Goal: Task Accomplishment & Management: Complete application form

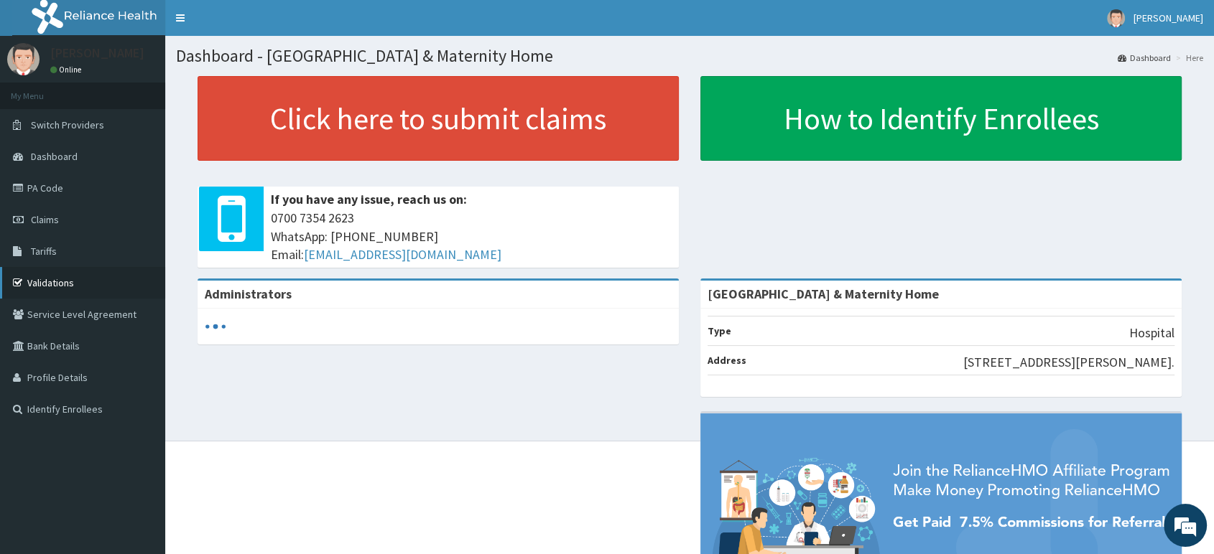
click at [57, 274] on link "Validations" at bounding box center [82, 283] width 165 height 32
click at [52, 278] on link "Validations" at bounding box center [82, 283] width 165 height 32
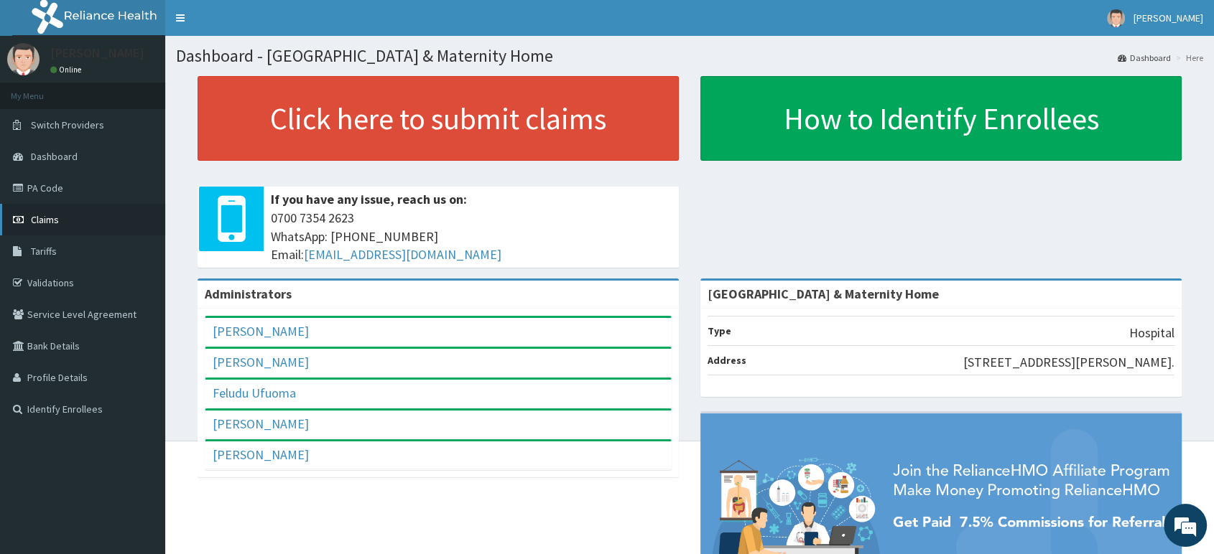
click at [57, 215] on span "Claims" at bounding box center [45, 219] width 28 height 13
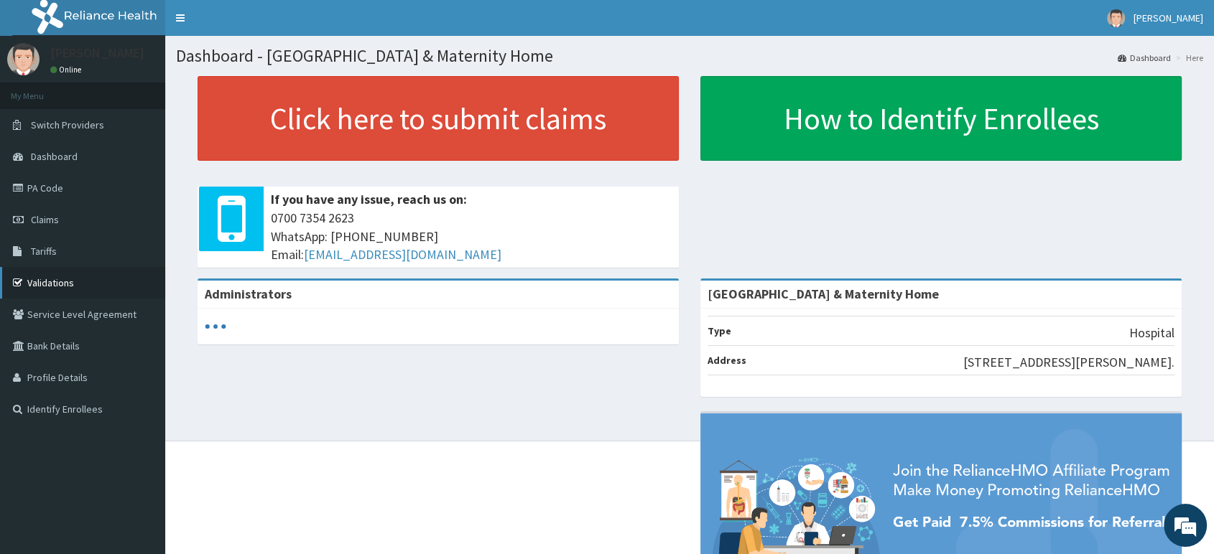
click at [45, 286] on link "Validations" at bounding box center [82, 283] width 165 height 32
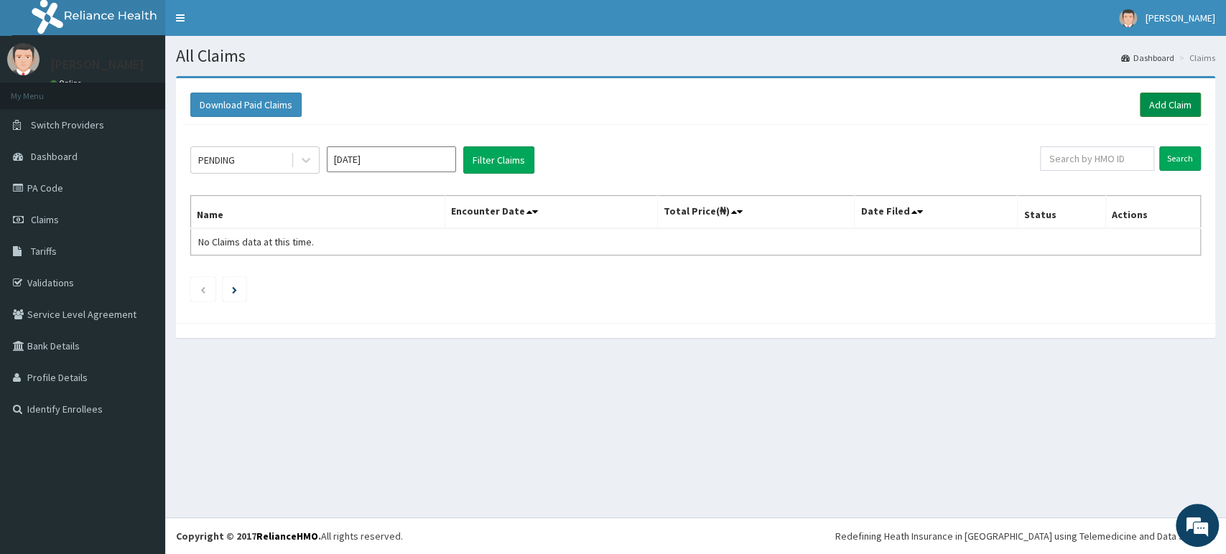
click at [1148, 108] on link "Add Claim" at bounding box center [1170, 105] width 61 height 24
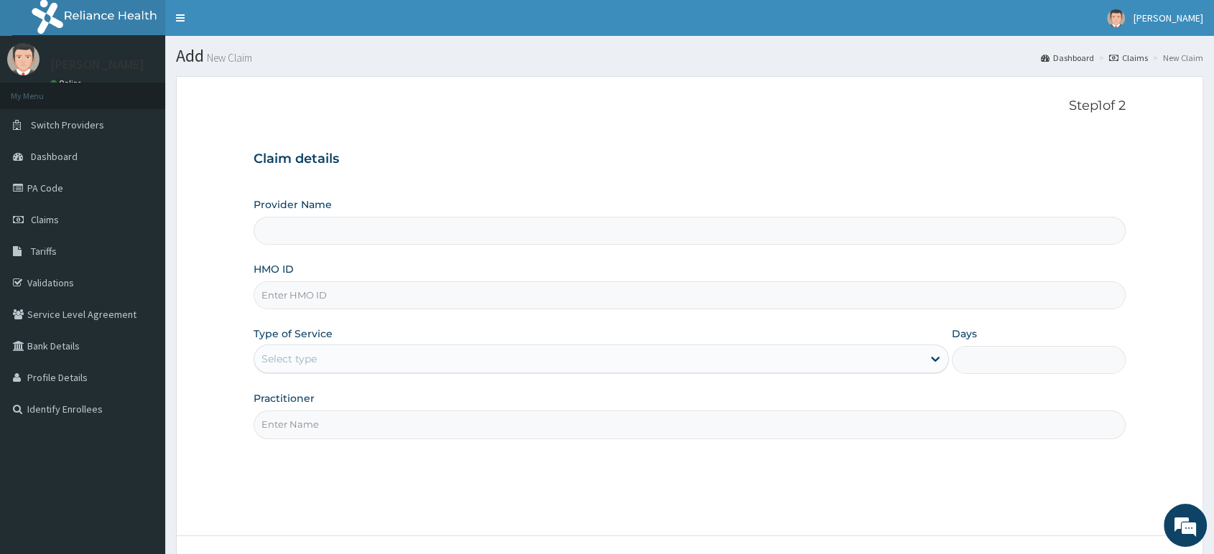
type input "[GEOGRAPHIC_DATA] & Maternity Home"
drag, startPoint x: 0, startPoint y: 0, endPoint x: 322, endPoint y: 286, distance: 430.4
paste input "MOP/10151/C"
type input "MOP/10151/C"
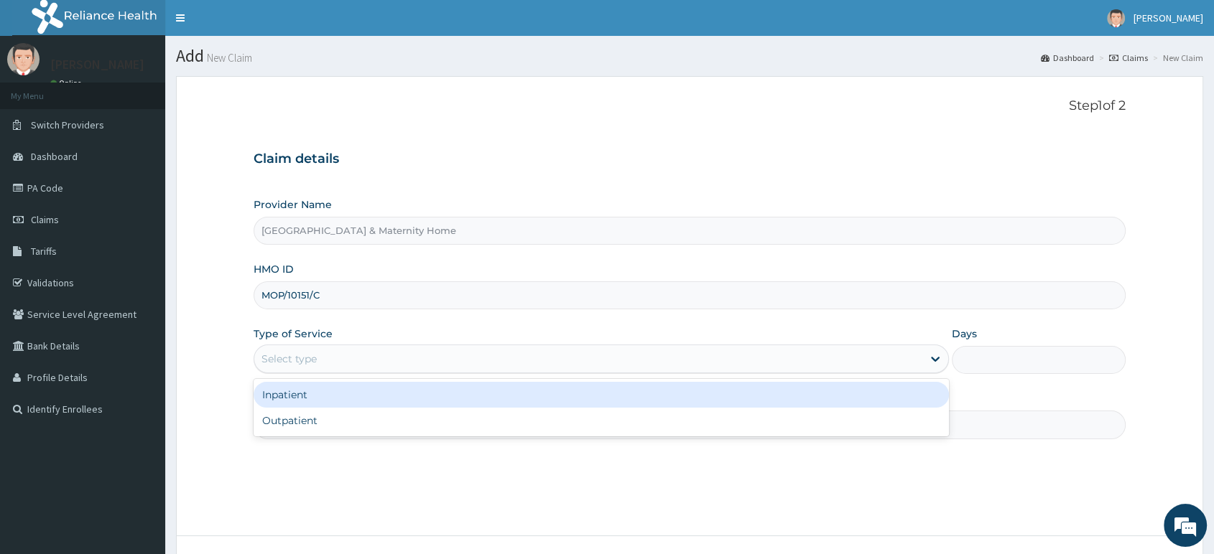
click at [297, 361] on div "Select type" at bounding box center [288, 359] width 55 height 14
click at [299, 393] on div "Inpatient" at bounding box center [601, 395] width 695 height 26
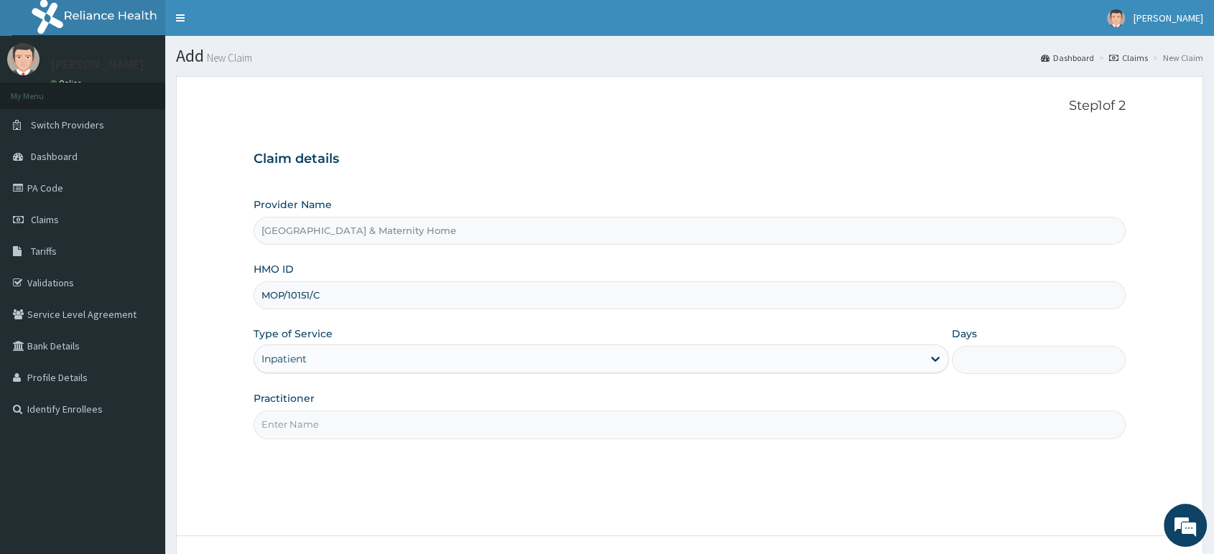
click at [300, 424] on input "Practitioner" at bounding box center [690, 425] width 872 height 28
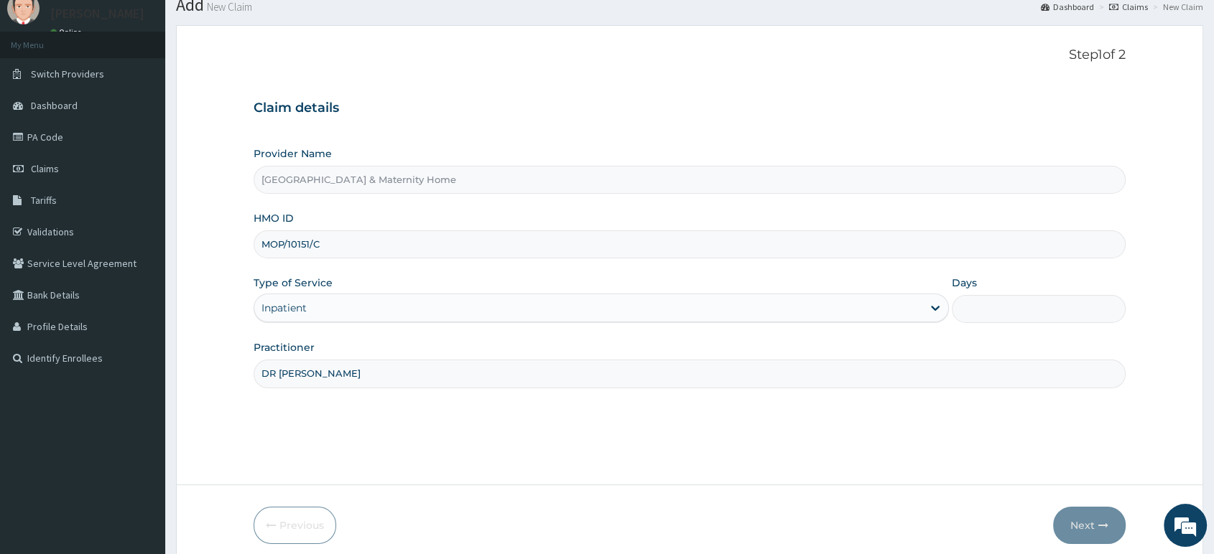
scroll to position [110, 0]
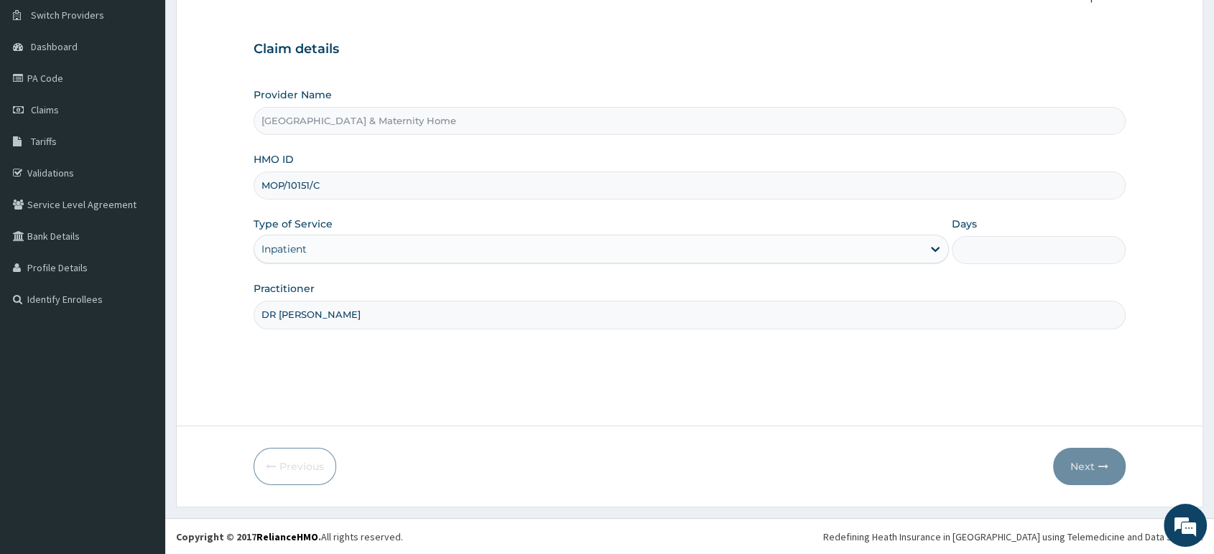
type input "DR MAMA"
click at [983, 239] on input "Days" at bounding box center [1039, 250] width 174 height 28
type input "2"
click at [931, 428] on form "Step 1 of 2 Claim details Provider Name Delta Crown Hospital & Maternity Home H…" at bounding box center [689, 237] width 1027 height 542
click at [1090, 466] on button "Next" at bounding box center [1089, 466] width 73 height 37
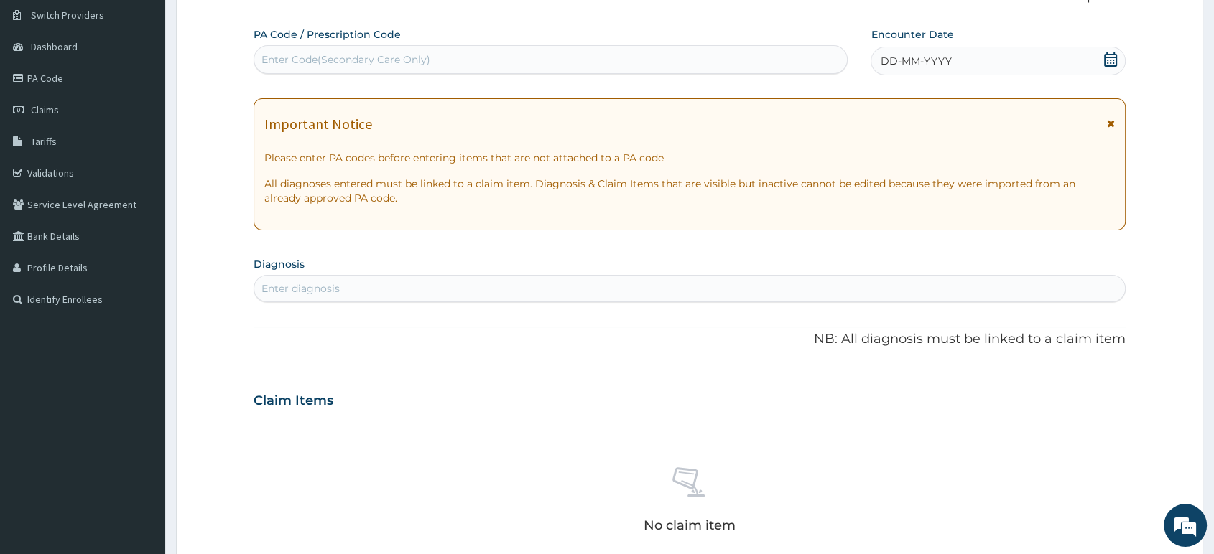
click at [1111, 124] on icon at bounding box center [1111, 124] width 8 height 10
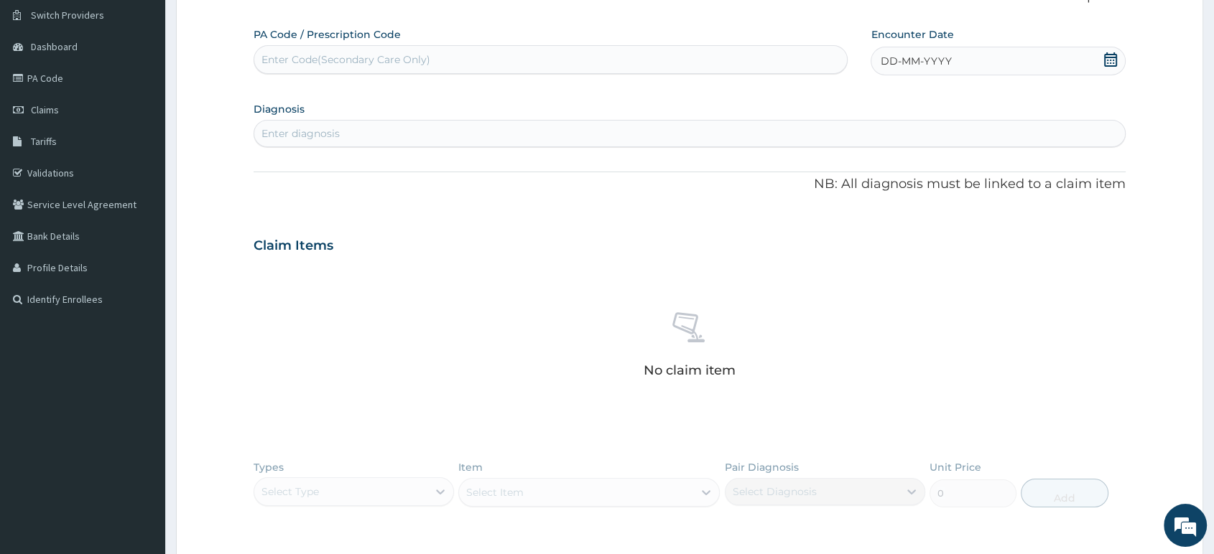
click at [1107, 57] on icon at bounding box center [1110, 59] width 14 height 14
click at [885, 192] on div "11" at bounding box center [880, 198] width 22 height 22
click at [362, 54] on div "Enter Code(Secondary Care Only)" at bounding box center [345, 59] width 169 height 14
paste input "PA/D9054D"
type input "PA/D9054D"
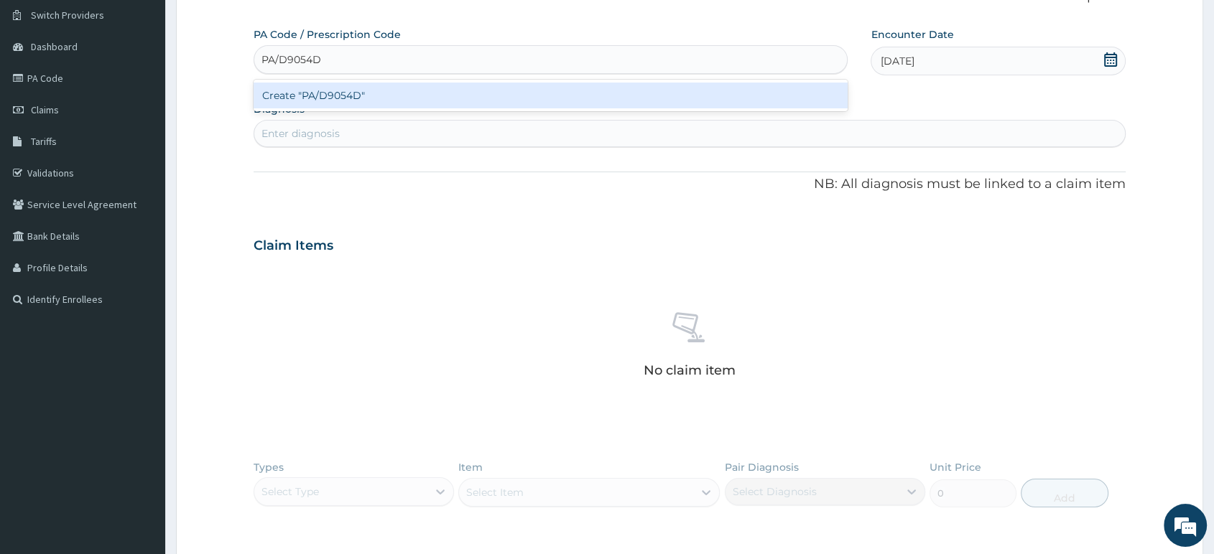
click at [356, 92] on div "Create "PA/D9054D"" at bounding box center [551, 96] width 594 height 26
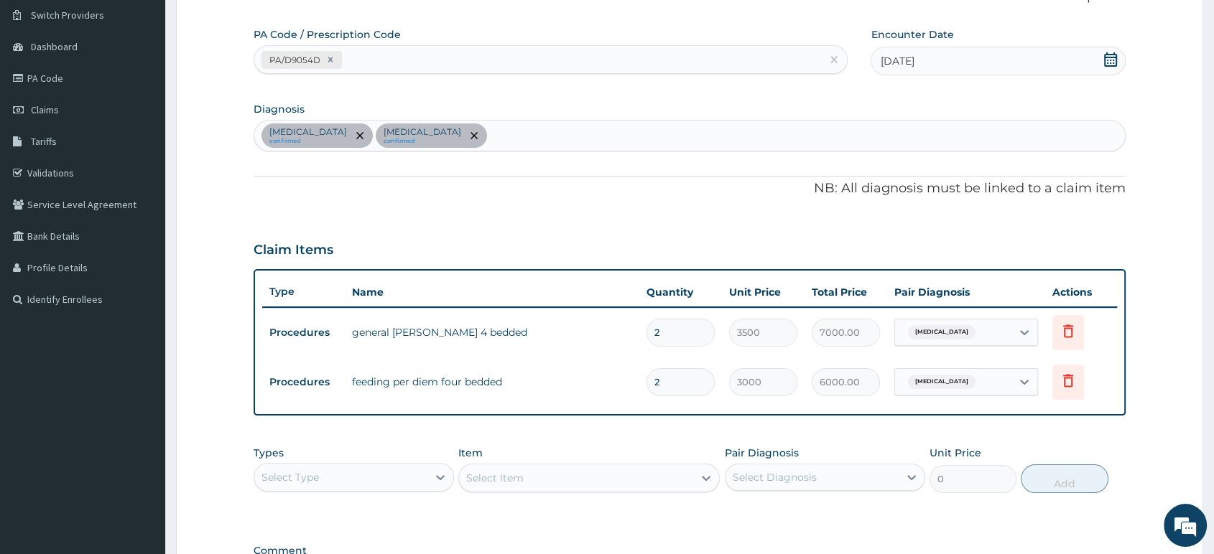
click at [438, 131] on div "Malaria confirmed Sepsis confirmed" at bounding box center [689, 136] width 870 height 30
click at [577, 141] on div "Malaria confirmed Sepsis confirmed" at bounding box center [689, 136] width 870 height 30
type input "TYPHOID"
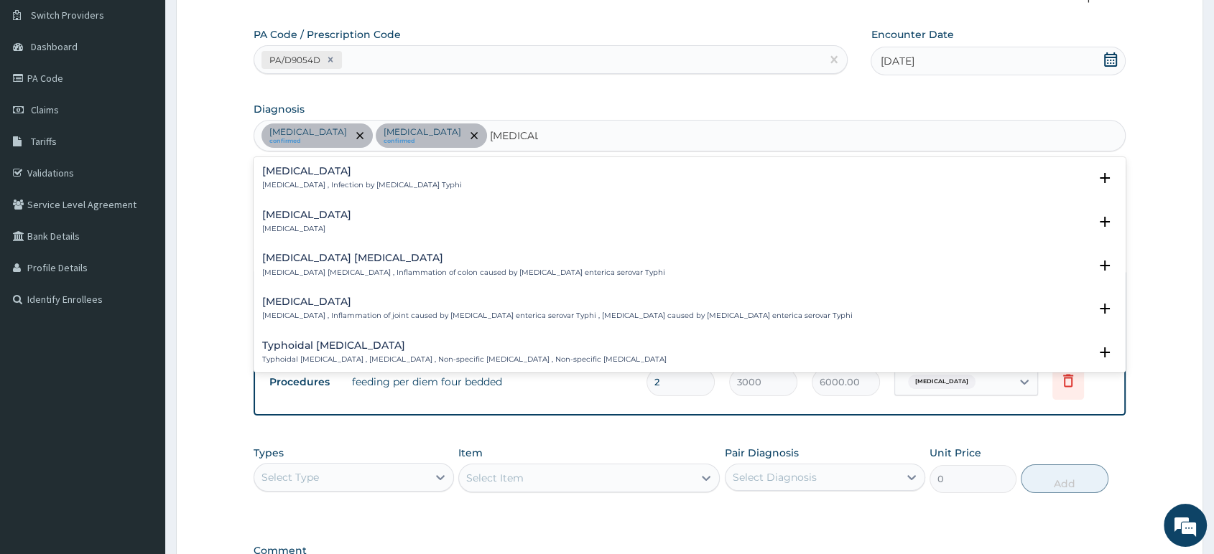
click at [316, 180] on p "Typhoid fever , Infection by Salmonella Typhi" at bounding box center [362, 185] width 200 height 10
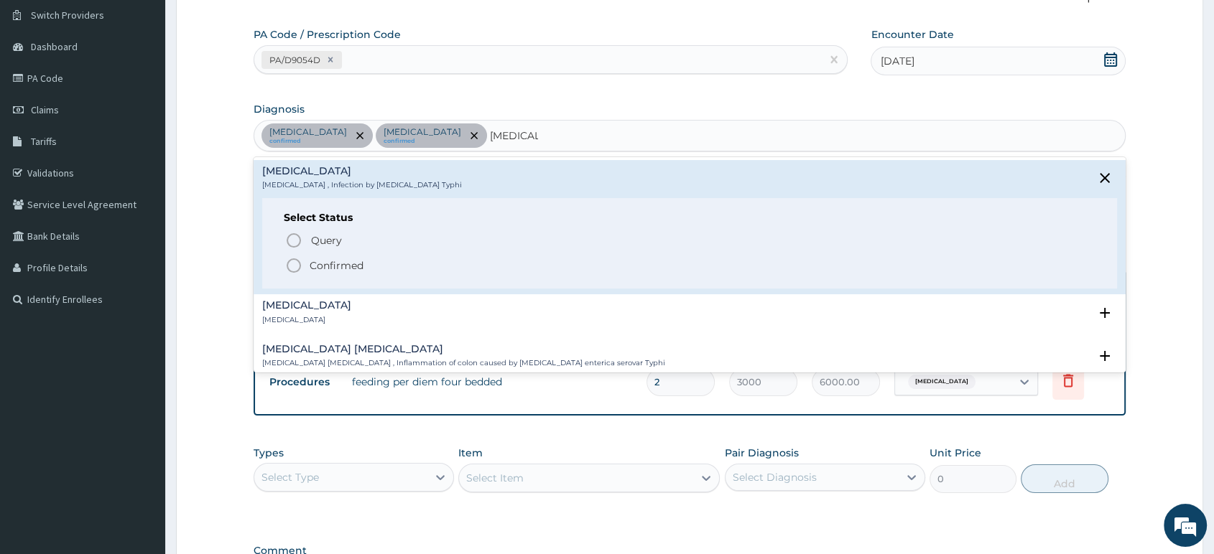
click at [321, 261] on p "Confirmed" at bounding box center [337, 266] width 54 height 14
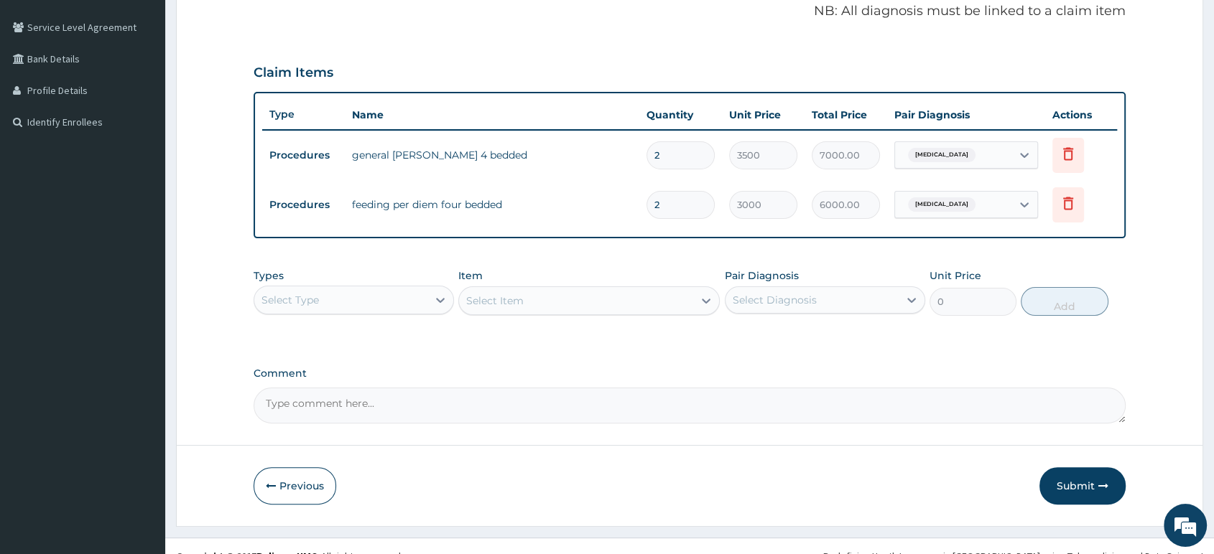
scroll to position [307, 0]
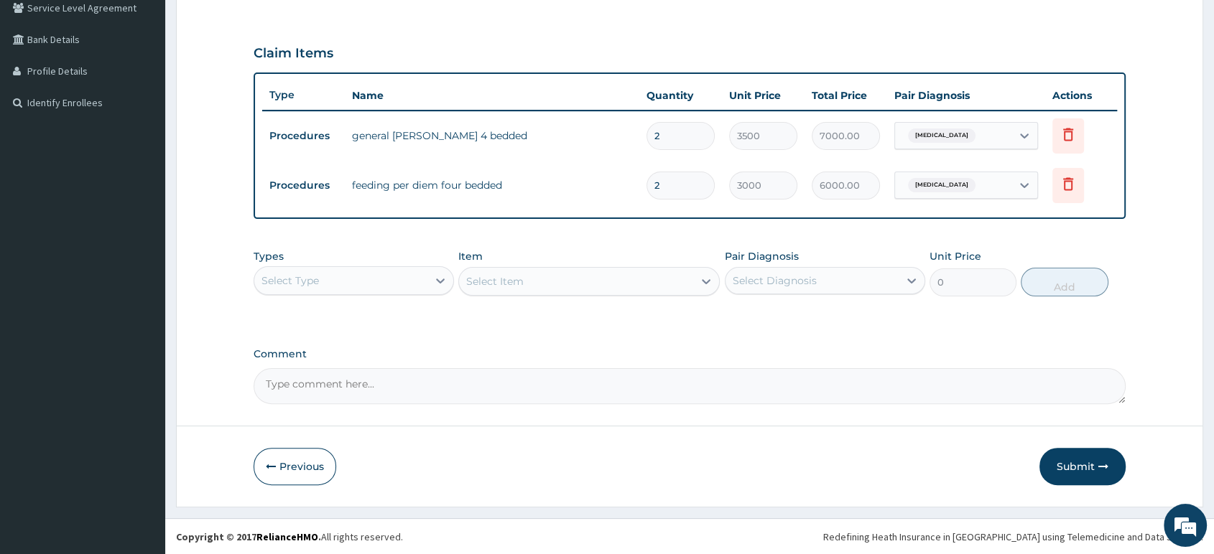
click at [379, 270] on div "Select Type" at bounding box center [340, 280] width 173 height 23
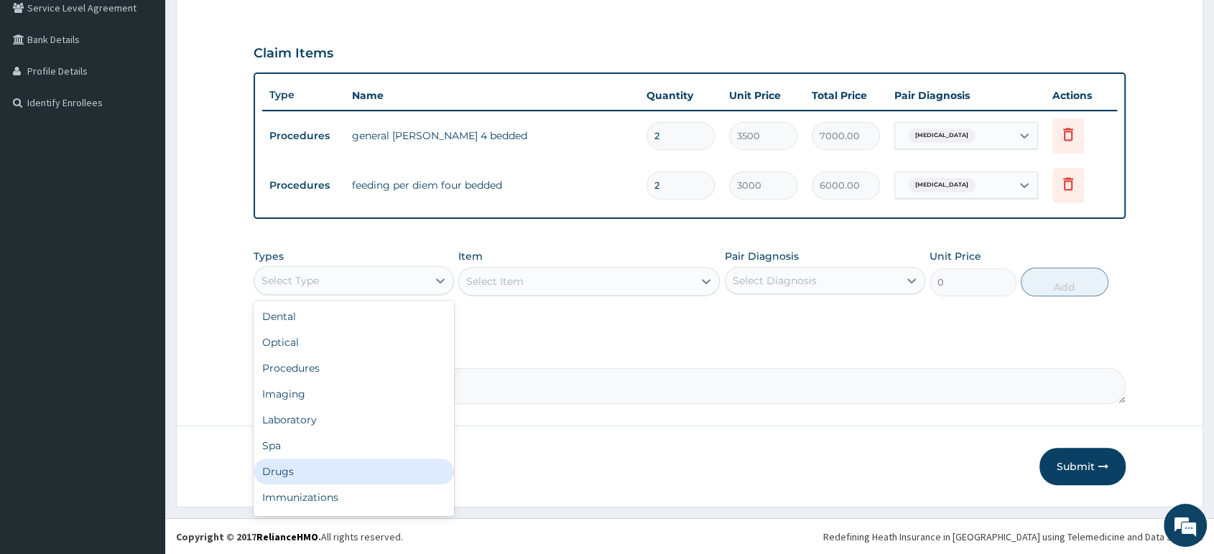
click at [345, 459] on div "Drugs" at bounding box center [354, 472] width 200 height 26
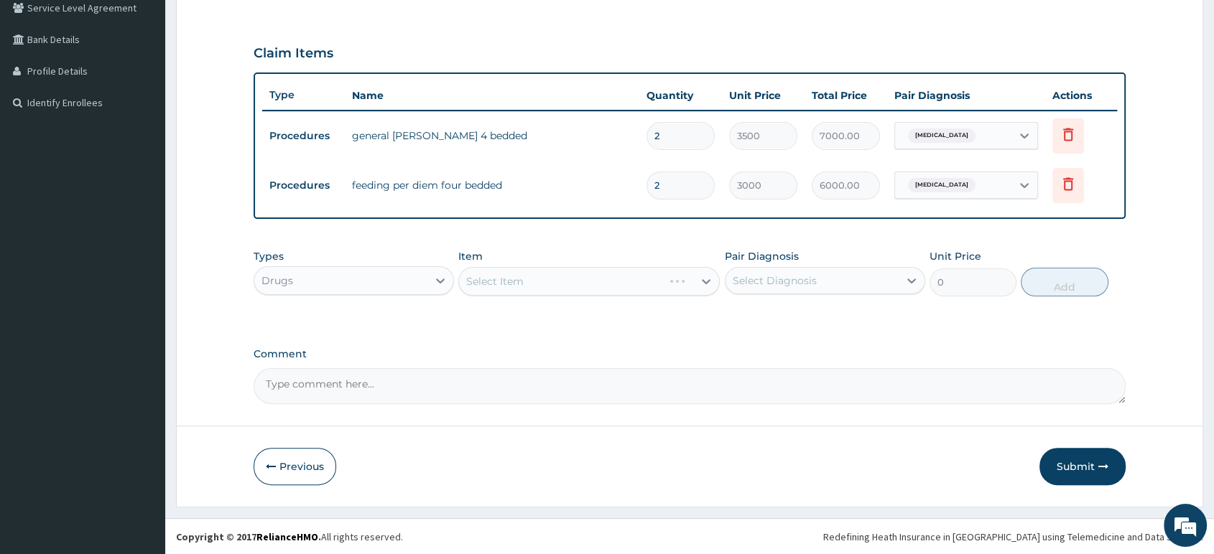
click at [524, 289] on div "Select Item" at bounding box center [588, 281] width 261 height 29
click at [524, 286] on div "Select Item" at bounding box center [576, 281] width 234 height 23
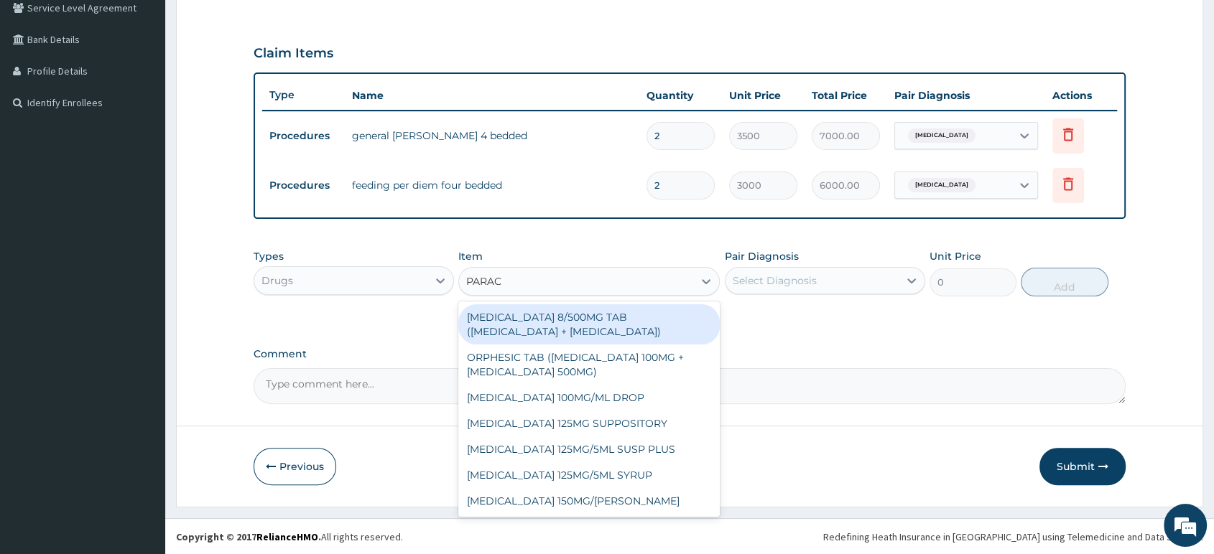
type input "PARACE"
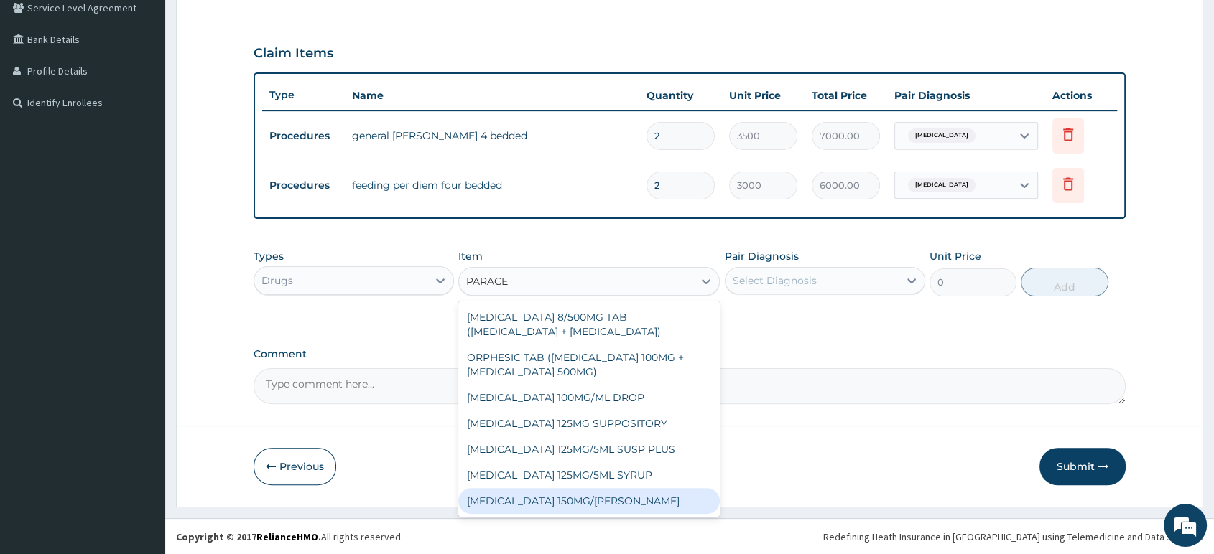
scroll to position [77, 0]
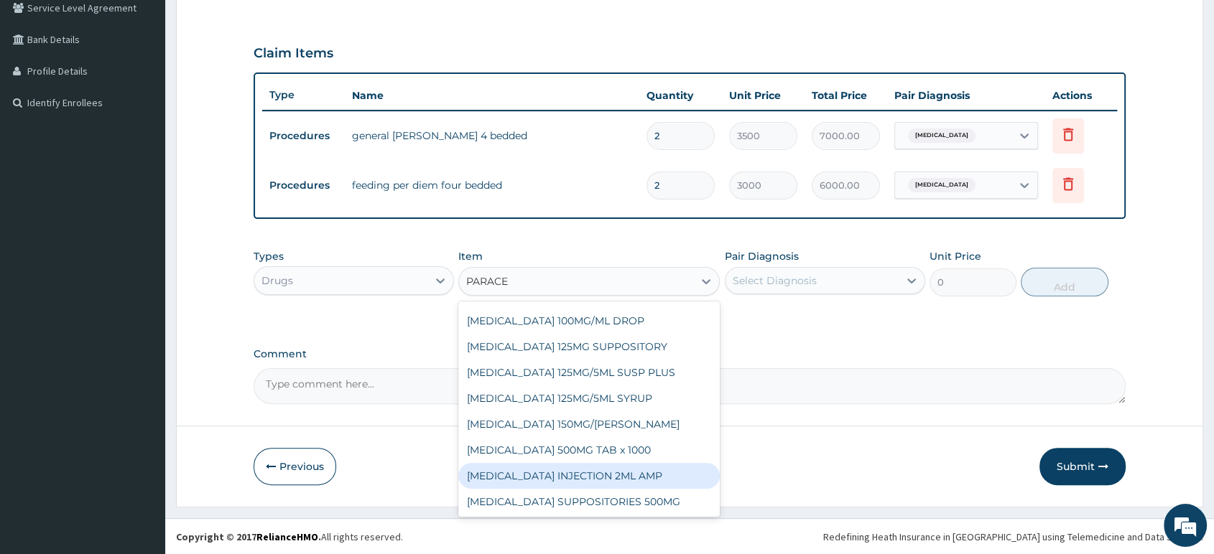
click at [605, 481] on div "PARACETAMOL INJECTION 2ML AMP" at bounding box center [588, 476] width 261 height 26
type input "700"
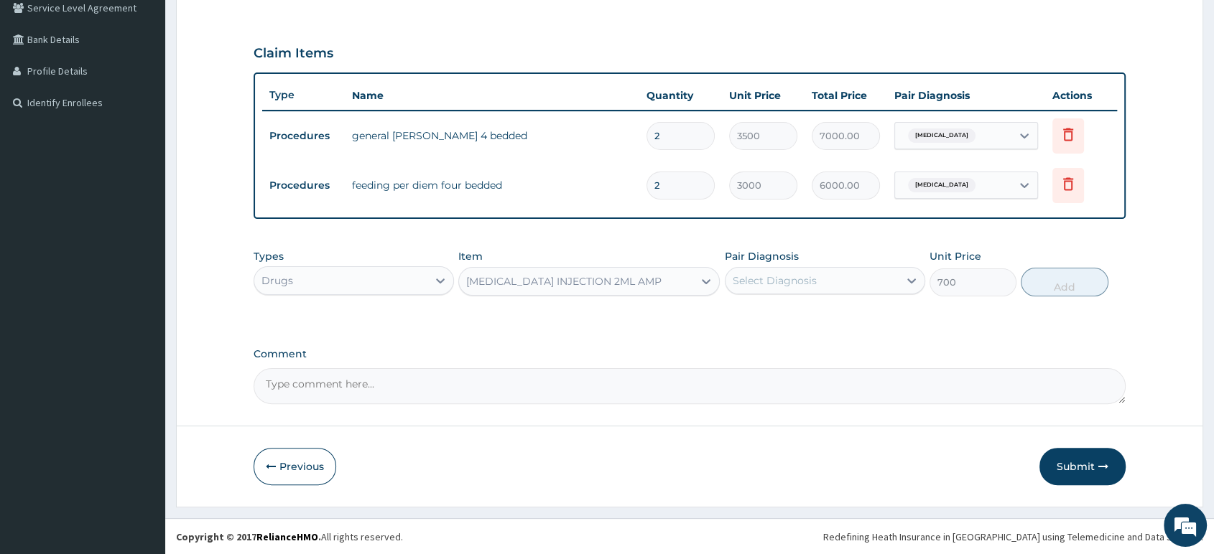
click at [801, 294] on div "Pair Diagnosis Select Diagnosis" at bounding box center [825, 272] width 200 height 47
click at [790, 292] on div "Select Diagnosis" at bounding box center [811, 280] width 173 height 23
click at [772, 323] on div "Malaria" at bounding box center [825, 317] width 200 height 29
checkbox input "true"
click at [1042, 284] on button "Add" at bounding box center [1064, 282] width 87 height 29
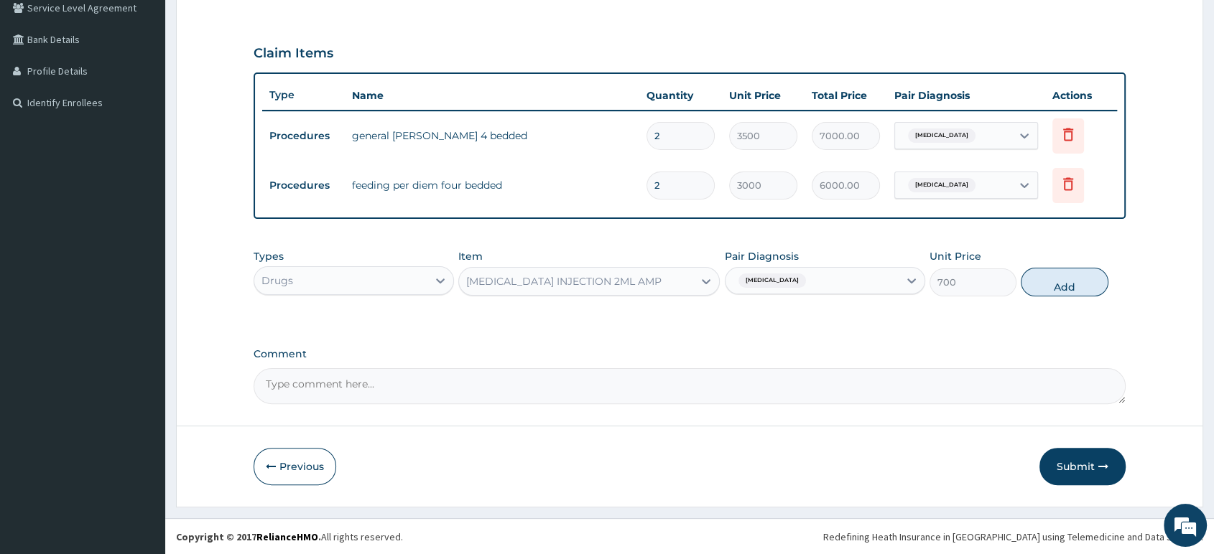
type input "0"
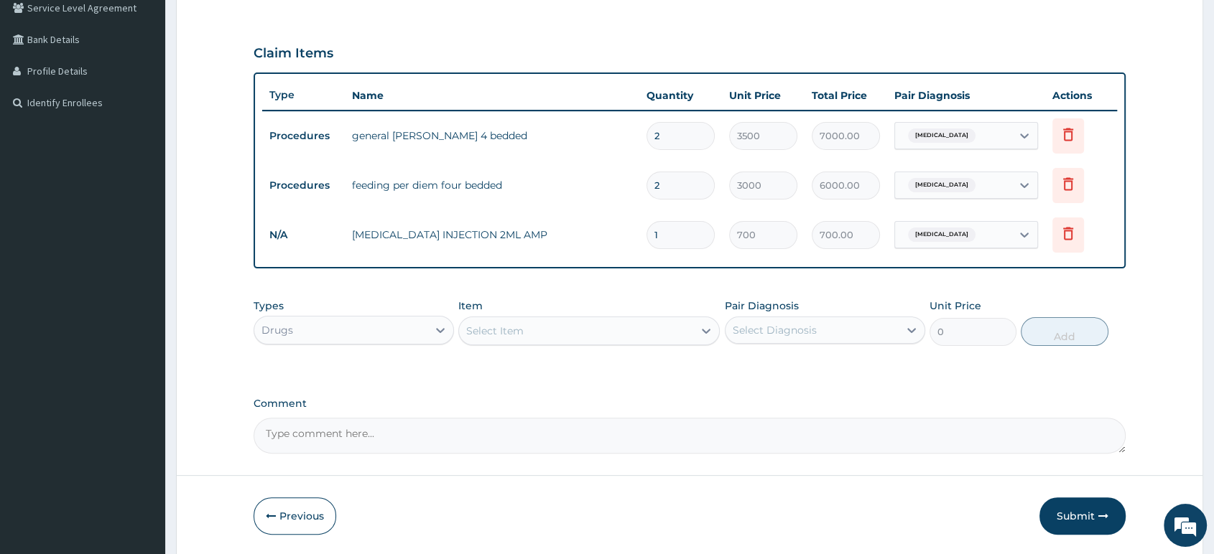
click at [677, 325] on div "Select Item" at bounding box center [576, 331] width 234 height 23
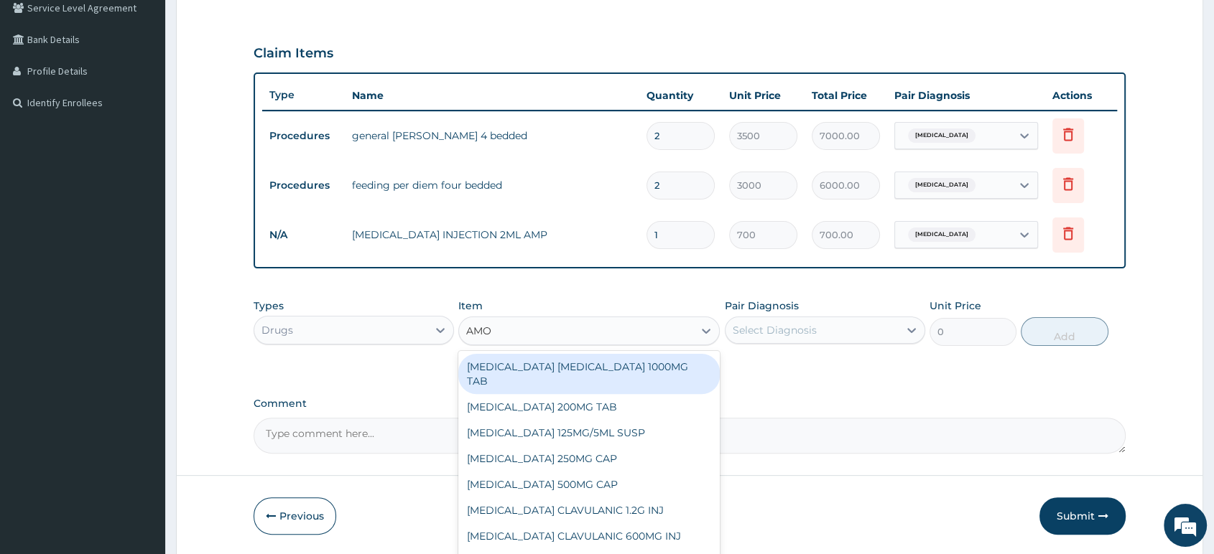
type input "AMOX"
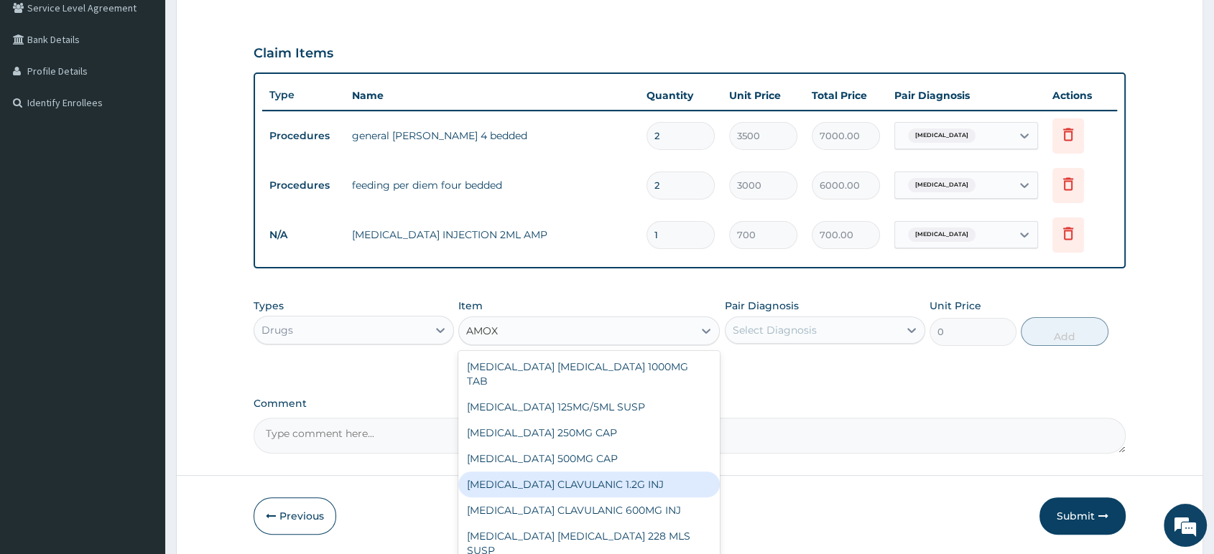
click at [606, 472] on div "AMOXICILLIN CLAVULANIC 1.2G INJ" at bounding box center [588, 485] width 261 height 26
type input "2100"
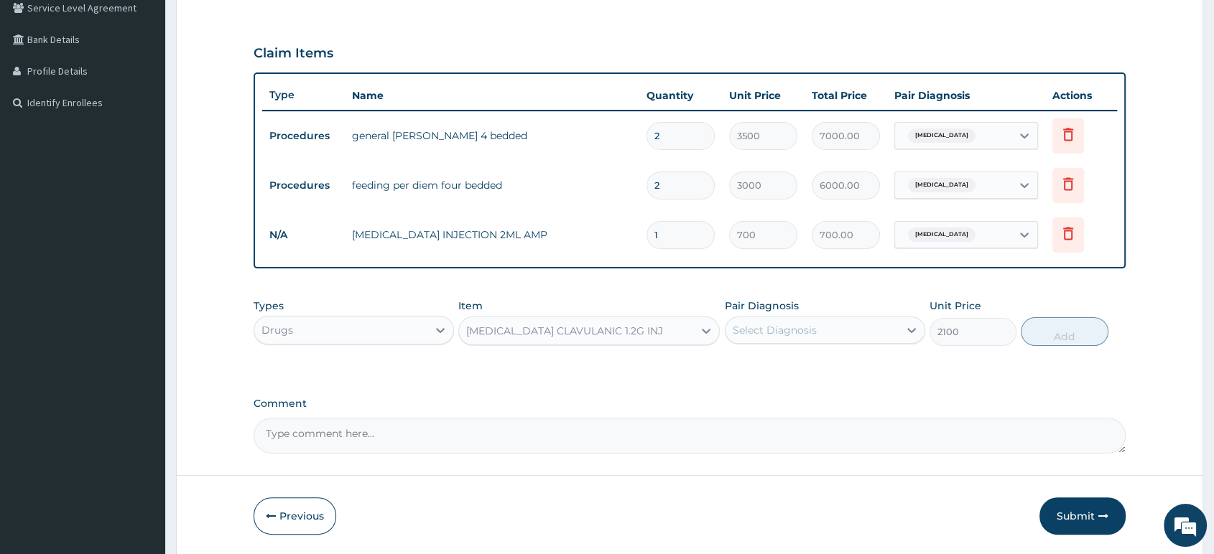
click at [776, 326] on div "Select Diagnosis" at bounding box center [775, 330] width 84 height 14
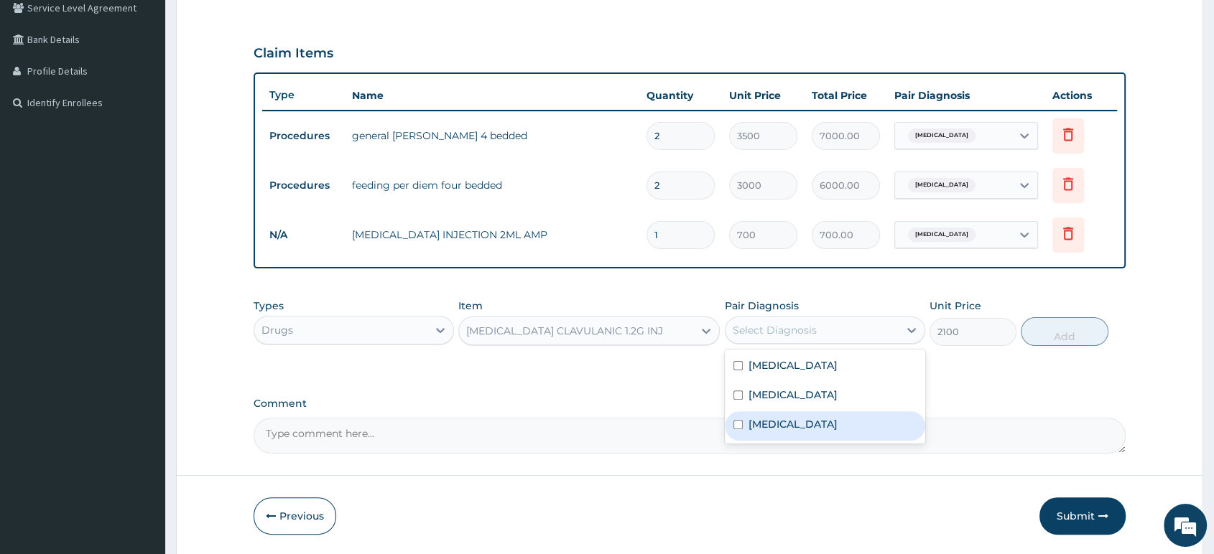
click at [791, 419] on label "Typhoid fever" at bounding box center [792, 424] width 89 height 14
checkbox input "true"
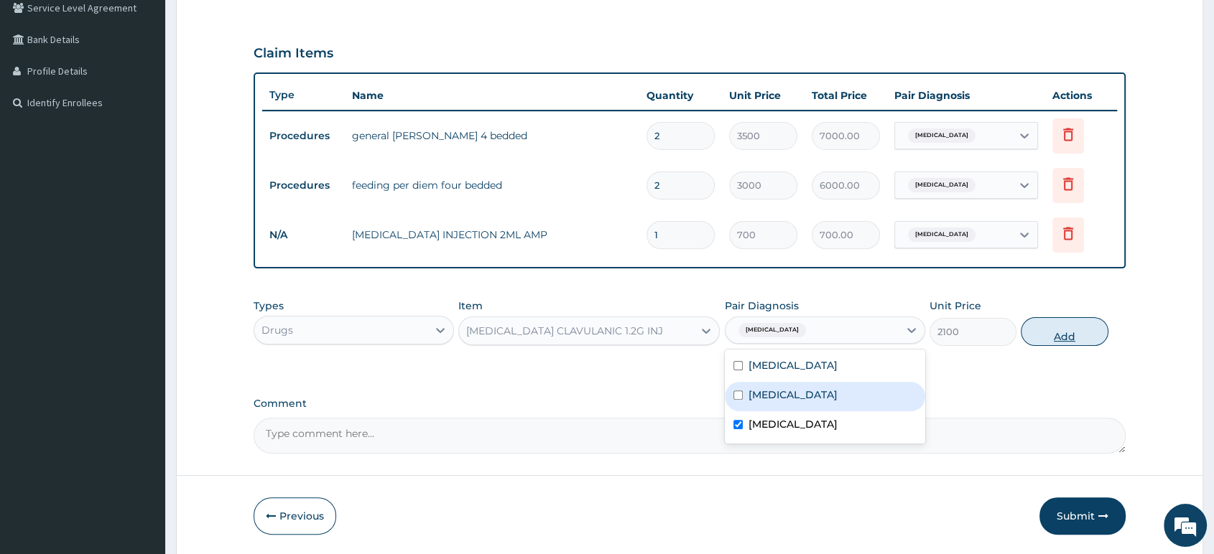
click at [1057, 333] on button "Add" at bounding box center [1064, 331] width 87 height 29
type input "0"
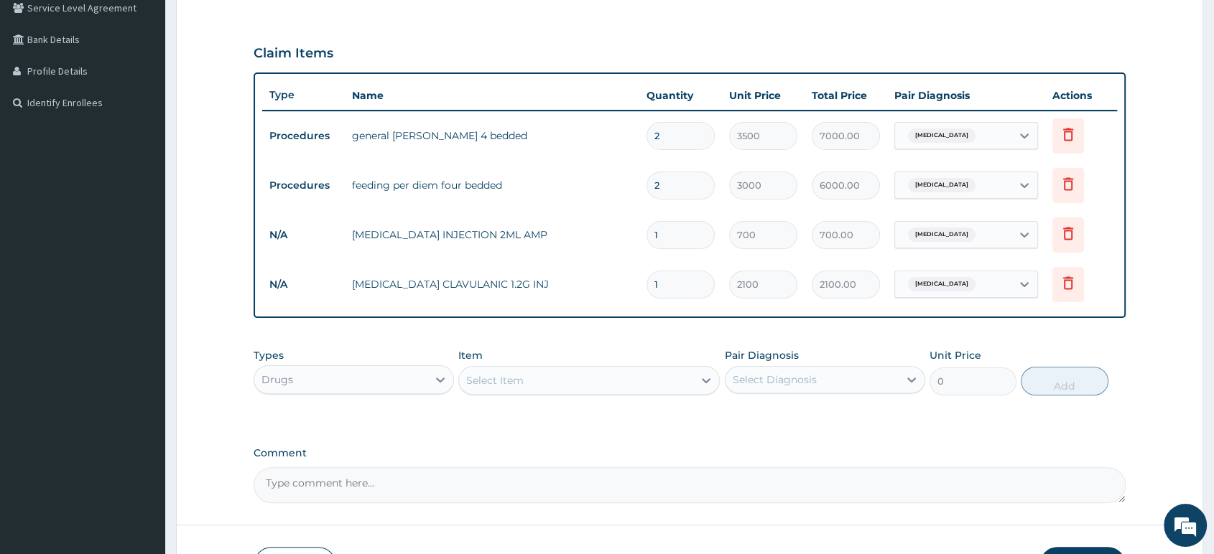
click at [562, 386] on div "Select Item" at bounding box center [576, 380] width 234 height 23
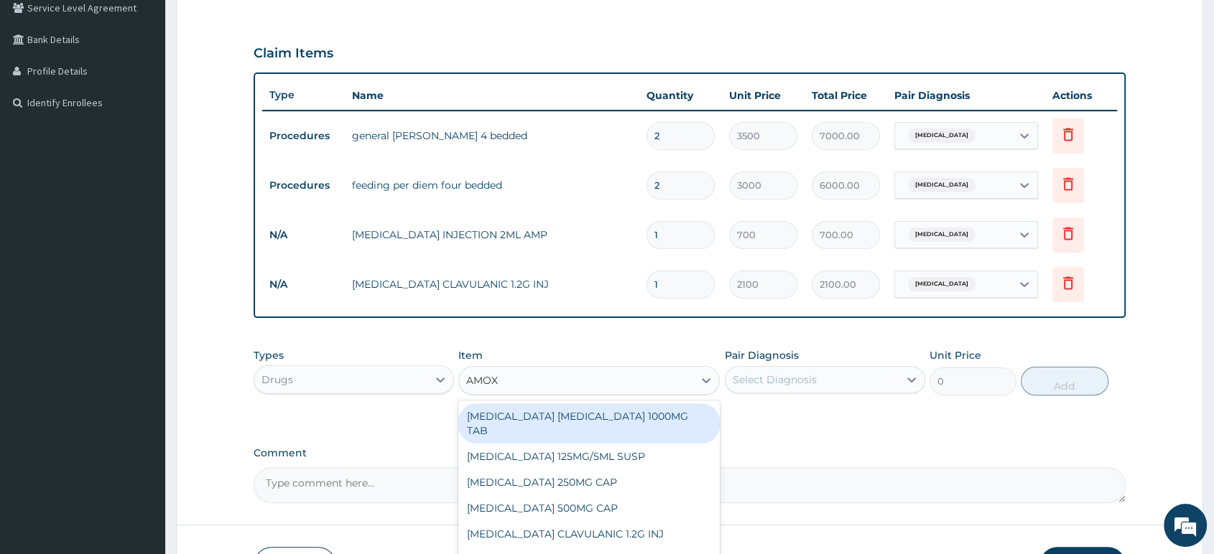
type input "AMOXI"
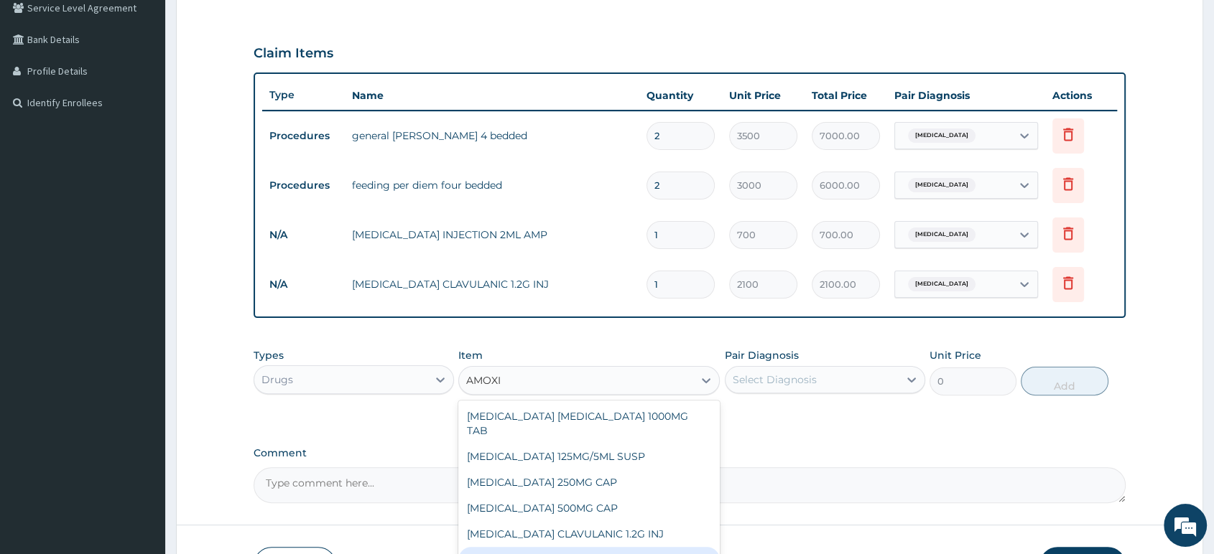
click at [654, 549] on div "AMOXICILLIN CLAVULANIC 600MG INJ" at bounding box center [588, 560] width 261 height 26
type input "1400"
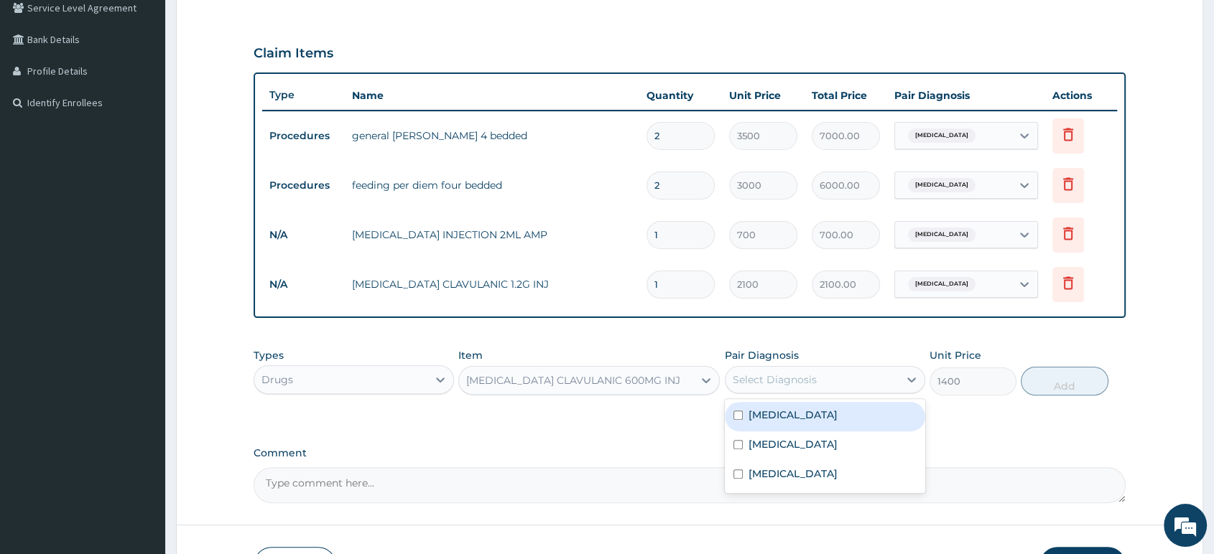
click at [768, 387] on div "Select Diagnosis" at bounding box center [775, 380] width 84 height 14
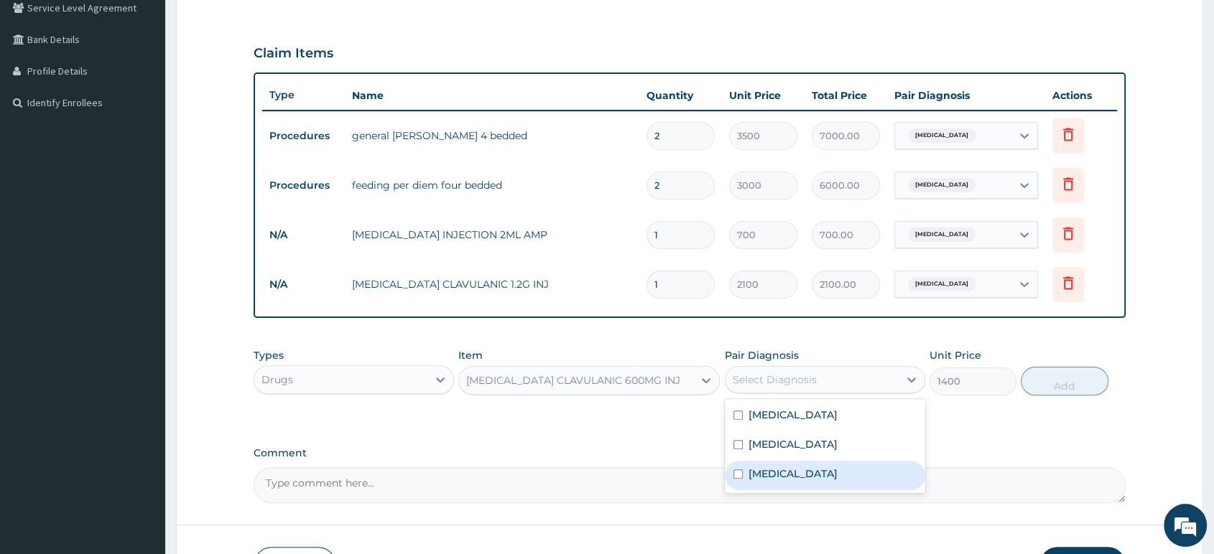
click at [781, 487] on div "Typhoid fever" at bounding box center [825, 475] width 200 height 29
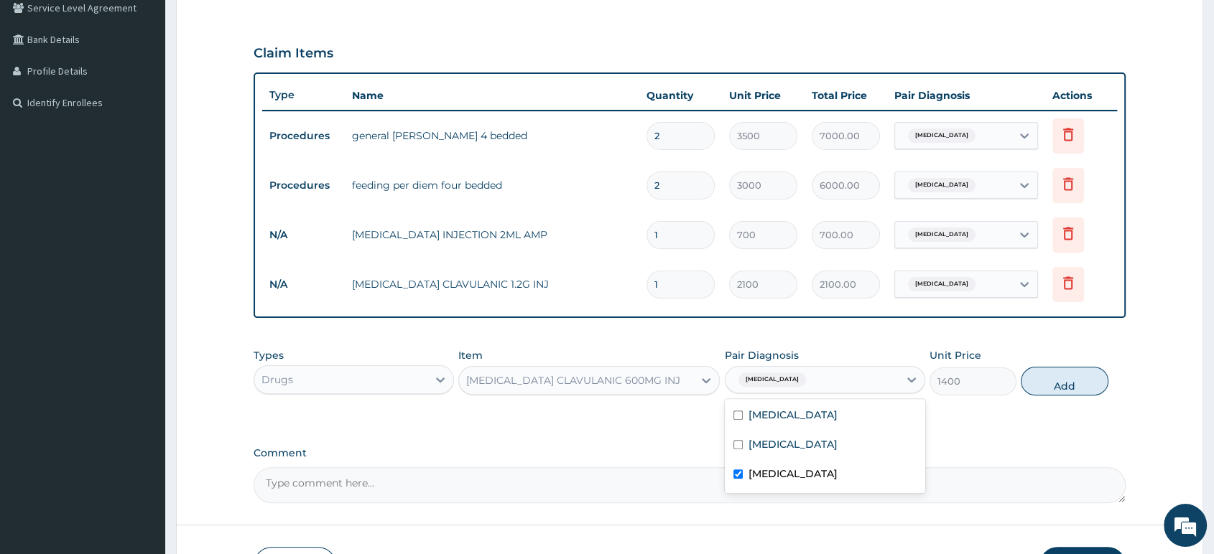
click at [829, 478] on div "Typhoid fever" at bounding box center [825, 475] width 200 height 29
checkbox input "false"
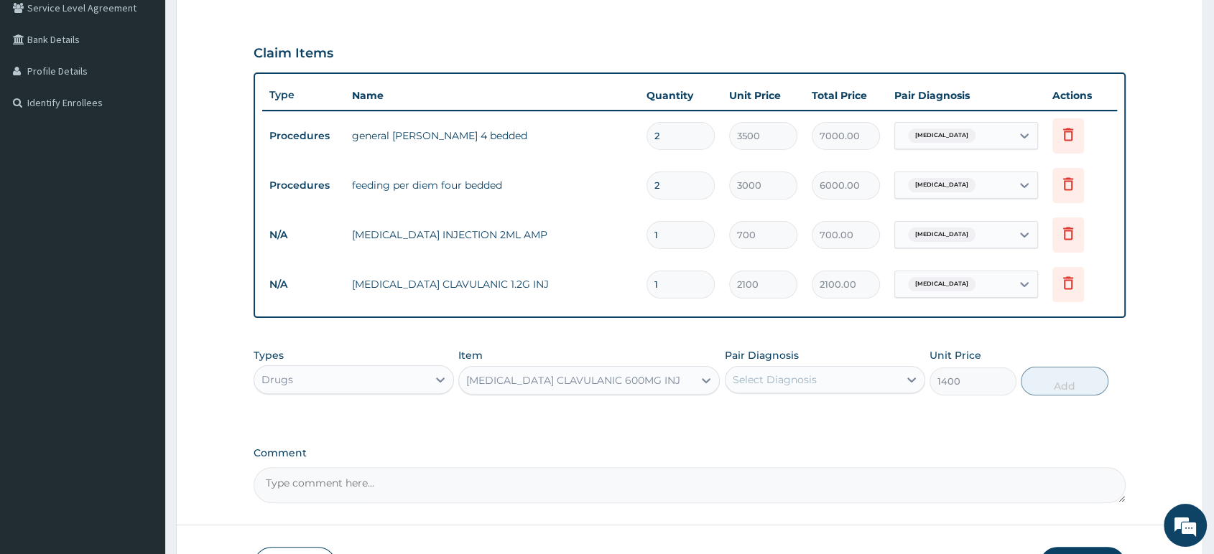
click at [815, 386] on div "Select Diagnosis" at bounding box center [811, 379] width 173 height 23
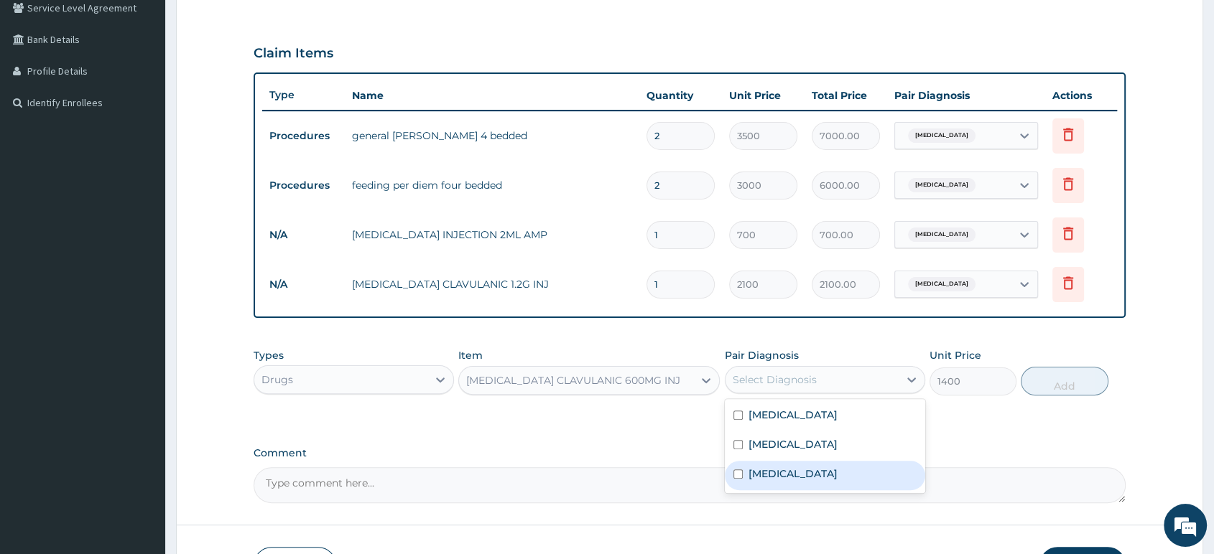
click at [784, 477] on label "Typhoid fever" at bounding box center [792, 474] width 89 height 14
checkbox input "true"
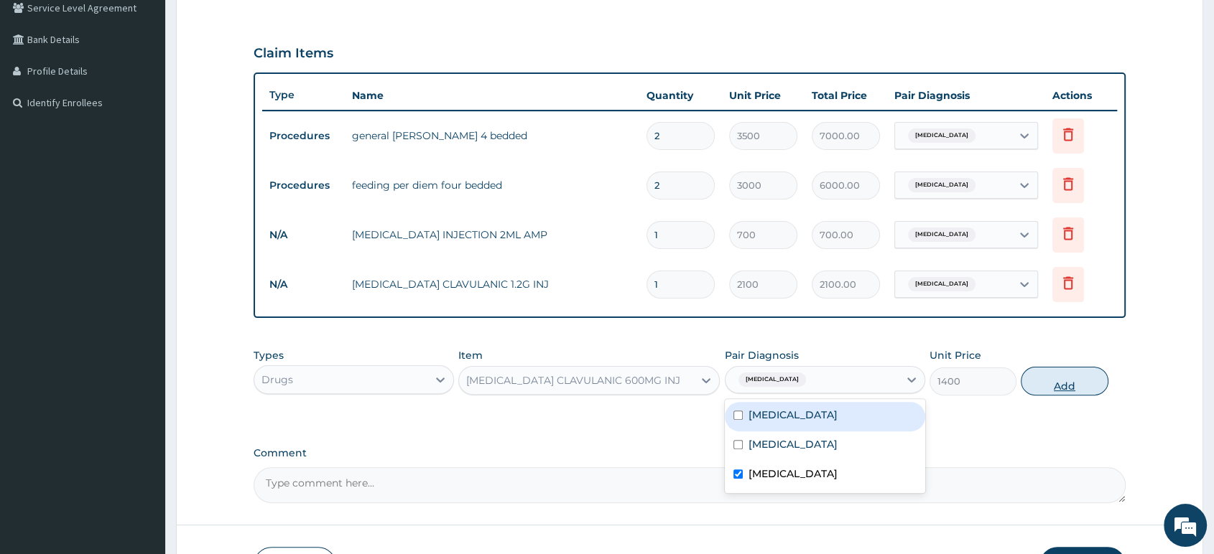
click at [1053, 389] on button "Add" at bounding box center [1064, 381] width 87 height 29
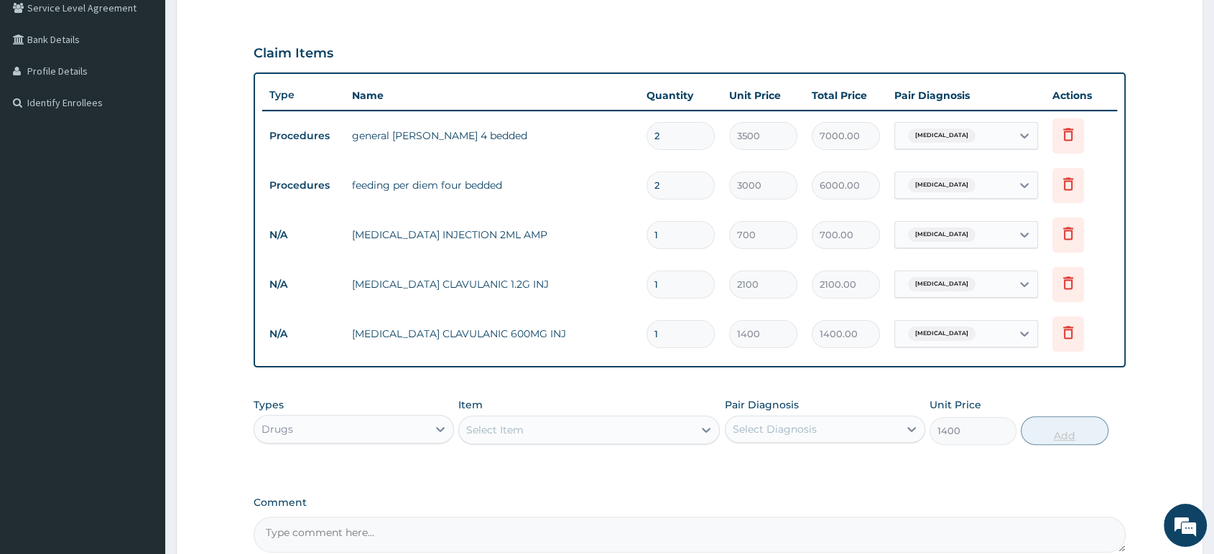
type input "0"
type input "0.00"
type input "4"
type input "5600.00"
type input "4"
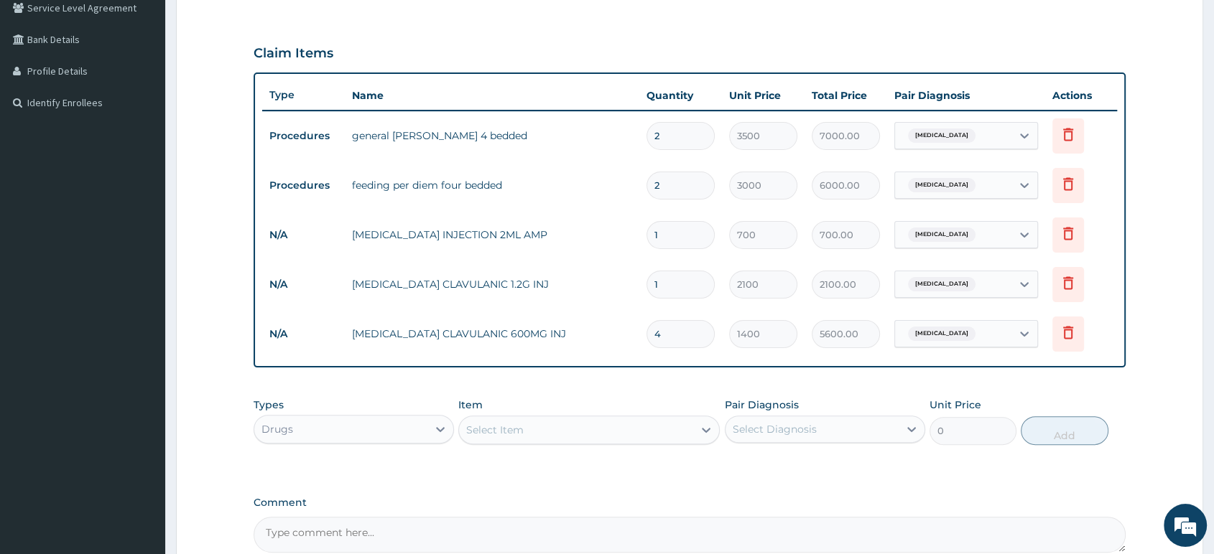
click at [641, 427] on div "Select Item" at bounding box center [576, 430] width 234 height 23
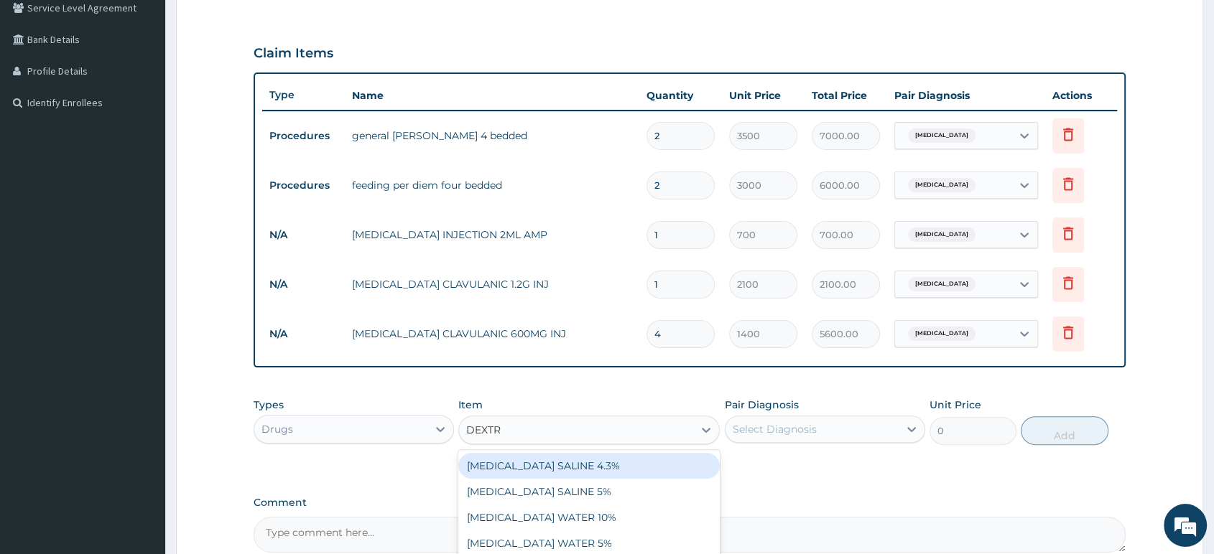
type input "DEXT"
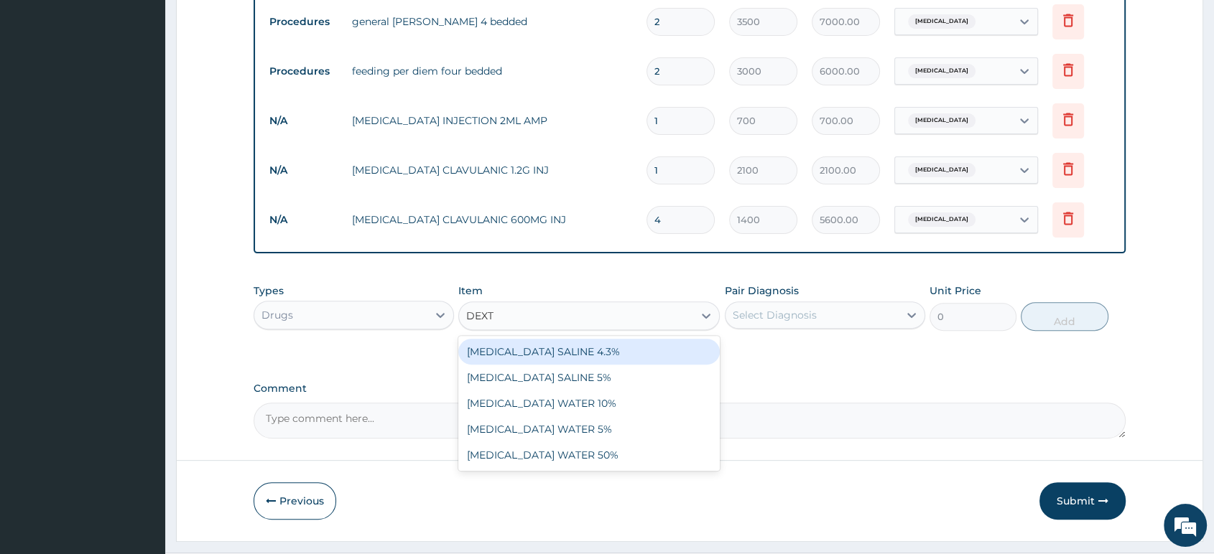
scroll to position [457, 0]
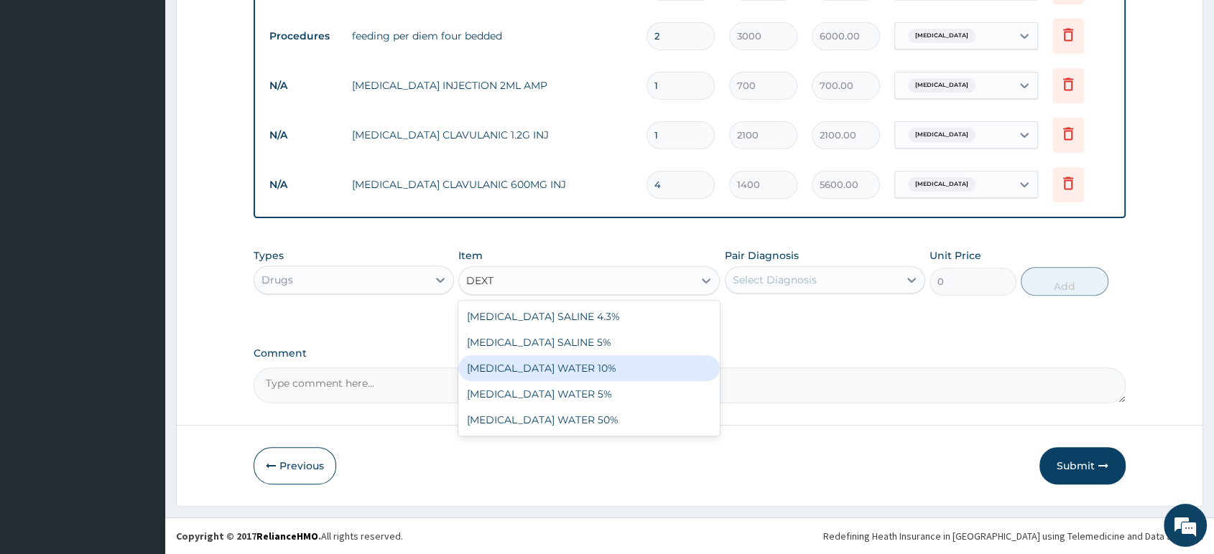
click at [596, 366] on div "DEXTROSE WATER 10%" at bounding box center [588, 369] width 261 height 26
type input "1312.5"
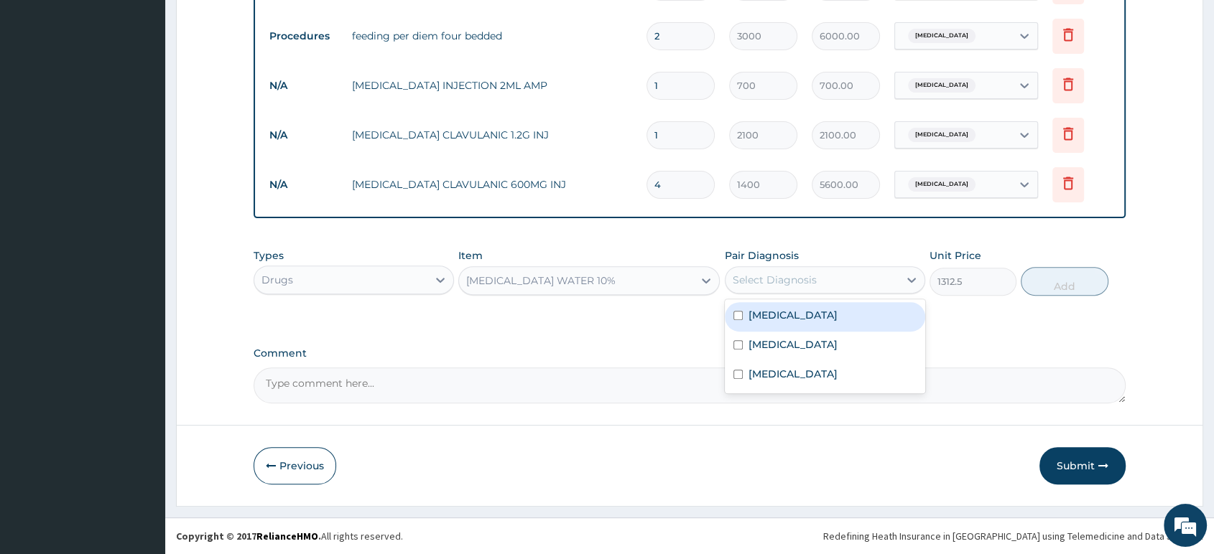
click at [780, 280] on div "Select Diagnosis" at bounding box center [775, 280] width 84 height 14
click at [771, 320] on label "Malaria" at bounding box center [792, 315] width 89 height 14
checkbox input "true"
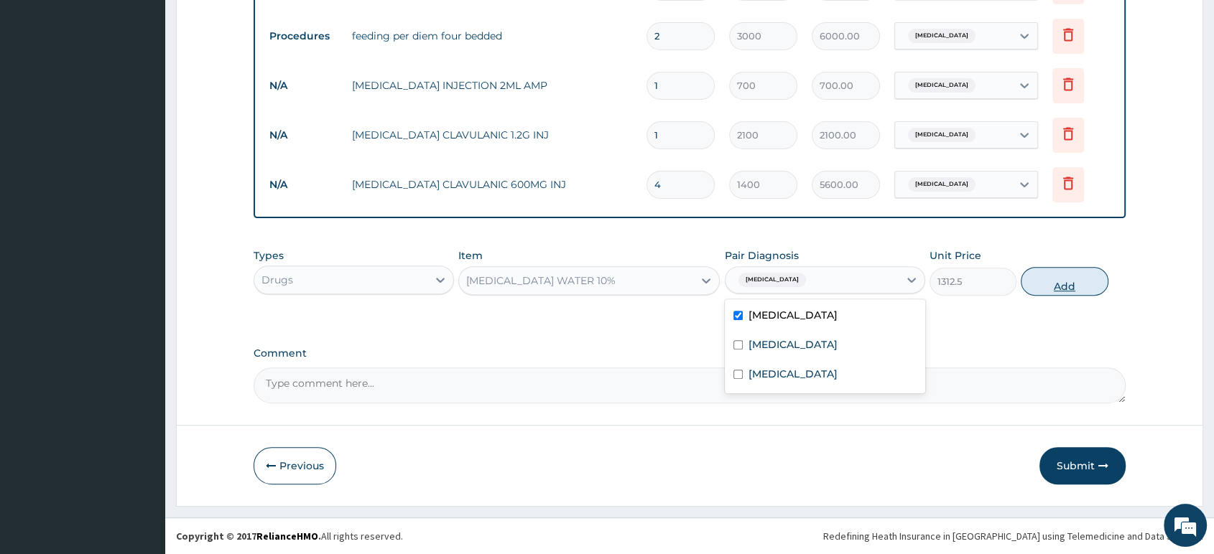
click at [1031, 287] on button "Add" at bounding box center [1064, 281] width 87 height 29
type input "0"
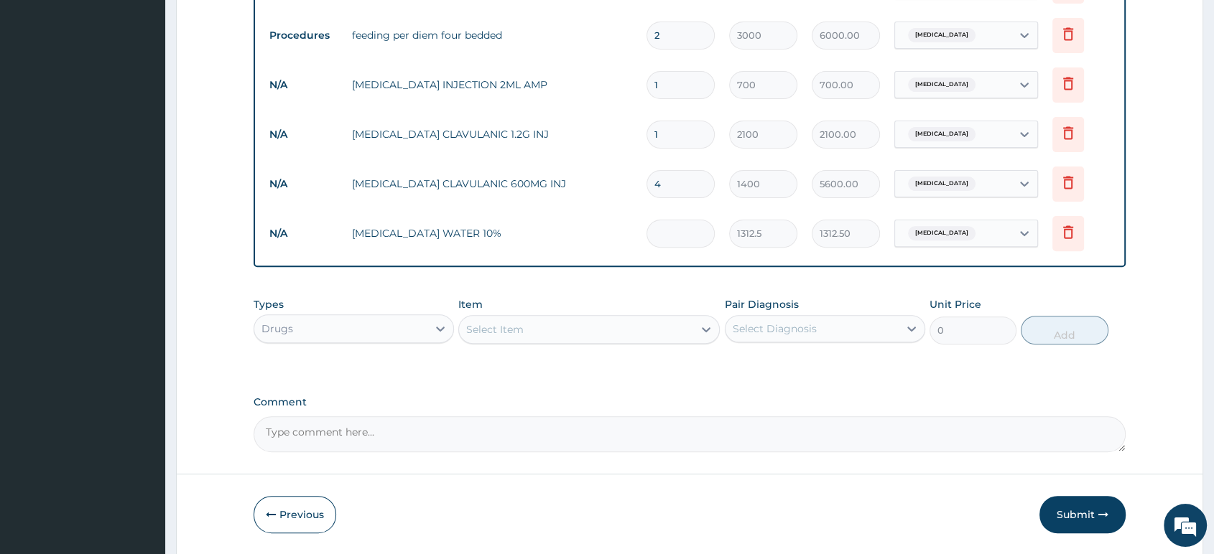
type input "0.00"
type input "4"
type input "5250.00"
type input "4"
click at [664, 320] on div "Select Item" at bounding box center [576, 329] width 234 height 23
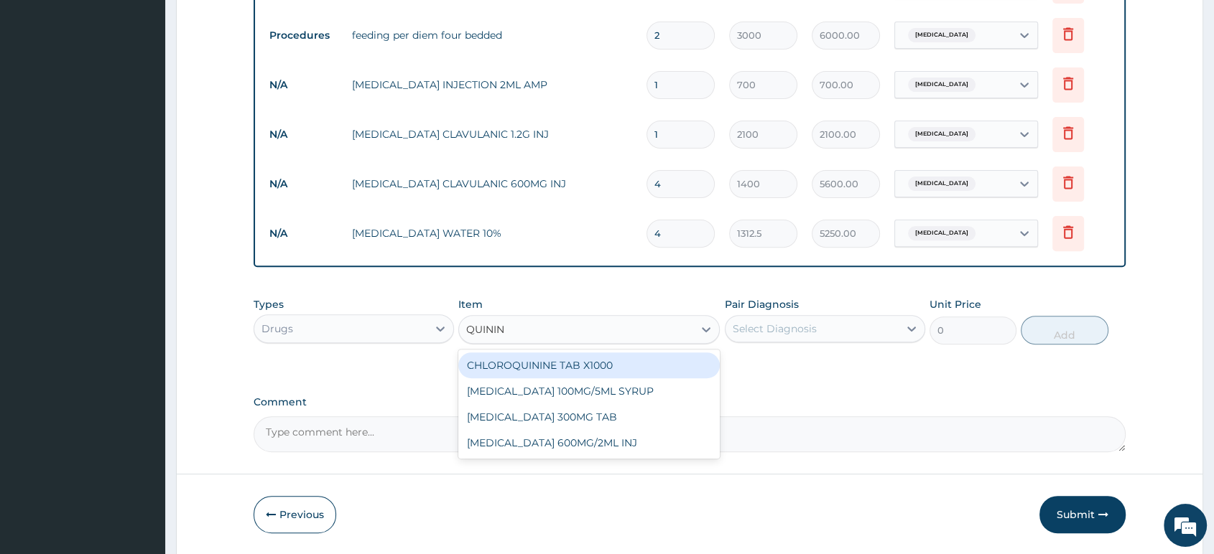
type input "QUININE"
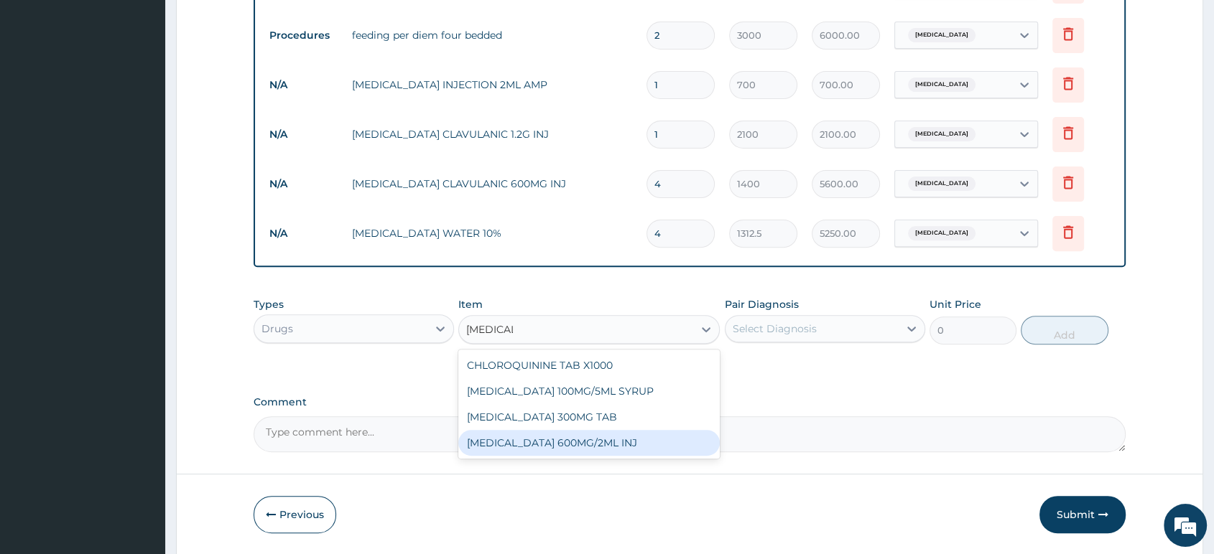
click at [593, 445] on div "QUININE 600MG/2ML INJ" at bounding box center [588, 443] width 261 height 26
type input "2100"
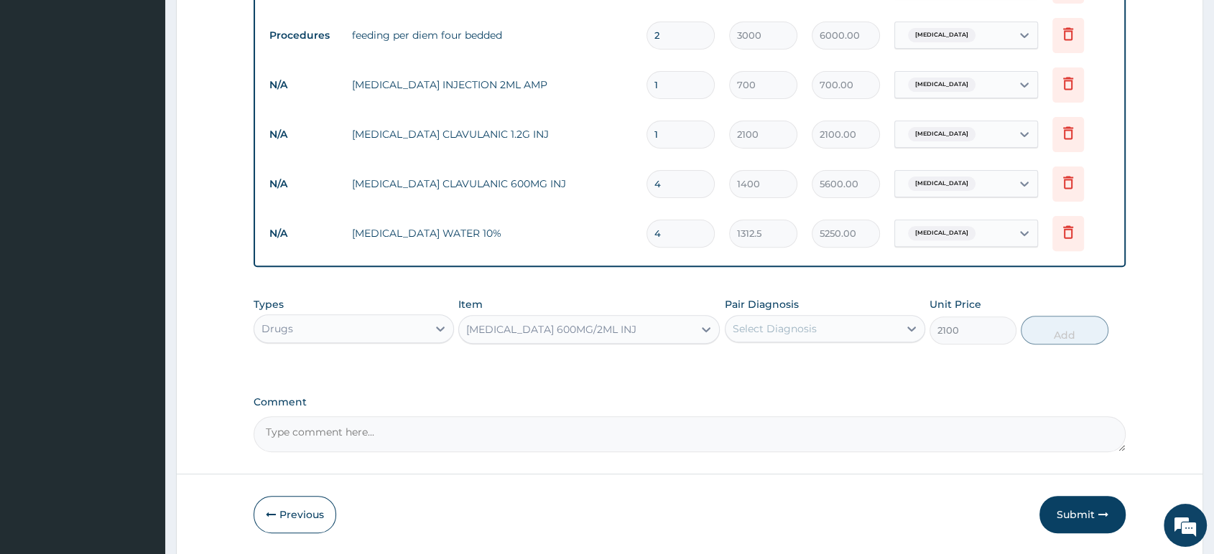
click at [761, 332] on div "Select Diagnosis" at bounding box center [775, 329] width 84 height 14
click at [761, 368] on label "Malaria" at bounding box center [792, 364] width 89 height 14
checkbox input "true"
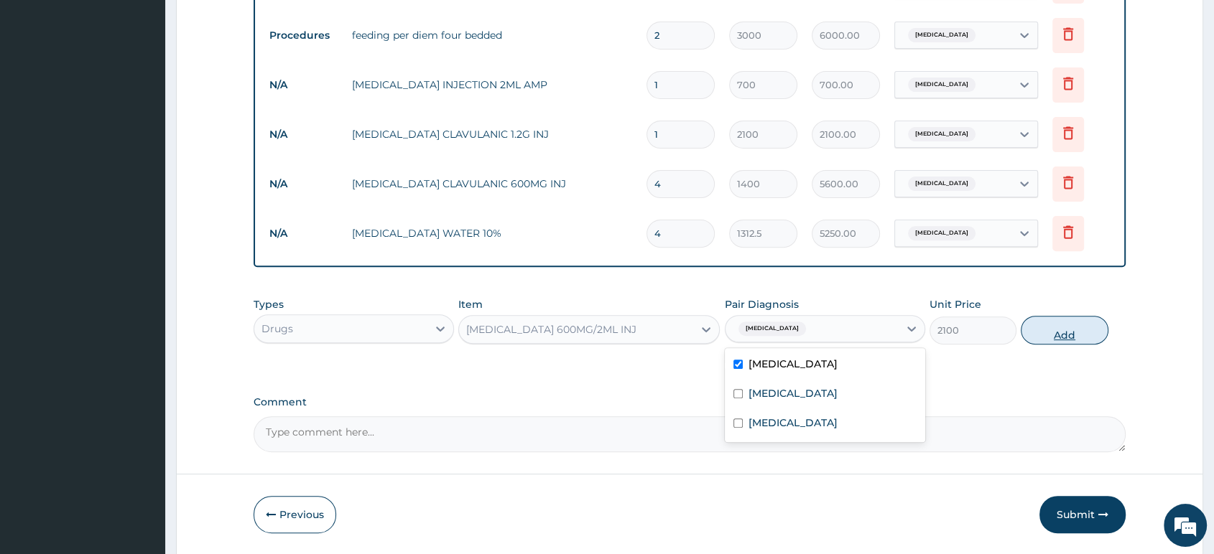
click at [1077, 338] on button "Add" at bounding box center [1064, 330] width 87 height 29
type input "0"
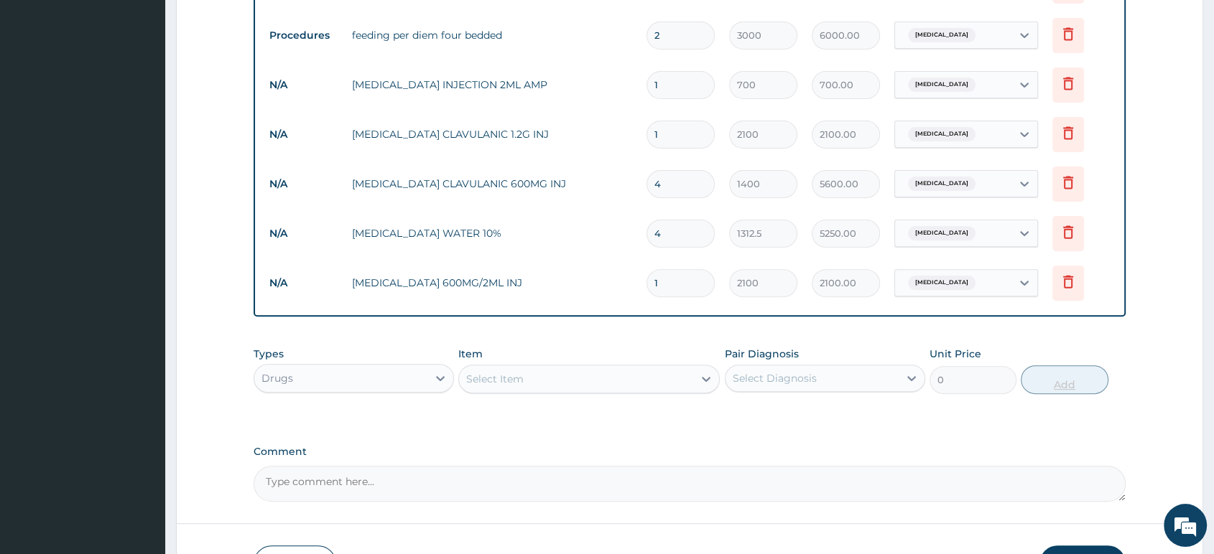
type input "0.00"
type input "4"
type input "8400.00"
type input "4"
click at [661, 382] on div "Select Item" at bounding box center [576, 379] width 234 height 23
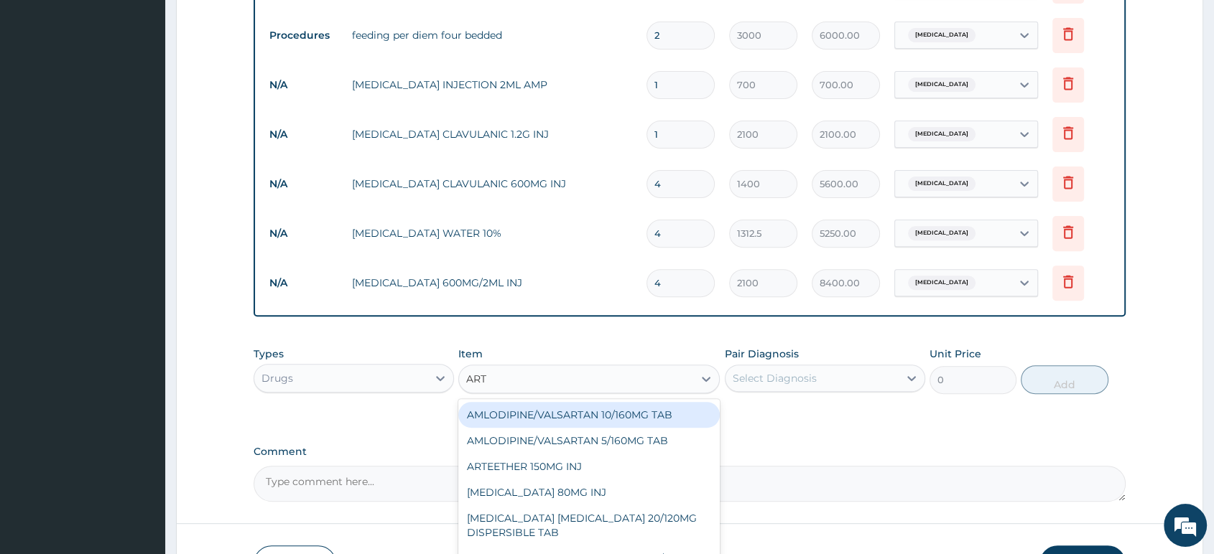
type input "ARTE"
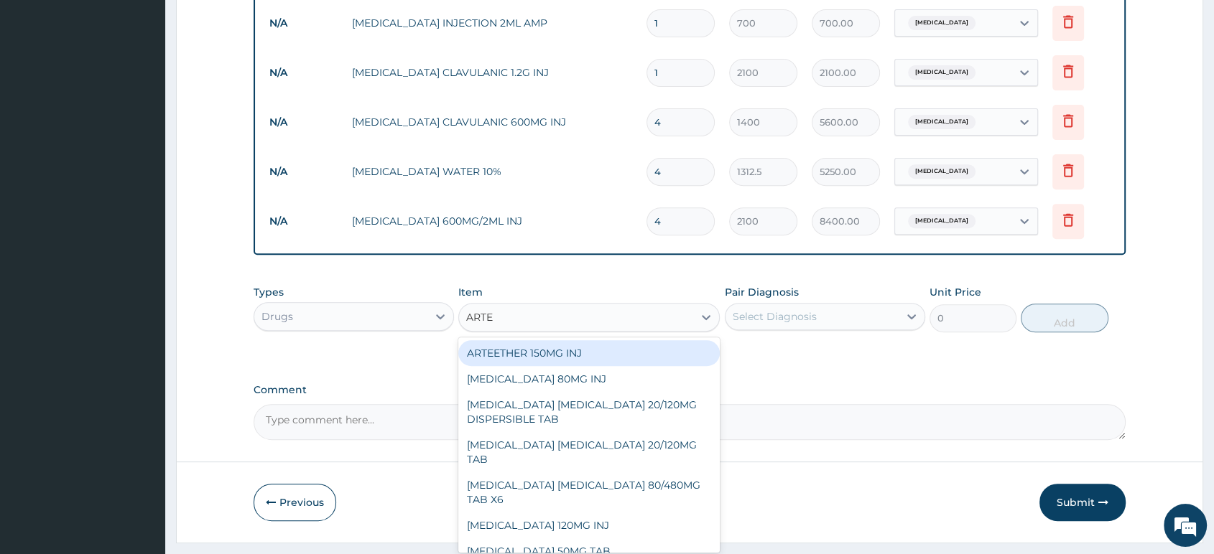
scroll to position [537, 0]
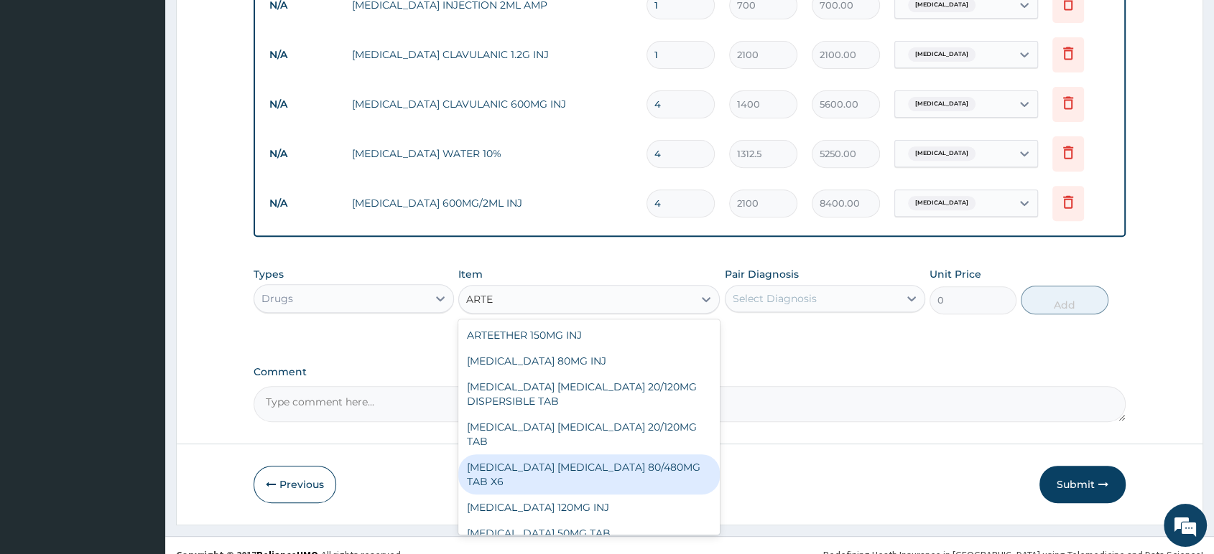
click at [639, 455] on div "ARTEMETHER LUMEFANTRINE 80/480MG TAB X6" at bounding box center [588, 475] width 261 height 40
type input "262.5"
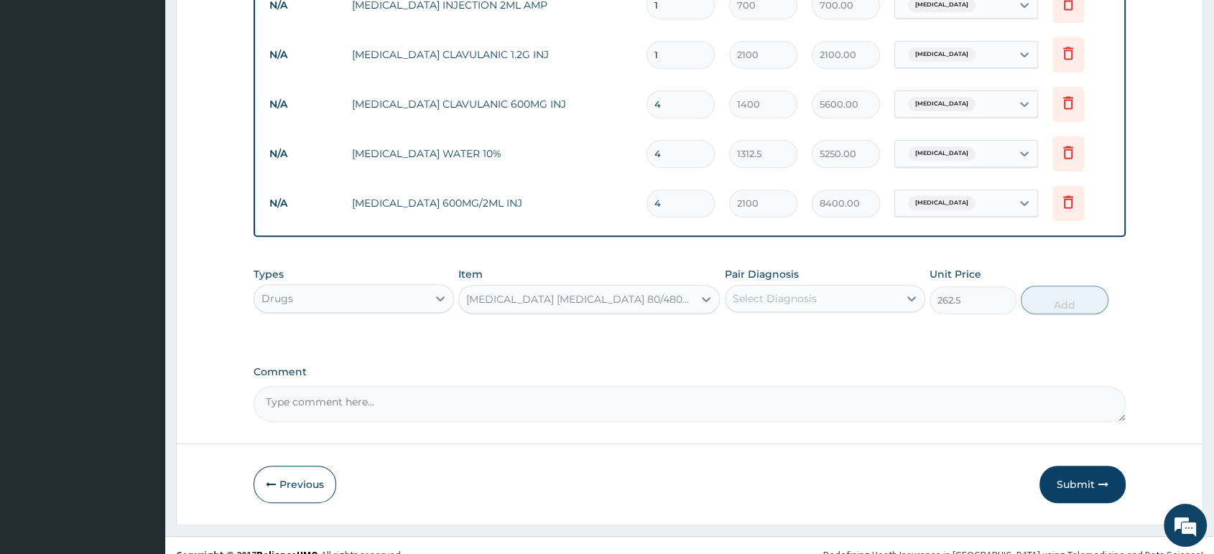
click at [809, 297] on div "Select Diagnosis" at bounding box center [775, 299] width 84 height 14
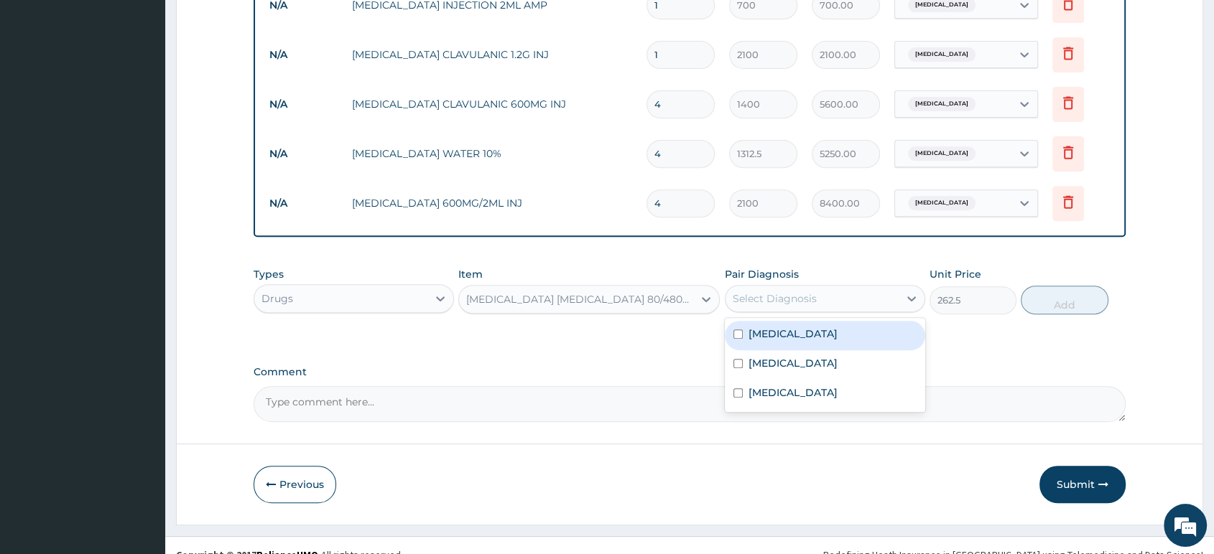
click at [786, 338] on div "Malaria" at bounding box center [825, 335] width 200 height 29
checkbox input "true"
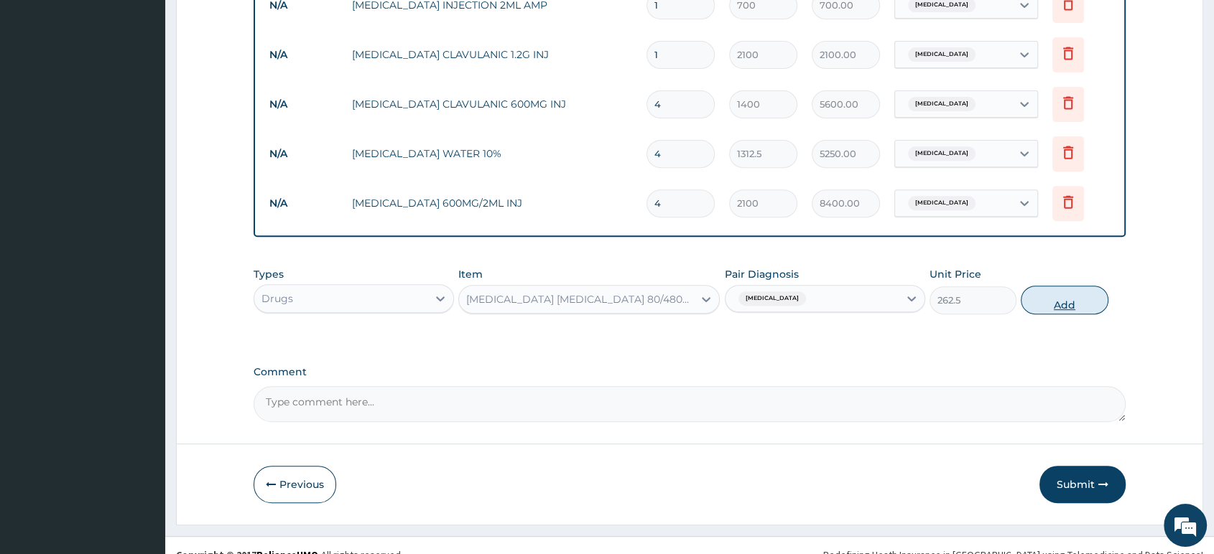
click at [1054, 312] on button "Add" at bounding box center [1064, 300] width 87 height 29
type input "0"
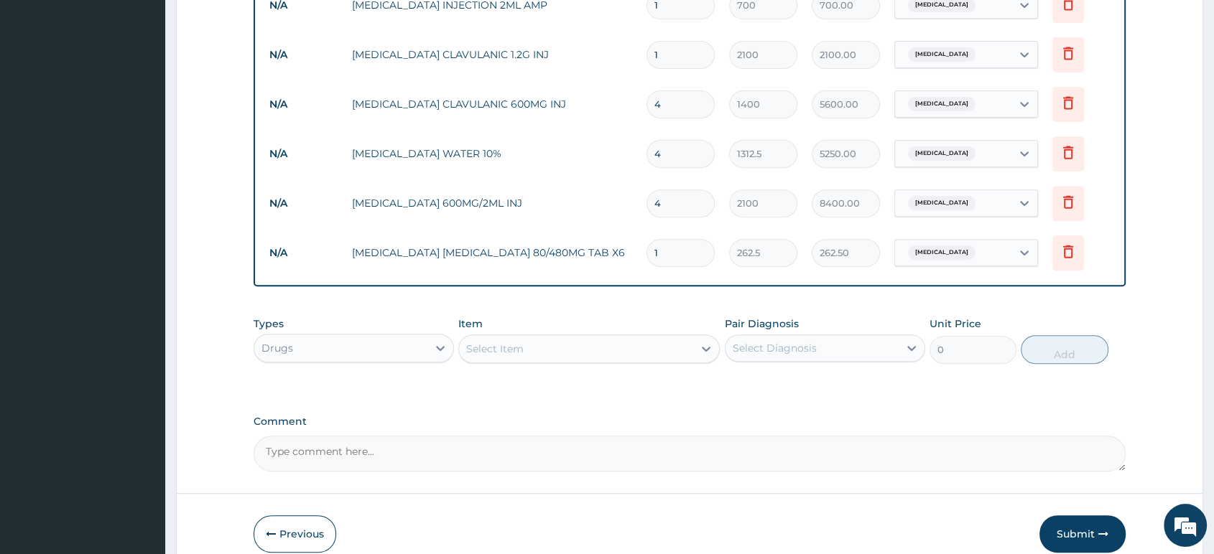
type input "0.00"
type input "6"
type input "1575.00"
type input "6"
click at [667, 360] on div "Select Item" at bounding box center [576, 349] width 234 height 23
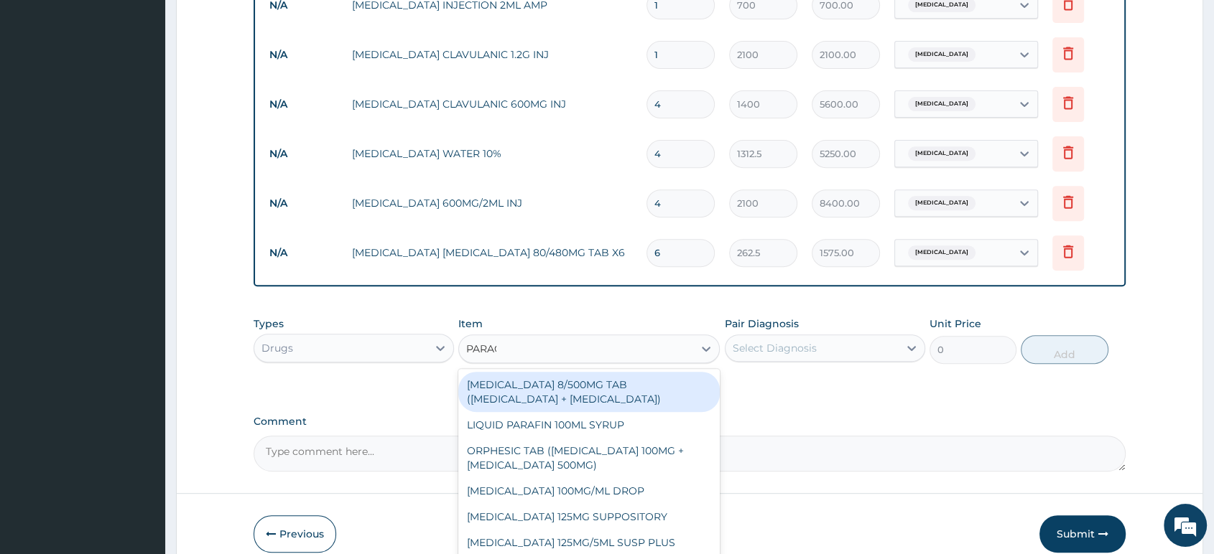
type input "PARACE"
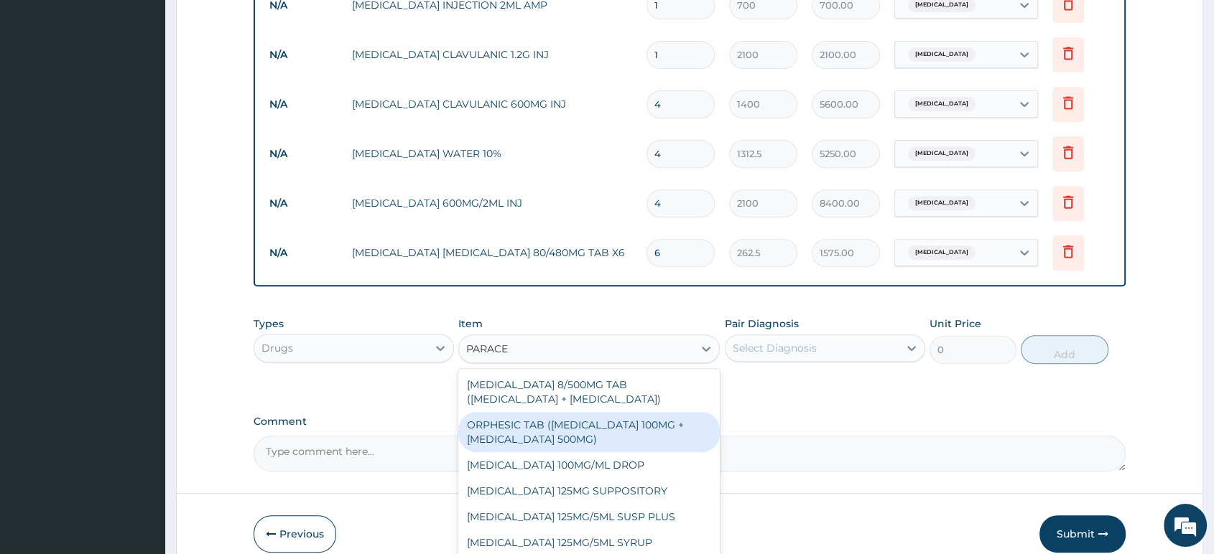
scroll to position [77, 0]
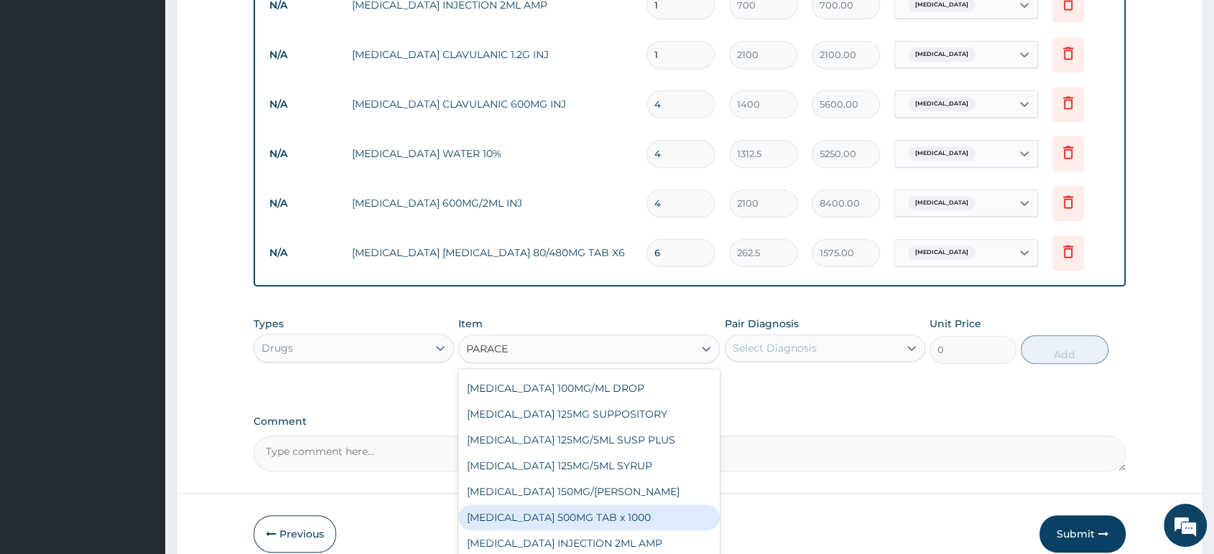
click at [601, 519] on div "PARACETAMOL 500MG TAB x 1000" at bounding box center [588, 518] width 261 height 26
type input "11.025"
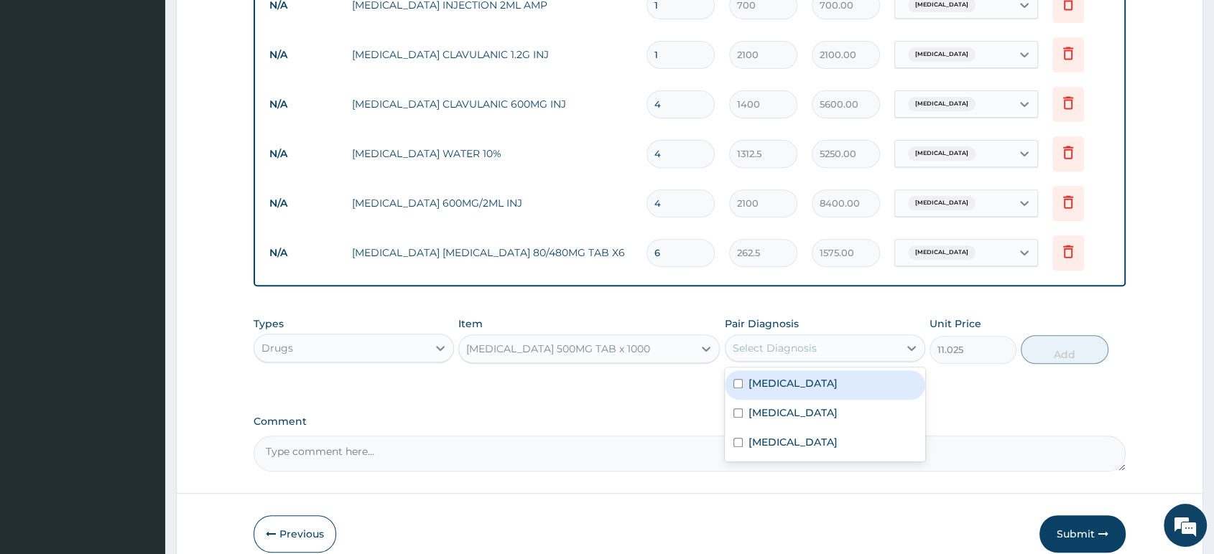
click at [787, 359] on div "Select Diagnosis" at bounding box center [811, 348] width 173 height 23
click at [779, 386] on label "Malaria" at bounding box center [792, 383] width 89 height 14
checkbox input "true"
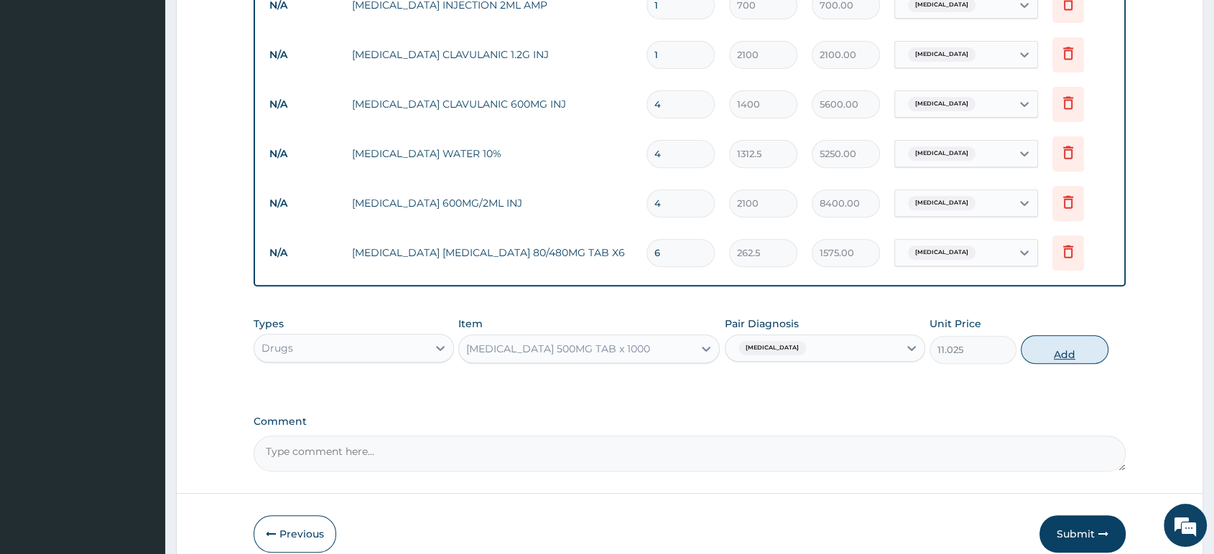
click at [1034, 355] on button "Add" at bounding box center [1064, 349] width 87 height 29
type input "0"
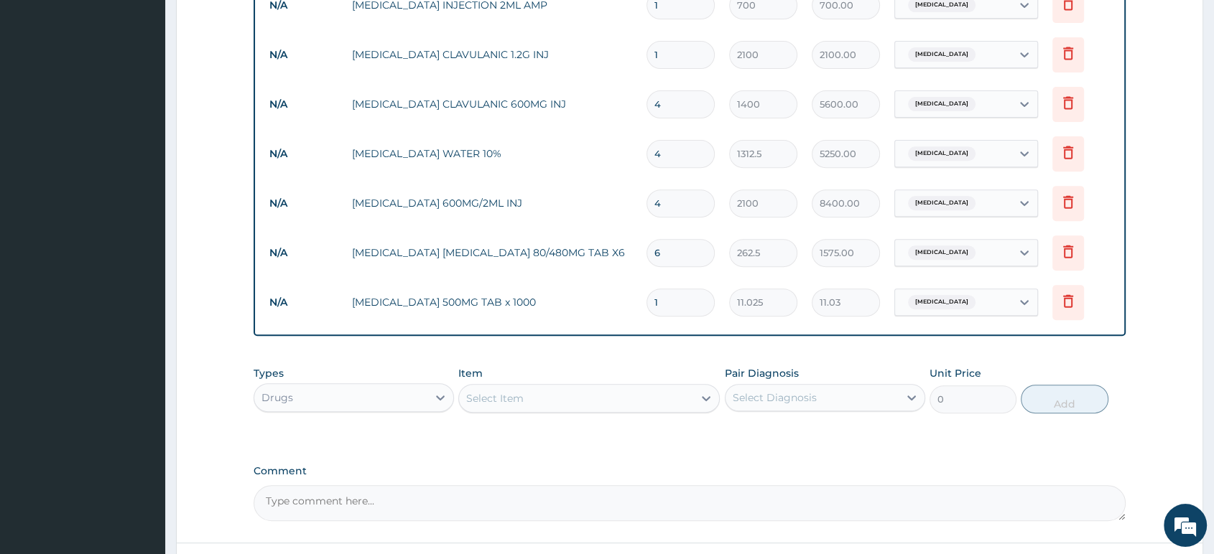
type input "18"
type input "198.45"
type input "18"
click at [557, 397] on div "Select Item" at bounding box center [576, 398] width 234 height 23
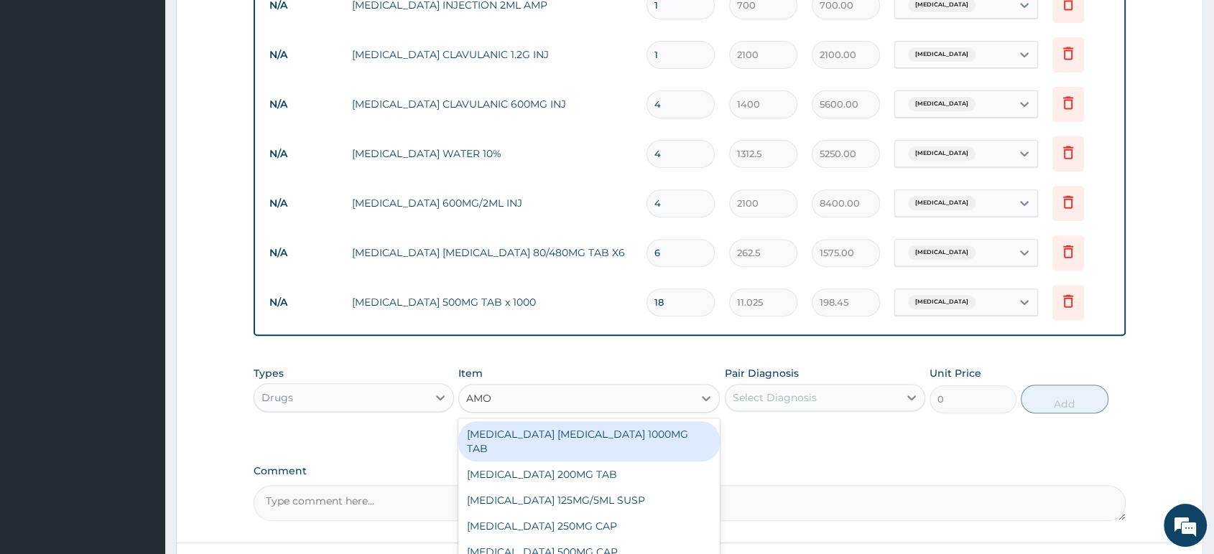
type input "AMOX"
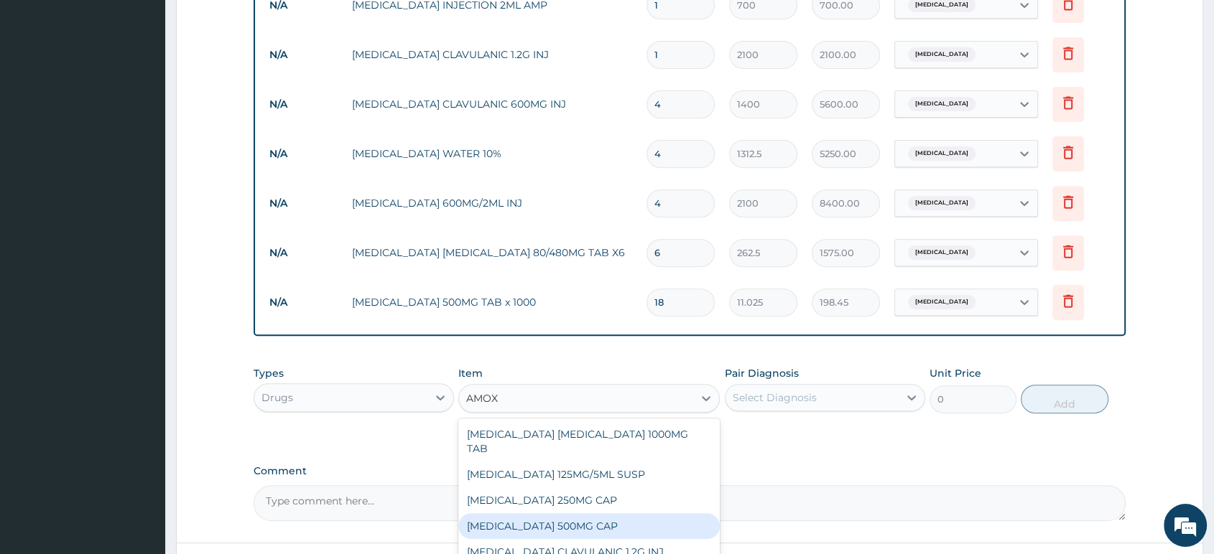
click at [567, 514] on div "AMOXICILLIN 500MG CAP" at bounding box center [588, 527] width 261 height 26
type input "35"
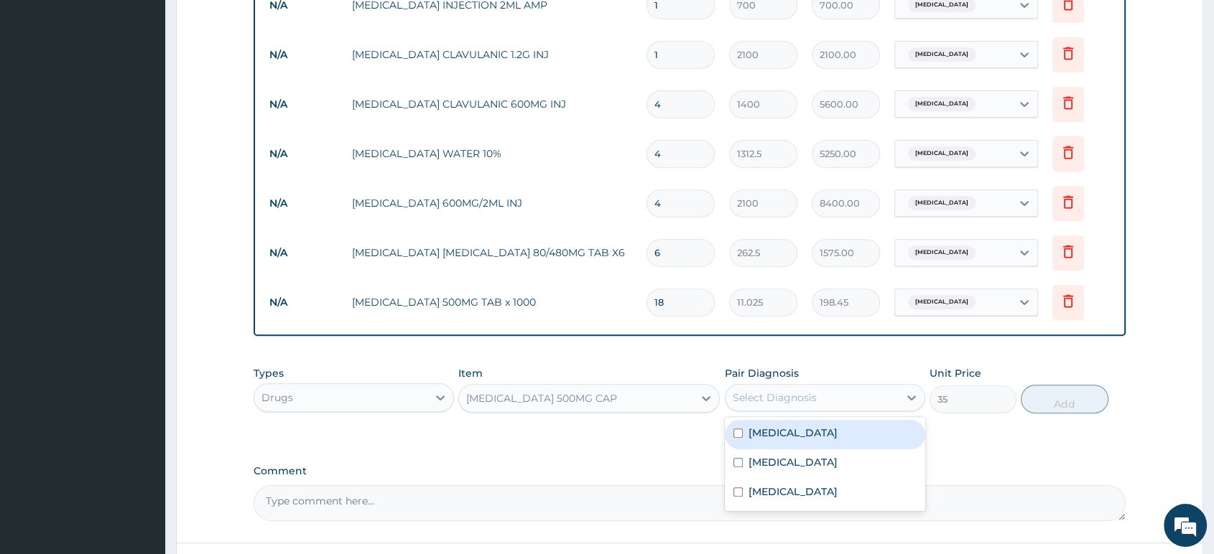
click at [776, 397] on div "Select Diagnosis" at bounding box center [775, 398] width 84 height 14
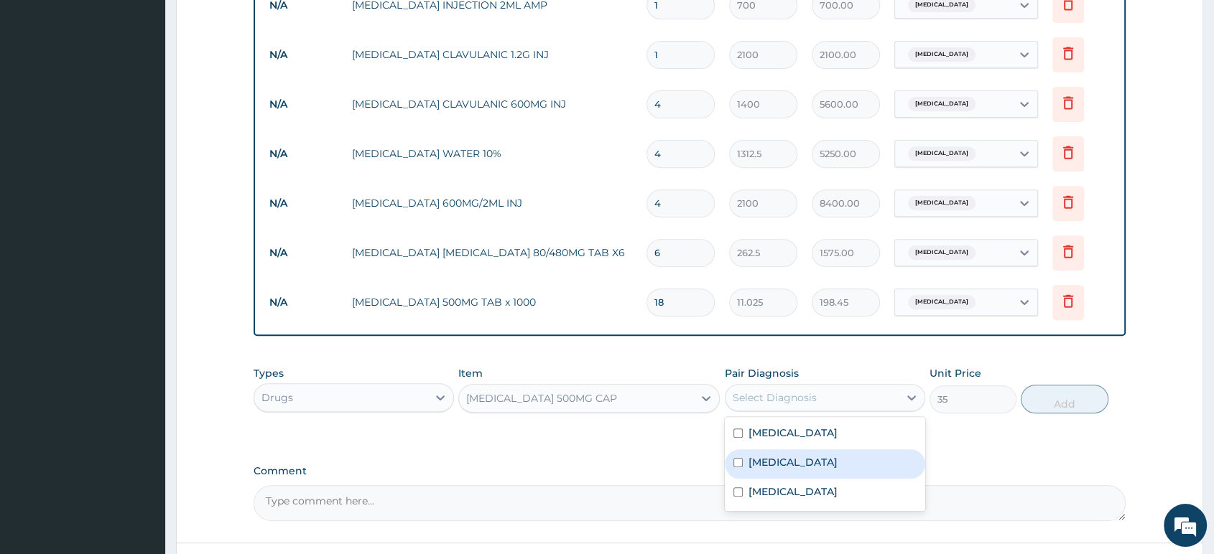
click at [772, 470] on label "Sepsis" at bounding box center [792, 462] width 89 height 14
checkbox input "true"
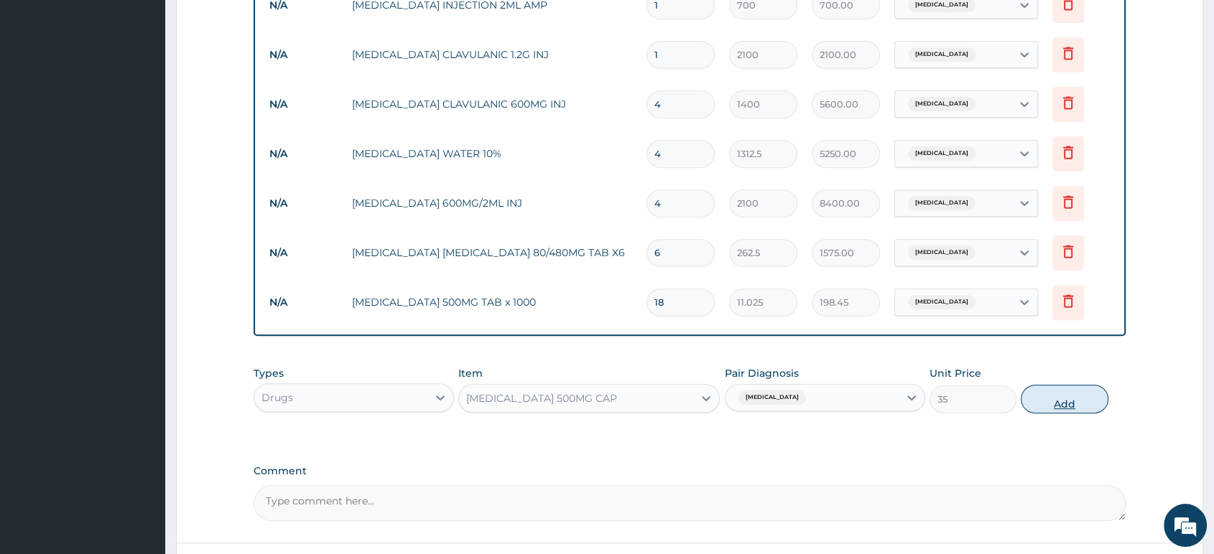
click at [1045, 404] on button "Add" at bounding box center [1064, 399] width 87 height 29
type input "0"
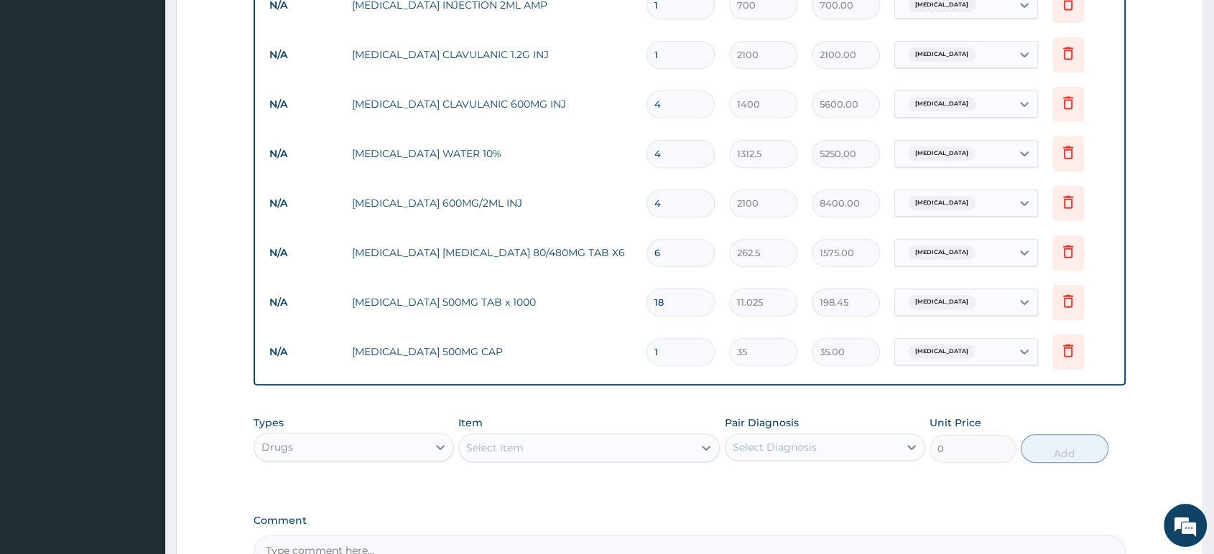
type input "15"
type input "525.00"
type input "15"
click at [693, 455] on div "Select Item" at bounding box center [576, 448] width 234 height 23
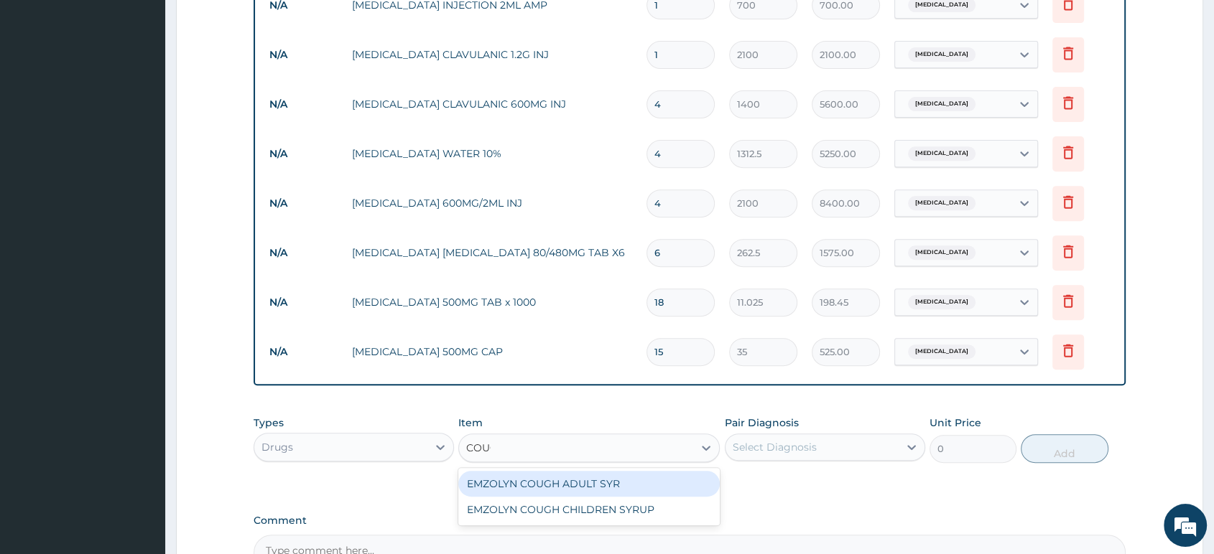
type input "COUGH"
click at [633, 491] on div "EMZOLYN COUGH ADULT SYR" at bounding box center [588, 484] width 261 height 26
type input "735"
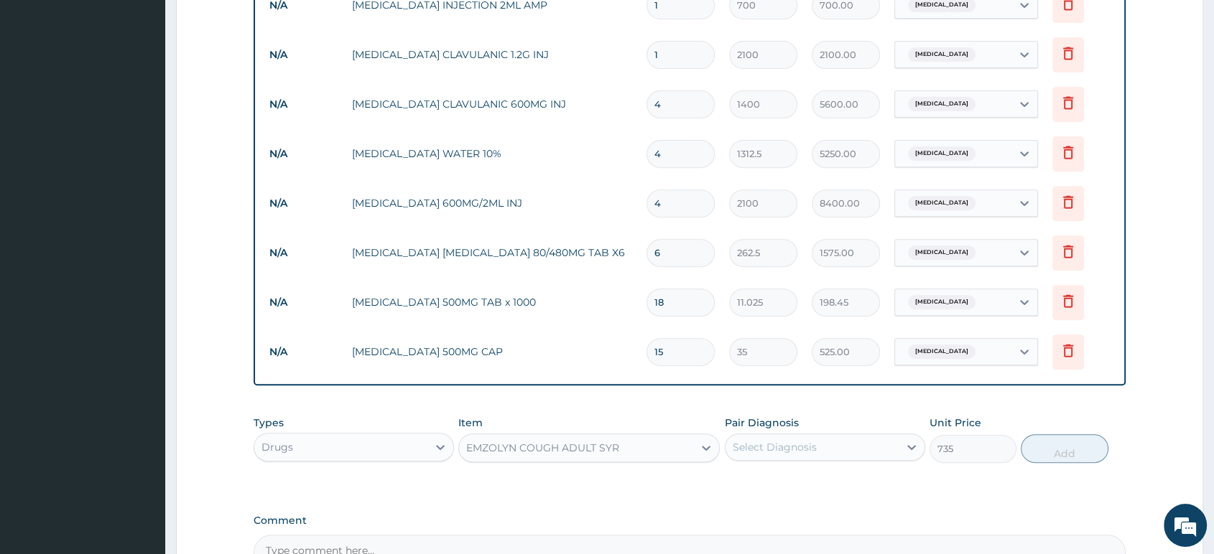
click at [834, 447] on div "Select Diagnosis" at bounding box center [811, 447] width 173 height 23
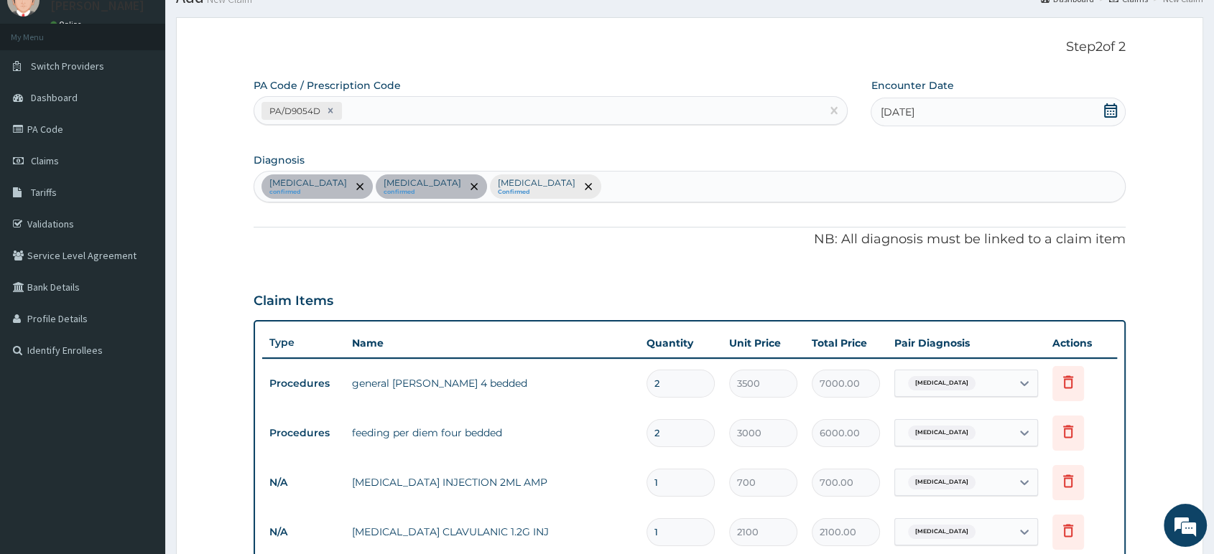
scroll to position [57, 0]
click at [518, 185] on div "Malaria confirmed Sepsis confirmed Typhoid fever Confirmed" at bounding box center [689, 188] width 870 height 30
type input "UPPER RES"
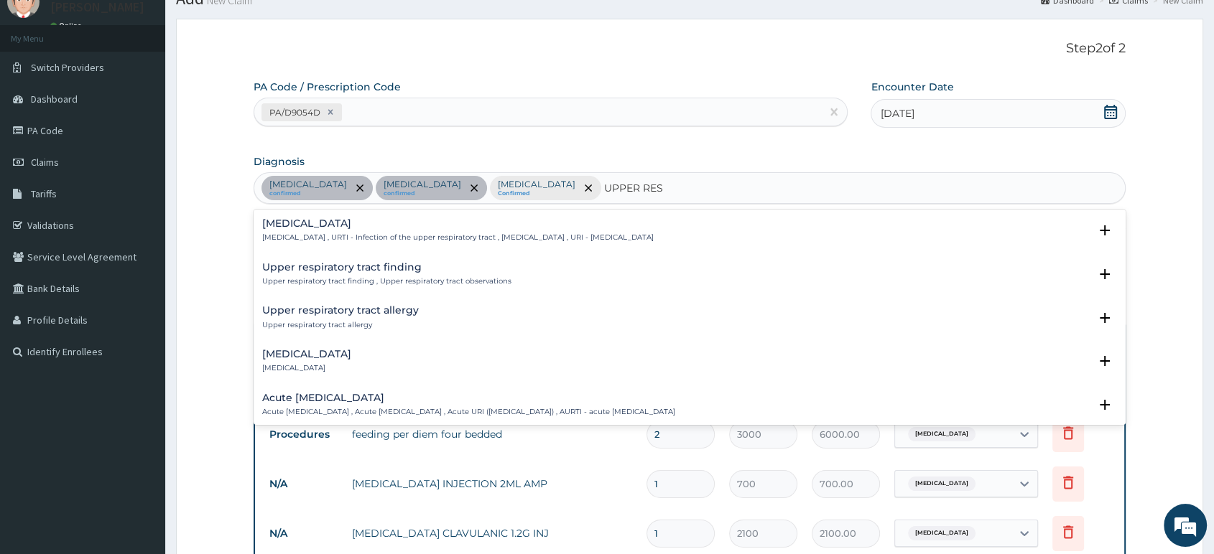
click at [362, 218] on h4 "Upper respiratory infection" at bounding box center [457, 223] width 391 height 11
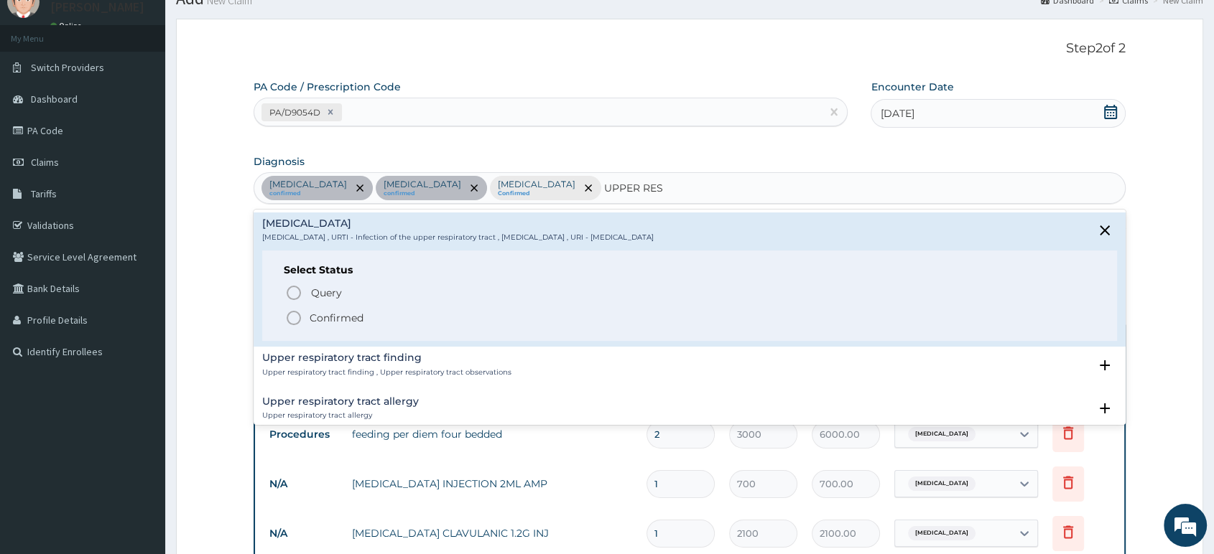
click at [358, 318] on p "Confirmed" at bounding box center [337, 318] width 54 height 14
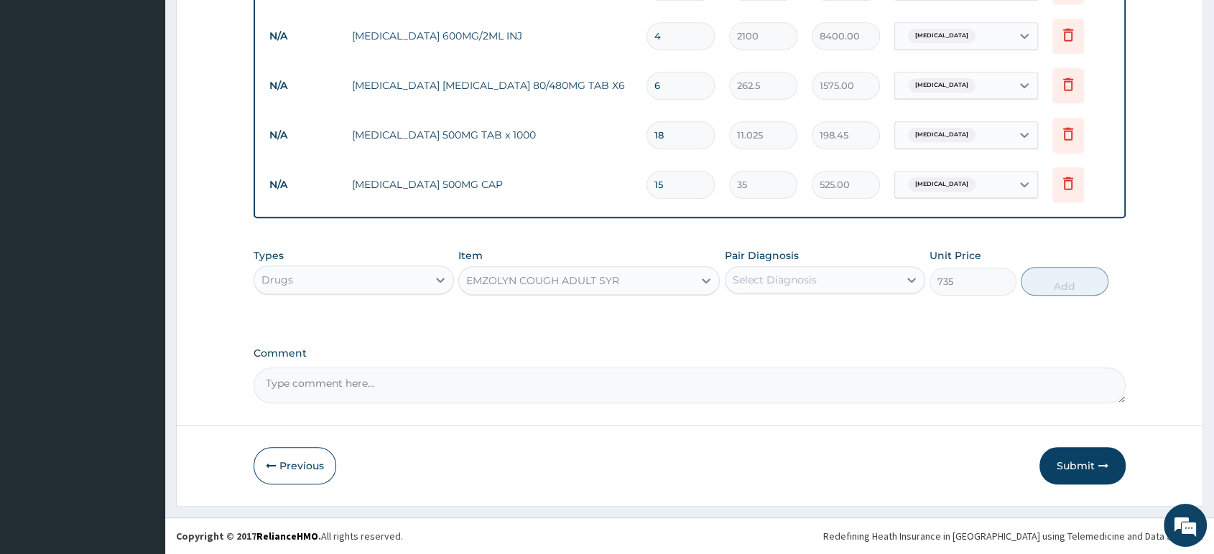
scroll to position [707, 0]
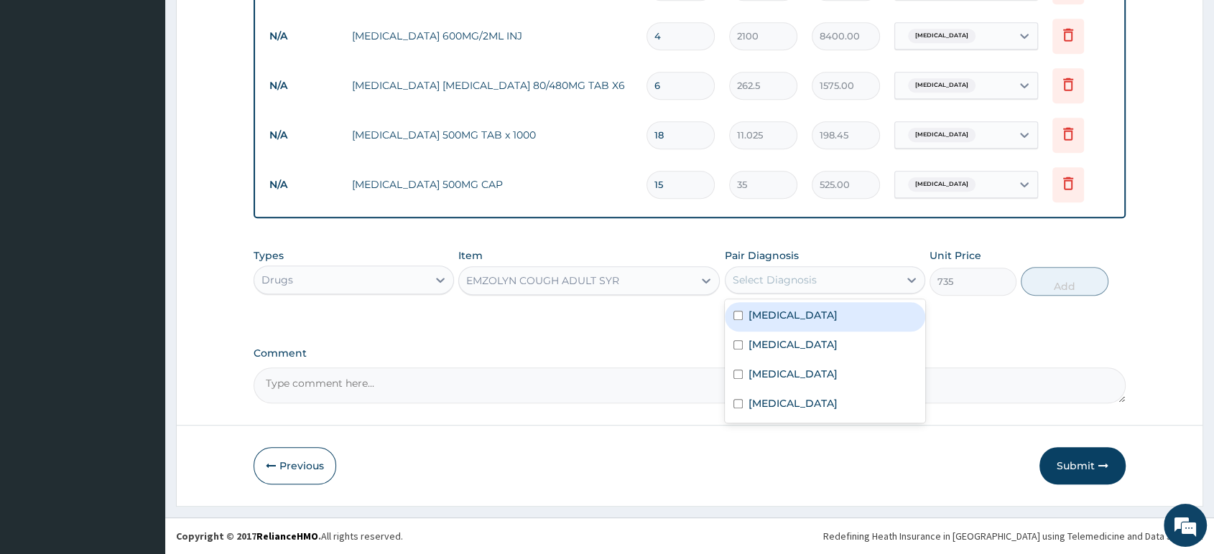
click at [760, 280] on div "Select Diagnosis" at bounding box center [775, 280] width 84 height 14
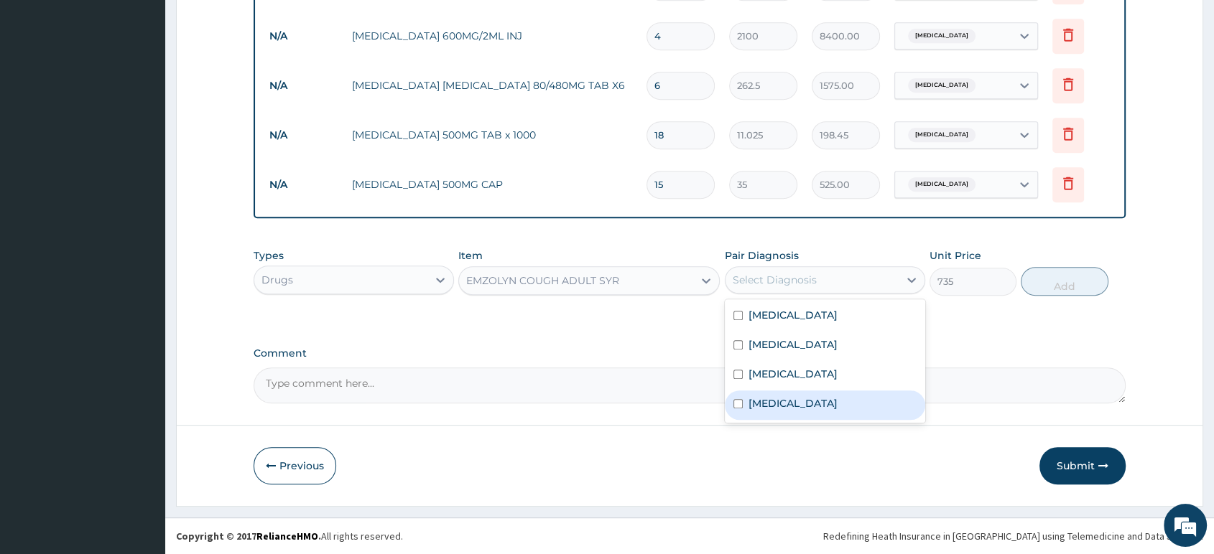
click at [779, 412] on div "Upper respiratory infection" at bounding box center [825, 405] width 200 height 29
checkbox input "true"
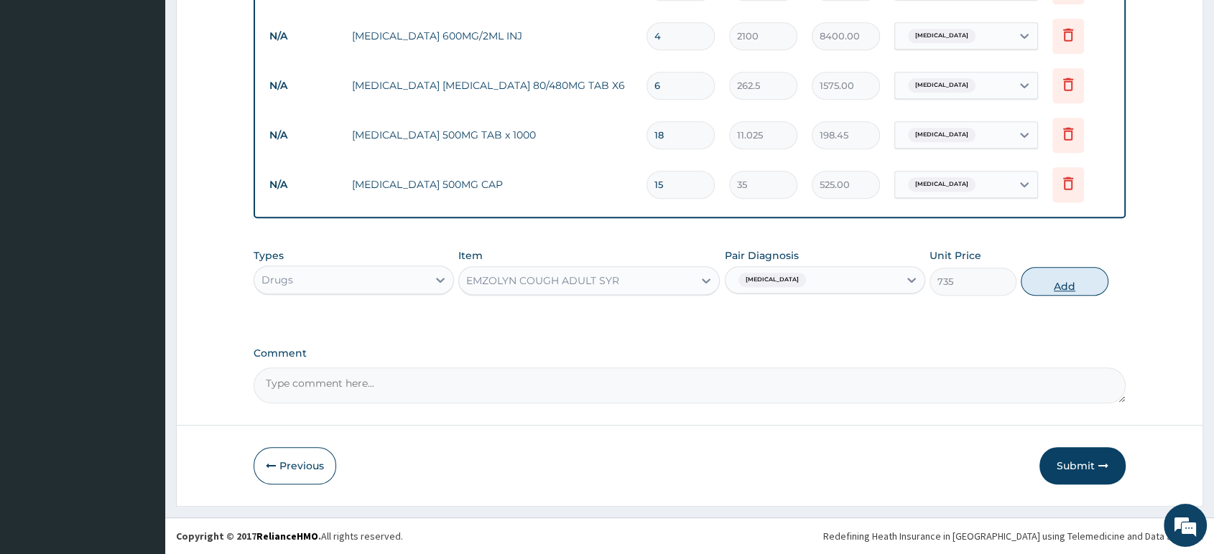
click at [1052, 275] on button "Add" at bounding box center [1064, 281] width 87 height 29
type input "0"
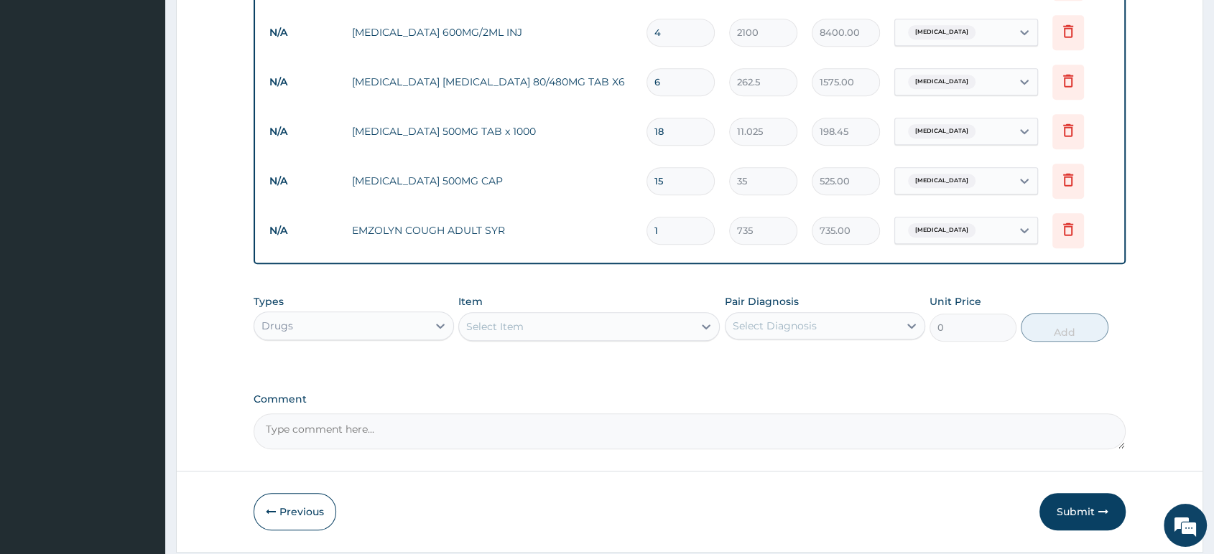
click at [611, 338] on div "Select Item" at bounding box center [576, 326] width 234 height 23
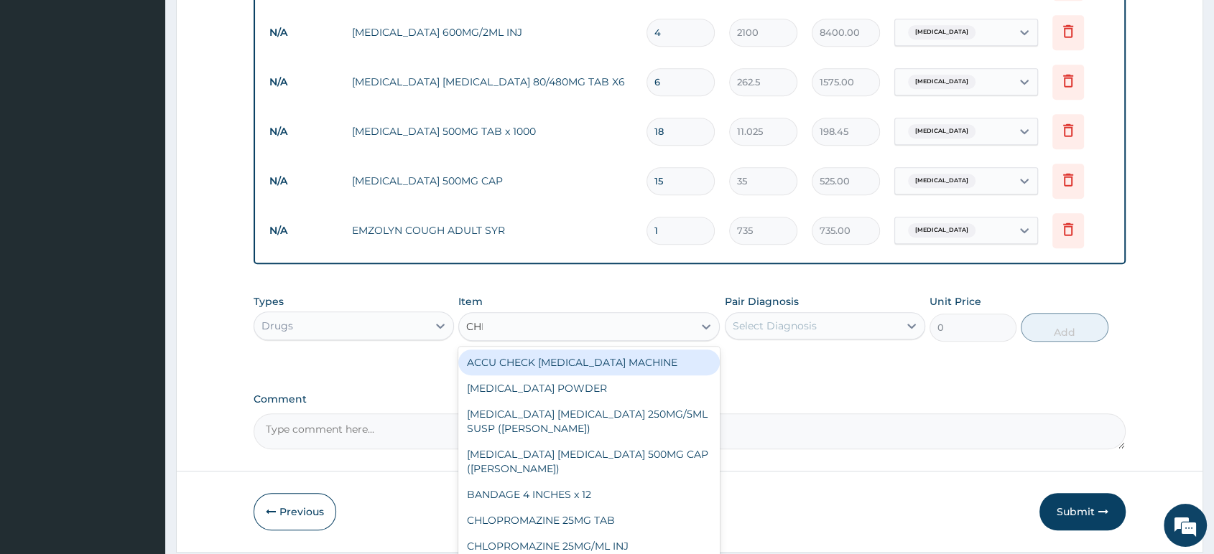
type input "CHLO"
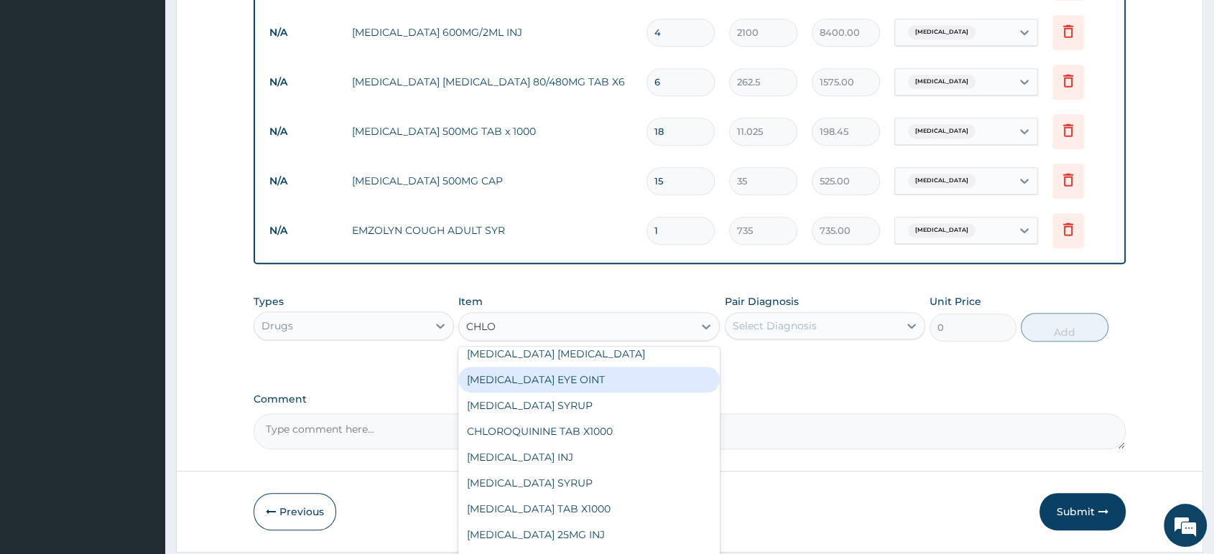
scroll to position [159, 0]
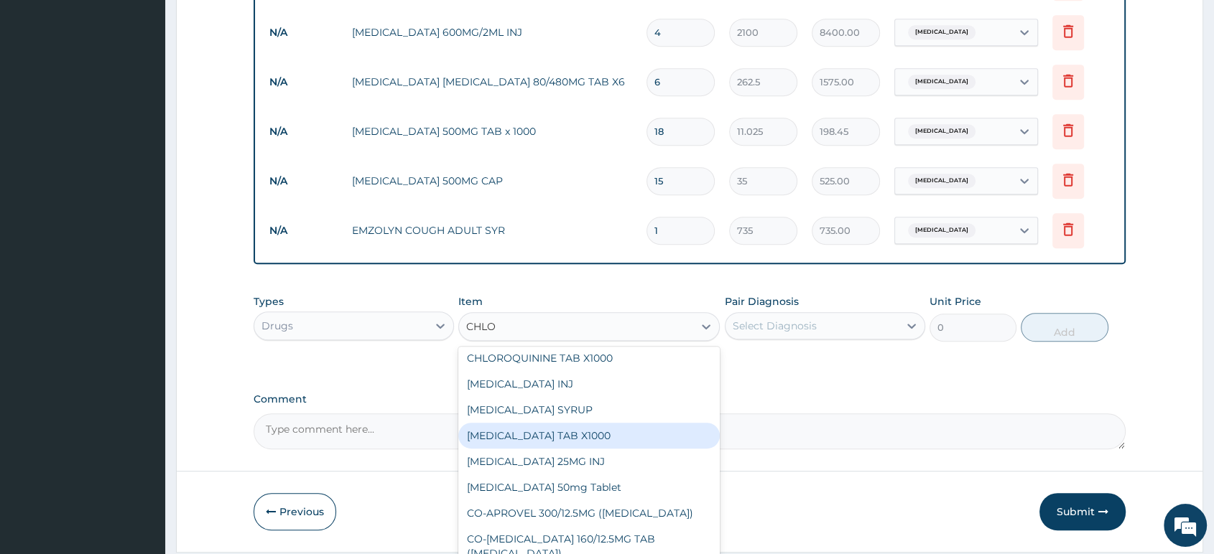
click at [596, 443] on div "CHLORPHENIRAMINE TAB X1000" at bounding box center [588, 436] width 261 height 26
type input "52.5"
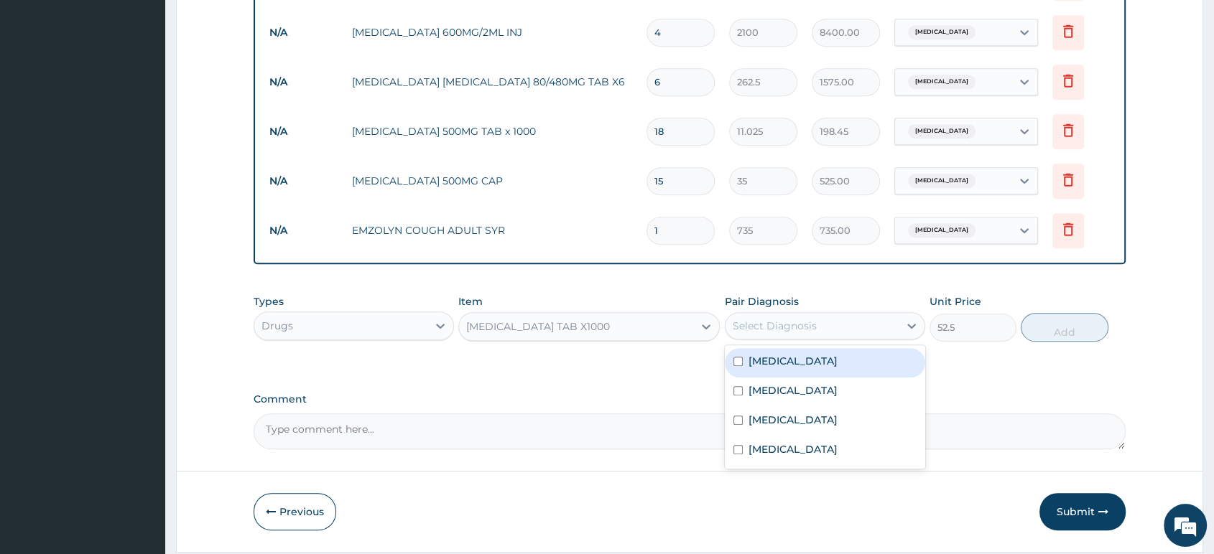
click at [767, 330] on div "Select Diagnosis" at bounding box center [775, 326] width 84 height 14
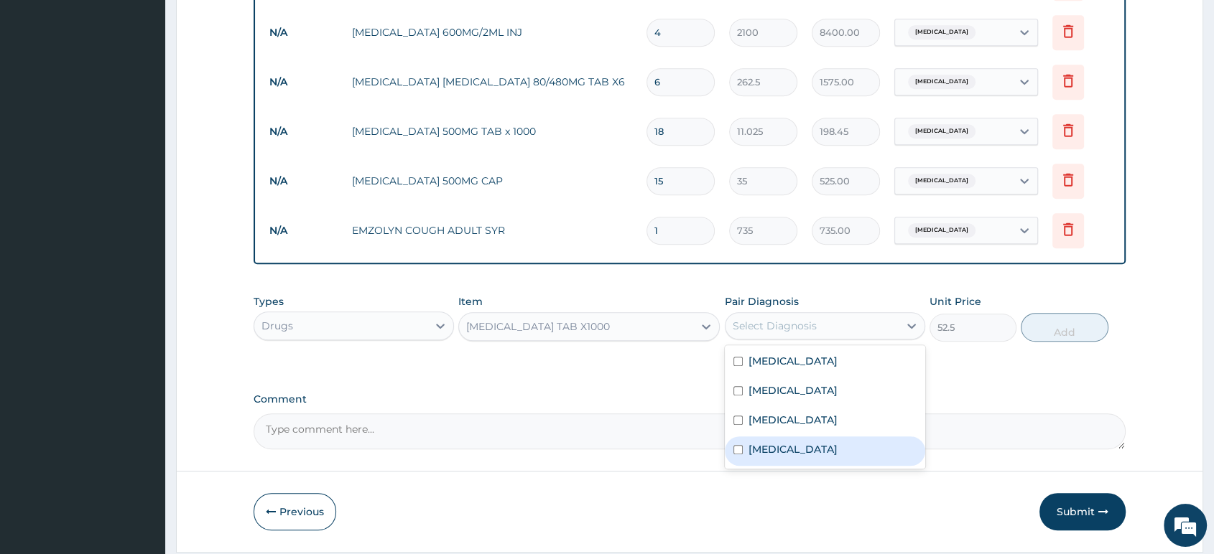
click at [778, 457] on label "Upper respiratory infection" at bounding box center [792, 449] width 89 height 14
checkbox input "true"
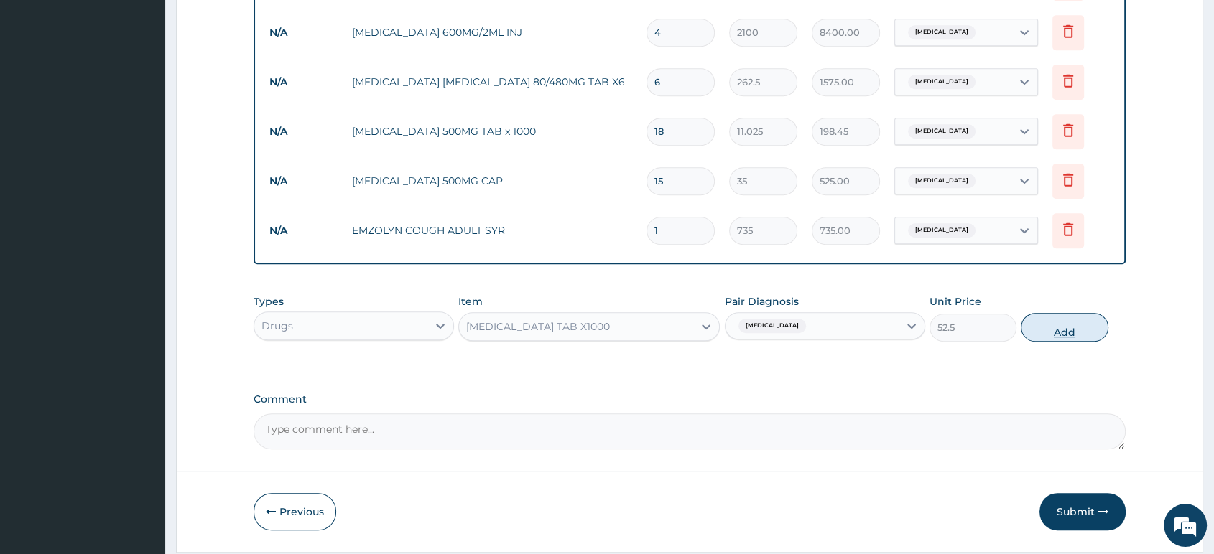
click at [1044, 342] on button "Add" at bounding box center [1064, 327] width 87 height 29
type input "0"
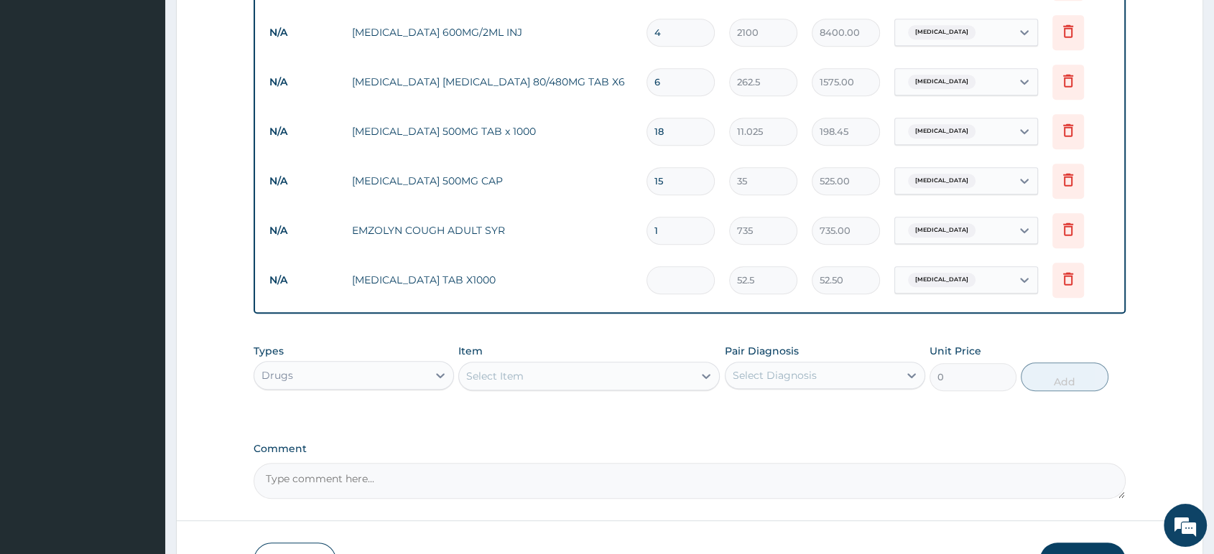
type input "0.00"
type input "2"
type input "105.00"
type input "2"
click at [547, 374] on div "Select Item" at bounding box center [576, 376] width 234 height 23
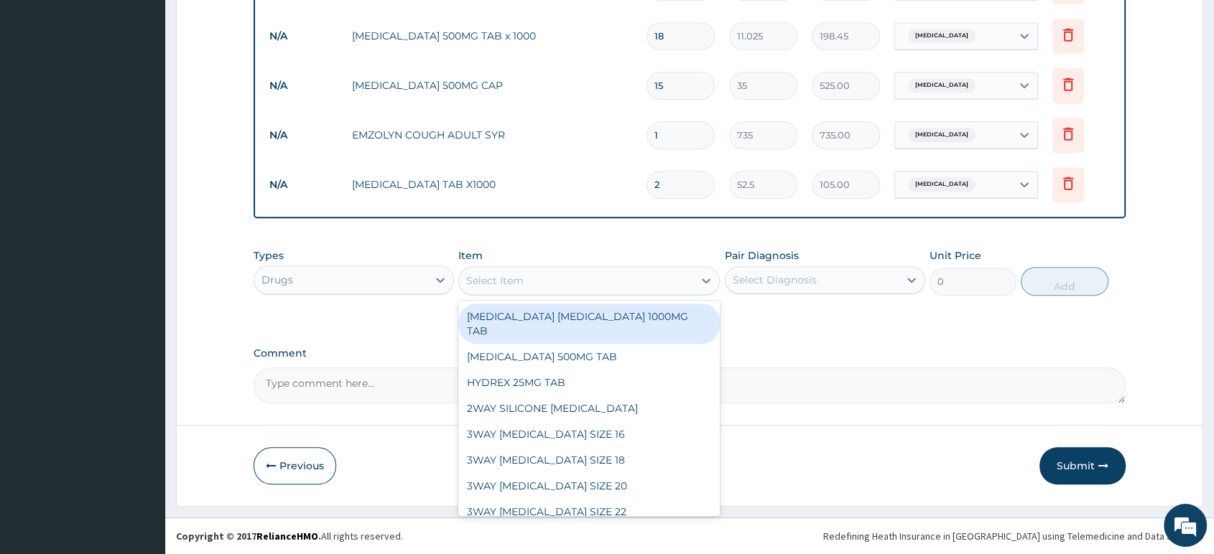
scroll to position [808, 0]
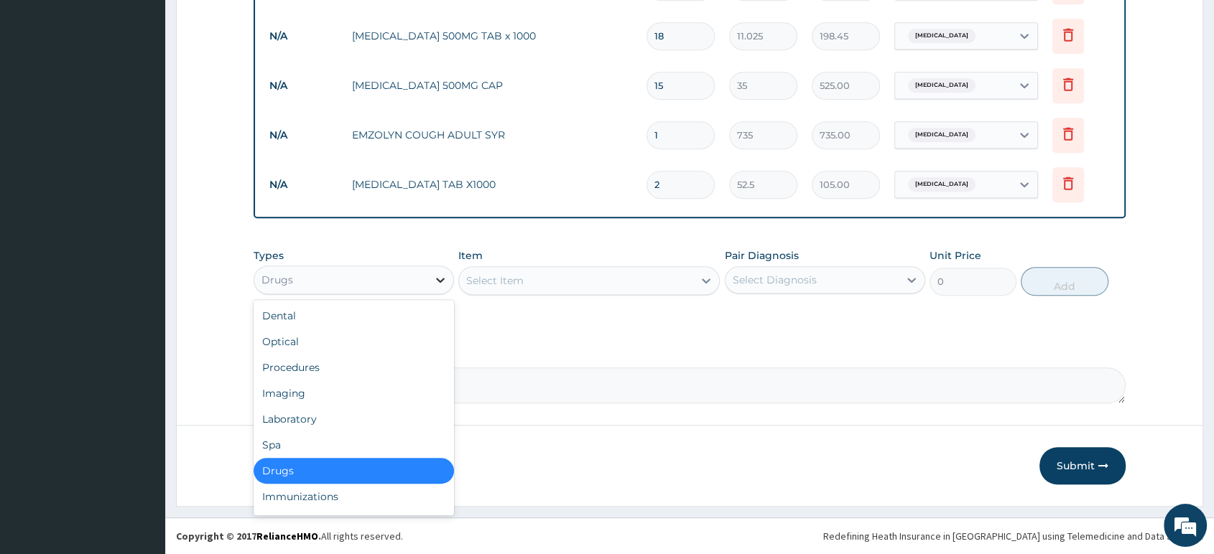
click at [432, 287] on div at bounding box center [440, 280] width 26 height 26
click at [380, 424] on div "Laboratory" at bounding box center [354, 420] width 200 height 26
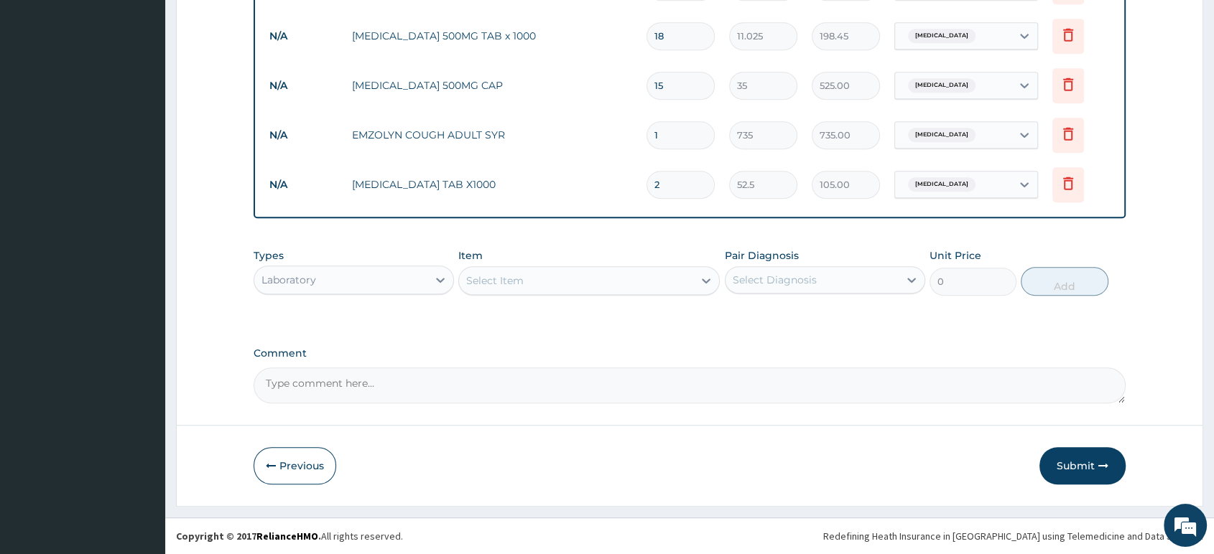
click at [545, 274] on div "Select Item" at bounding box center [576, 280] width 234 height 23
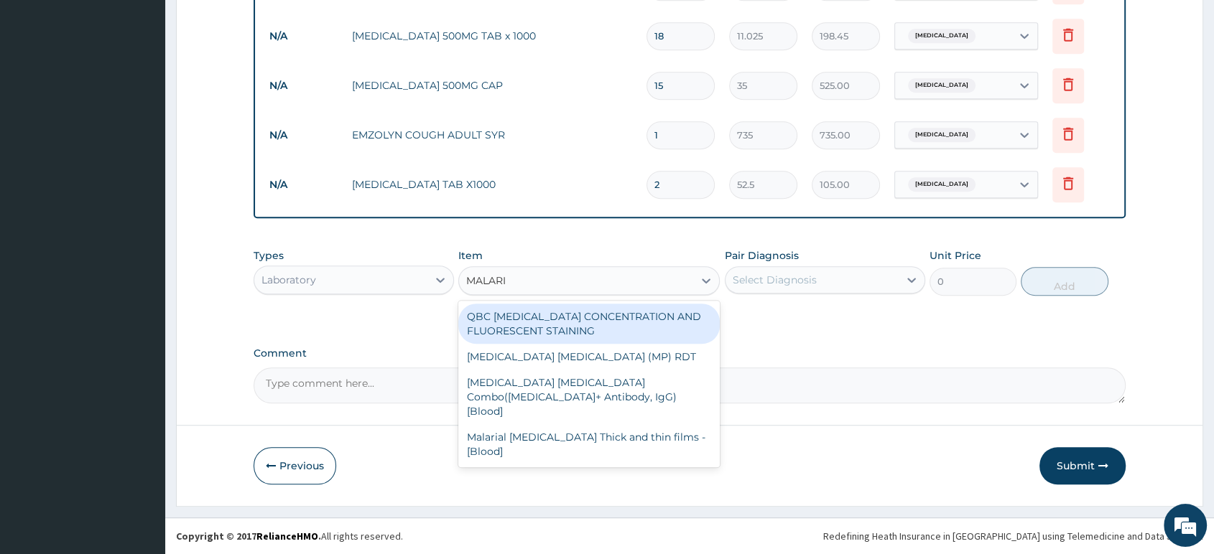
type input "MALARIA"
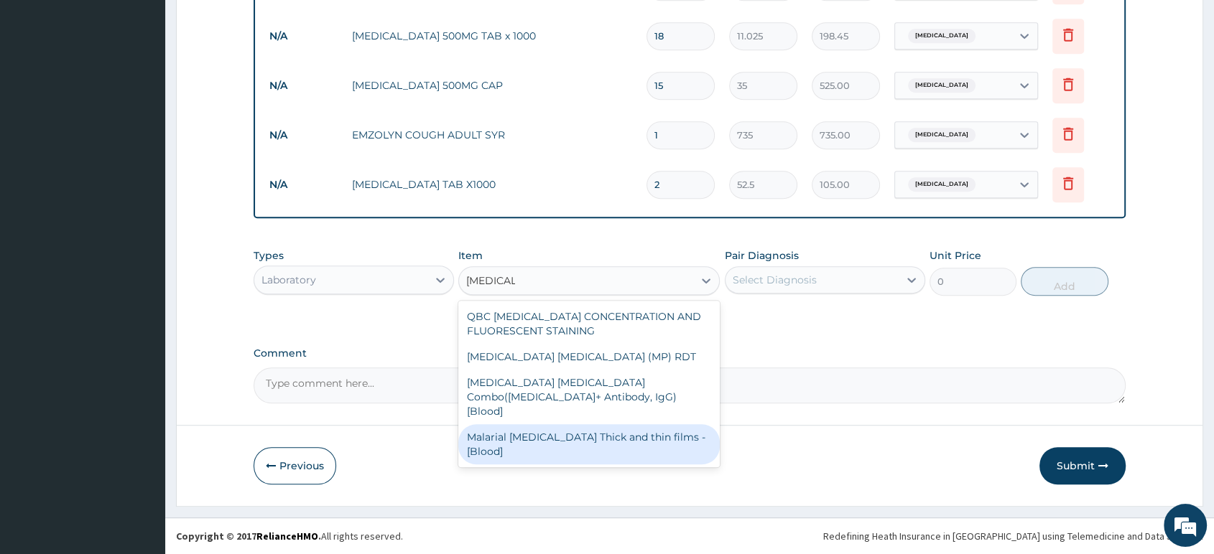
click at [552, 424] on div "Malarial Parasite Thick and thin films - [Blood]" at bounding box center [588, 444] width 261 height 40
type input "1500"
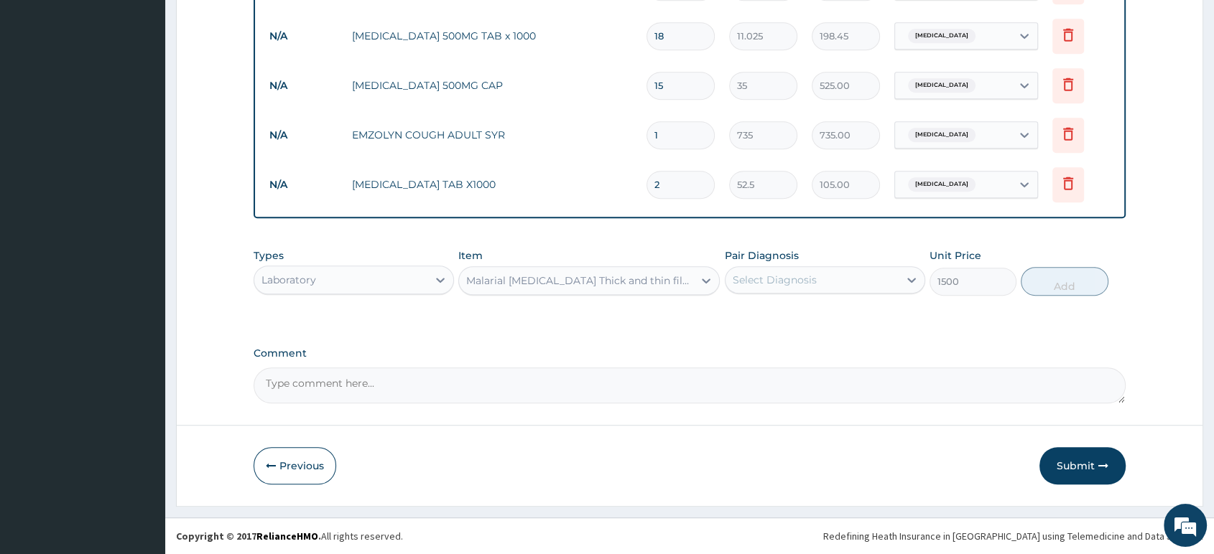
click at [799, 287] on div "Select Diagnosis" at bounding box center [775, 280] width 84 height 14
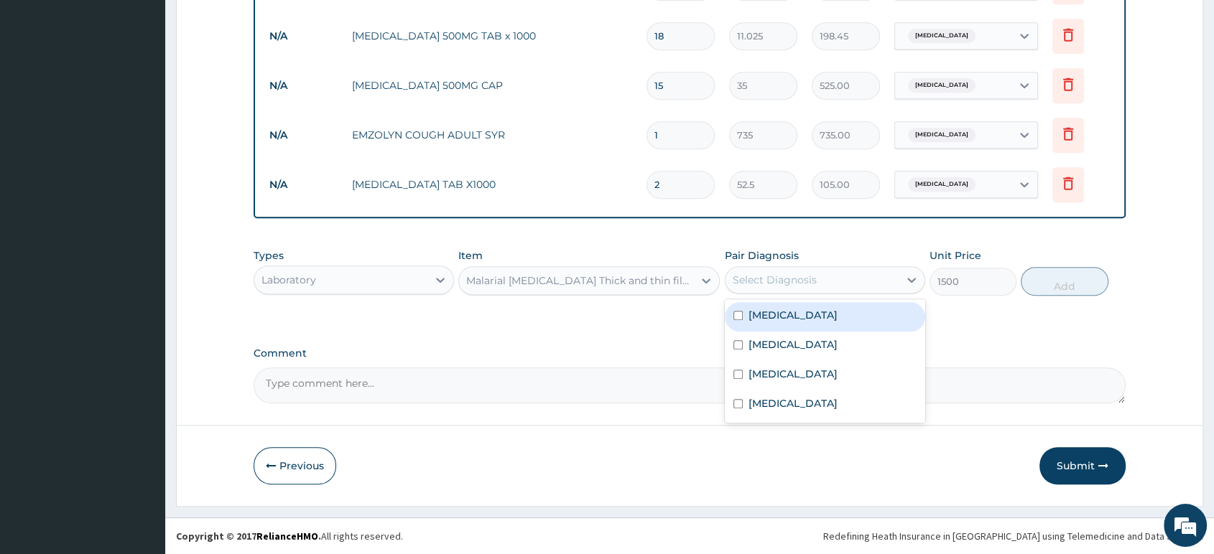
click at [779, 312] on label "Malaria" at bounding box center [792, 315] width 89 height 14
checkbox input "true"
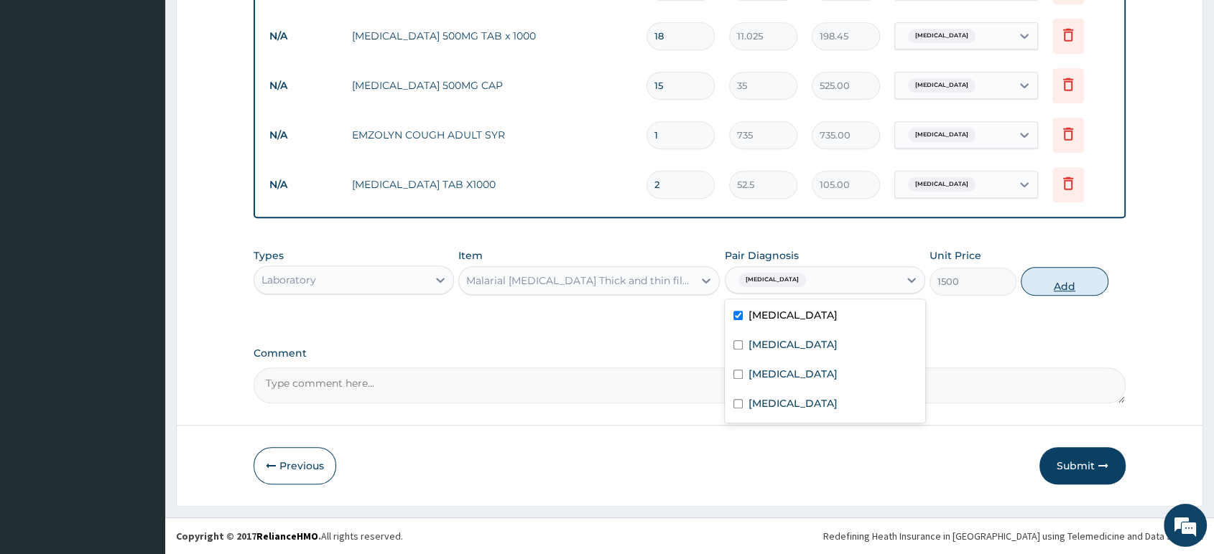
click at [1039, 285] on button "Add" at bounding box center [1064, 281] width 87 height 29
type input "0"
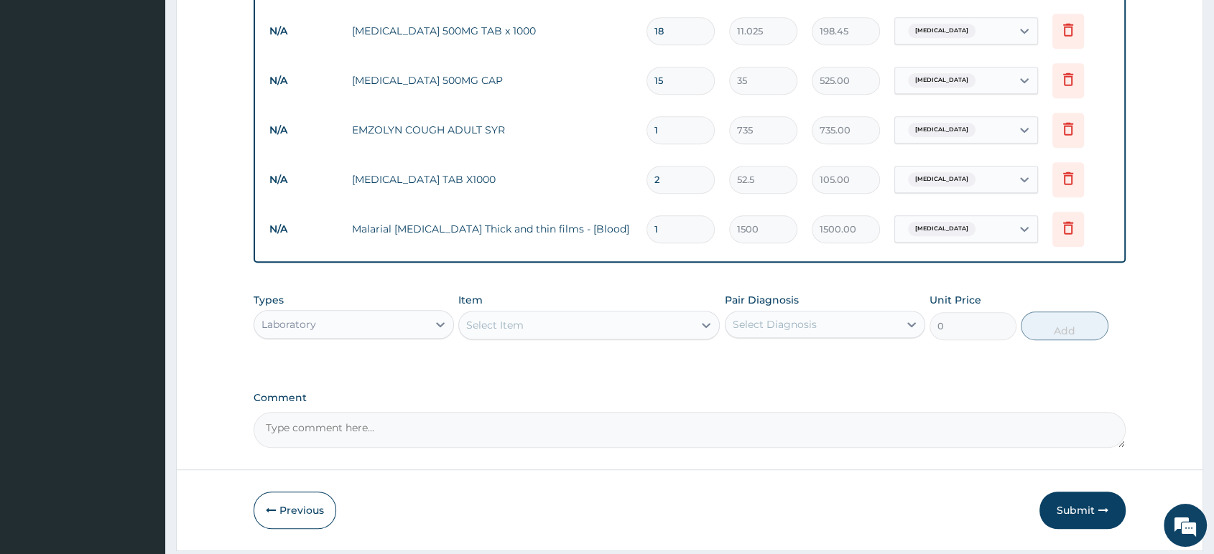
click at [552, 333] on div "Select Item" at bounding box center [576, 325] width 234 height 23
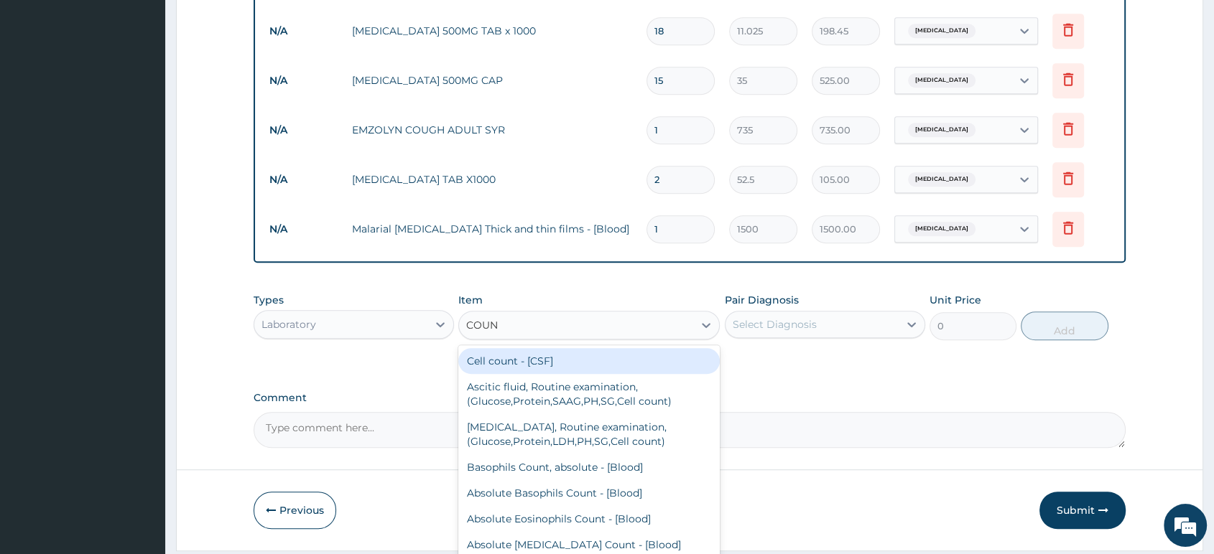
type input "COUNT"
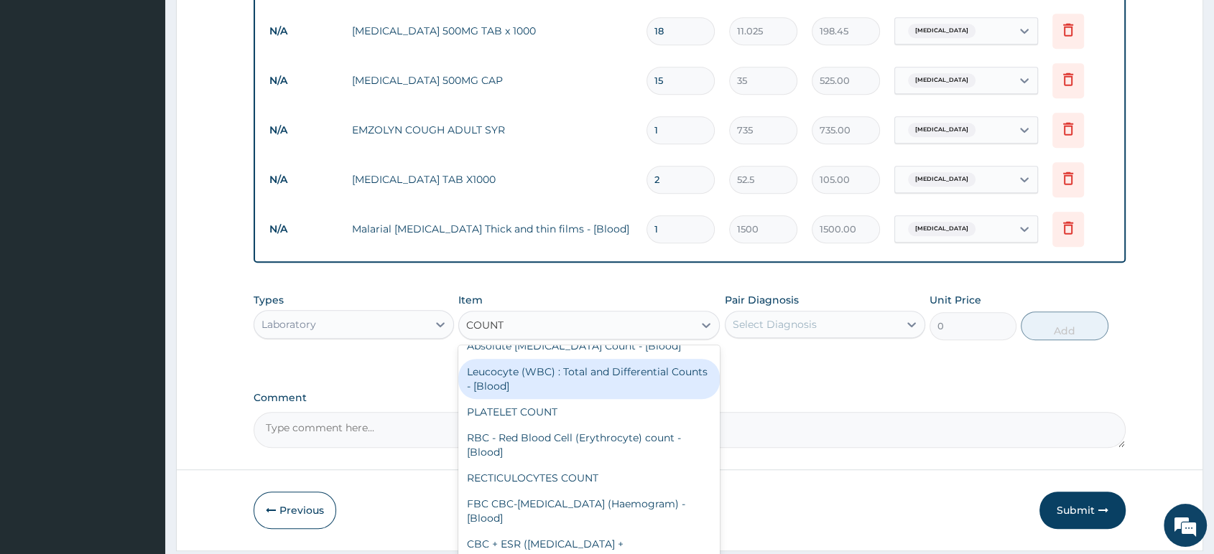
scroll to position [316, 0]
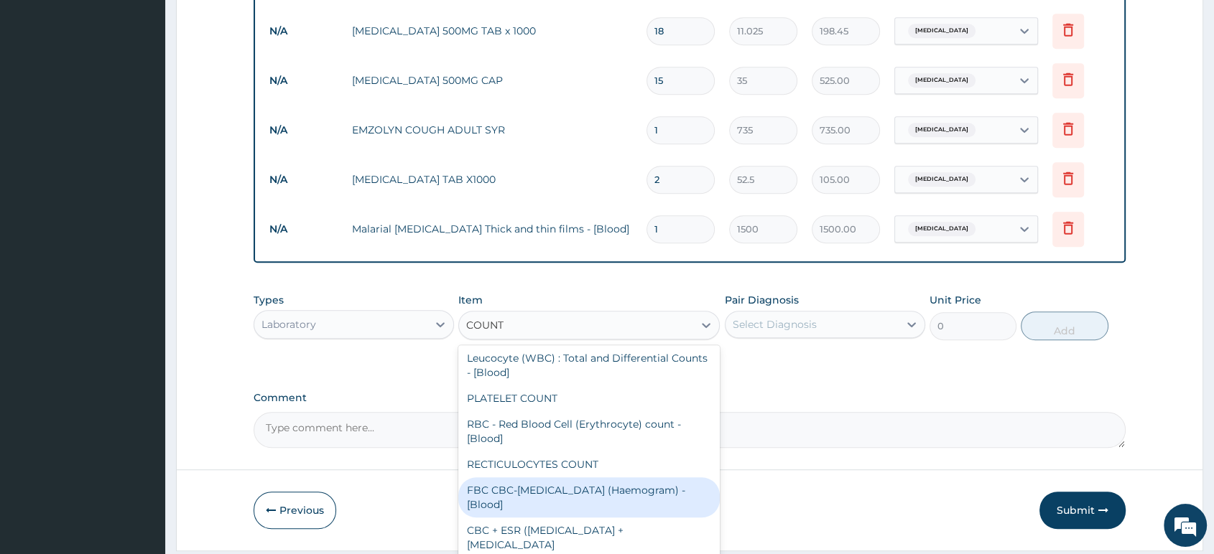
click at [578, 510] on div "FBC CBC-Complete Blood Count (Haemogram) - [Blood]" at bounding box center [588, 498] width 261 height 40
type input "3000"
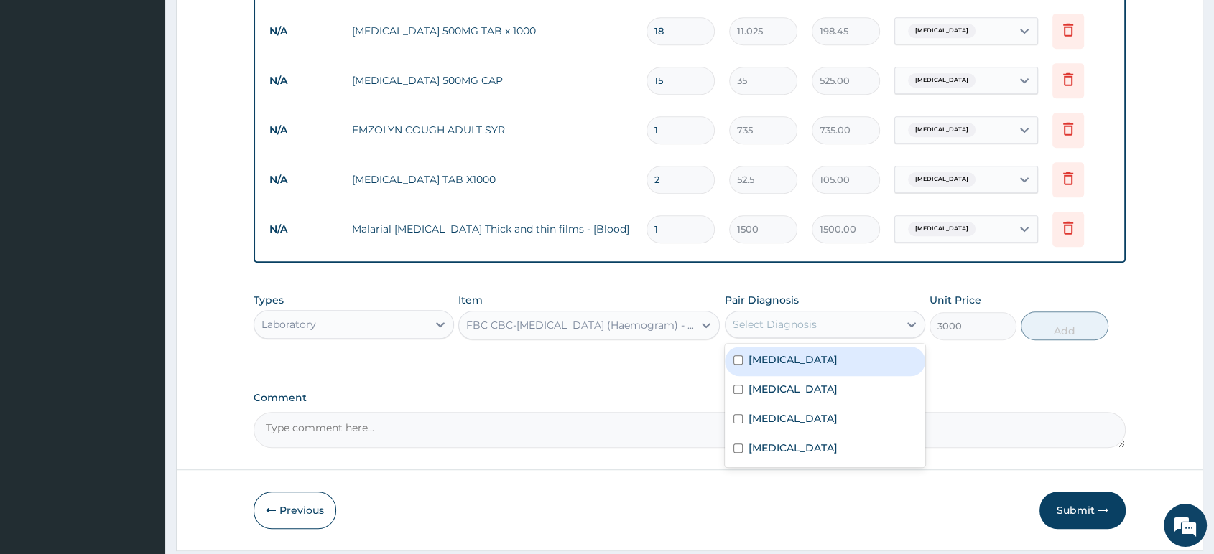
click at [773, 336] on div "Select Diagnosis" at bounding box center [811, 324] width 173 height 23
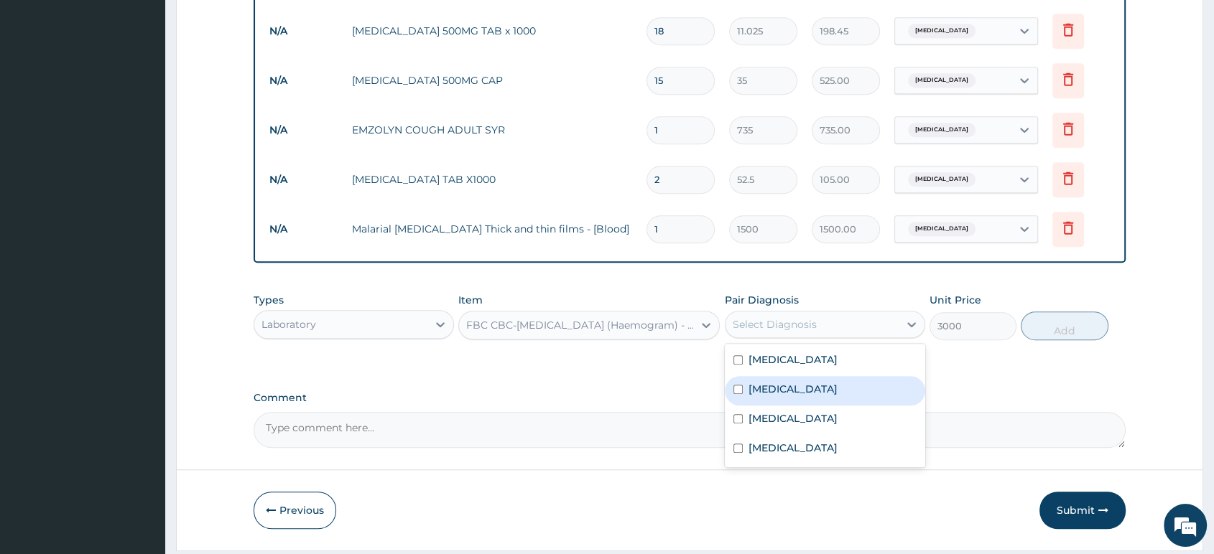
click at [762, 396] on label "Sepsis" at bounding box center [792, 389] width 89 height 14
checkbox input "true"
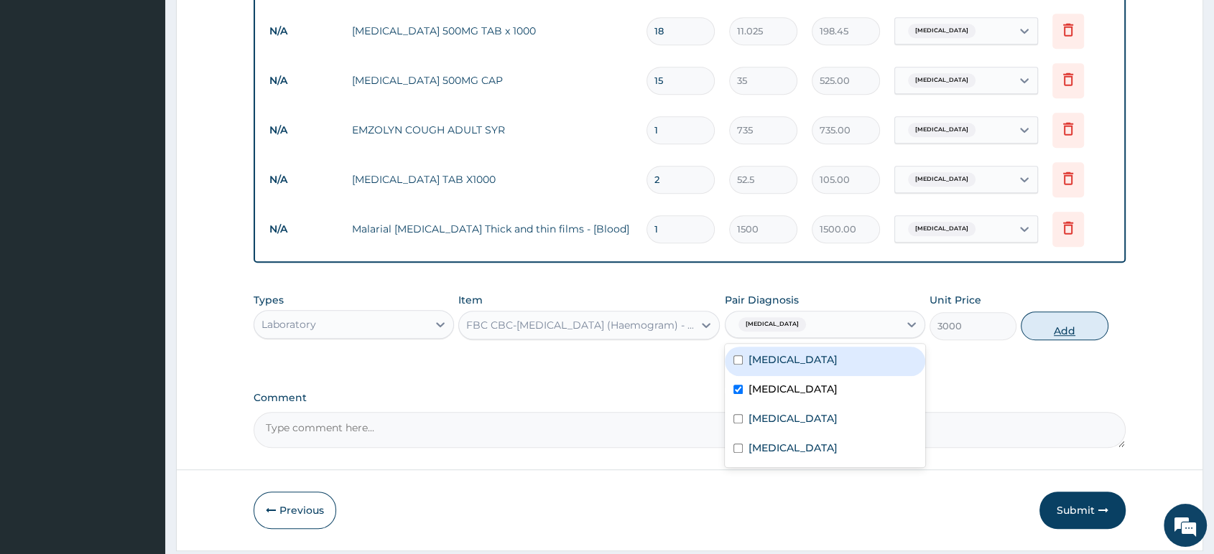
click at [1064, 336] on button "Add" at bounding box center [1064, 326] width 87 height 29
type input "0"
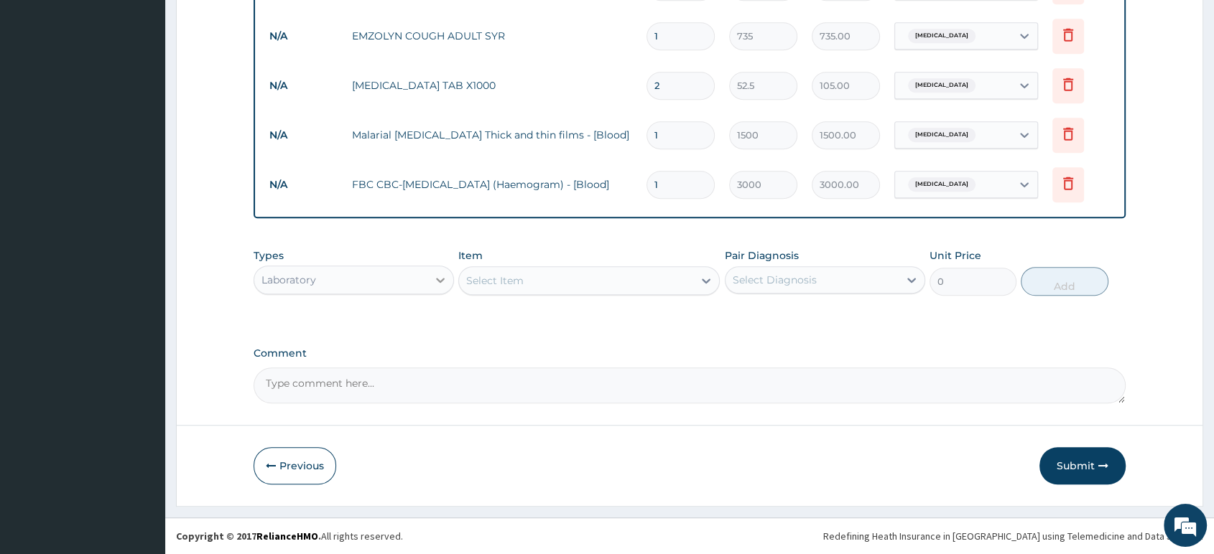
scroll to position [908, 0]
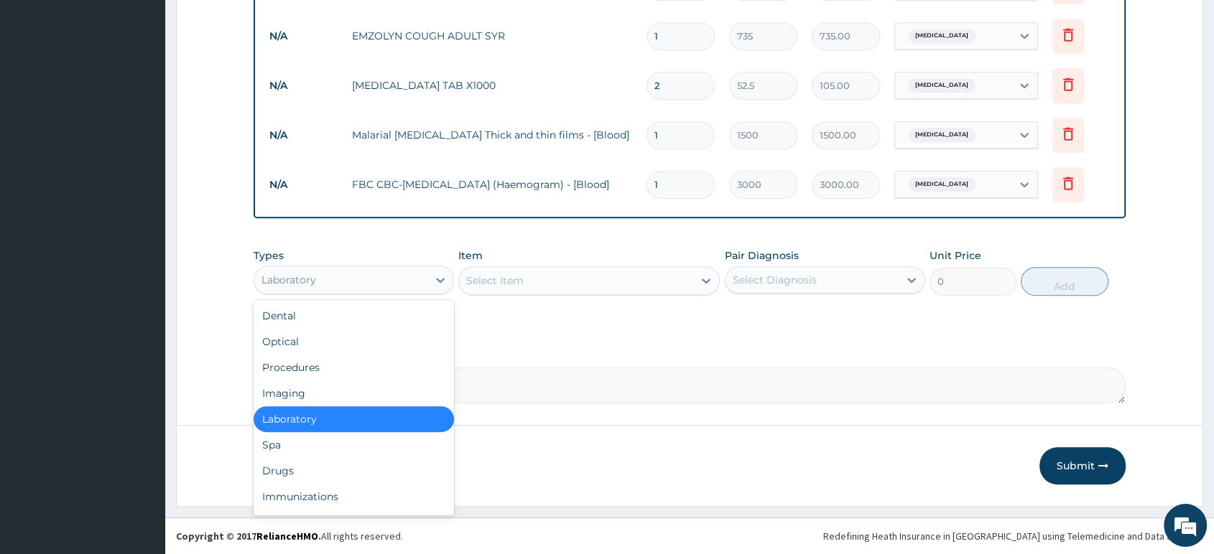
click at [424, 286] on div "Laboratory" at bounding box center [340, 280] width 173 height 23
click at [385, 371] on div "Procedures" at bounding box center [354, 368] width 200 height 26
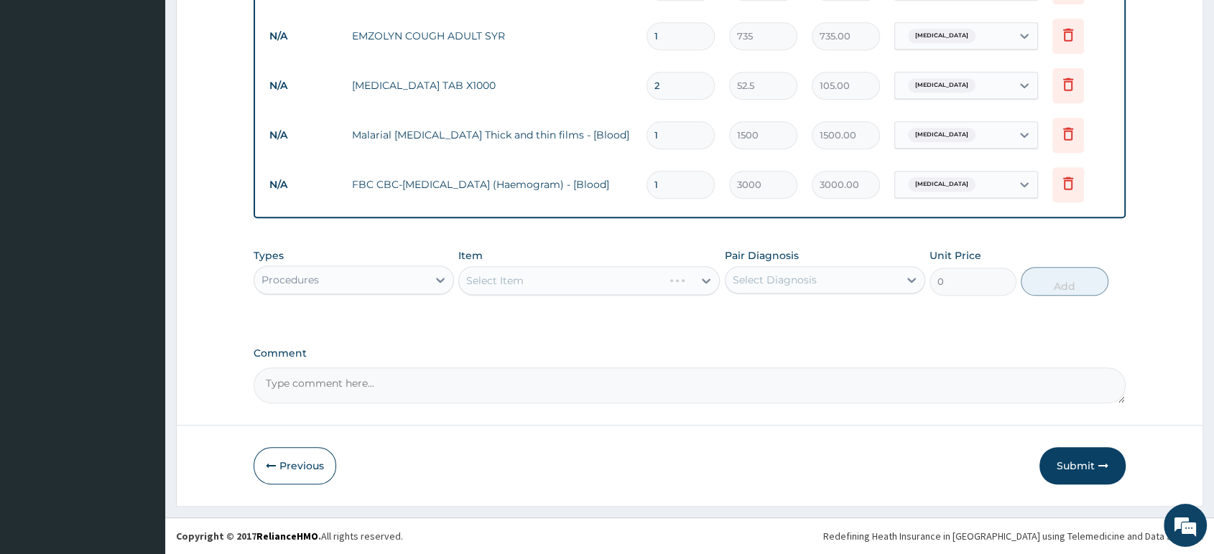
click at [547, 283] on div "Select Item" at bounding box center [561, 280] width 204 height 23
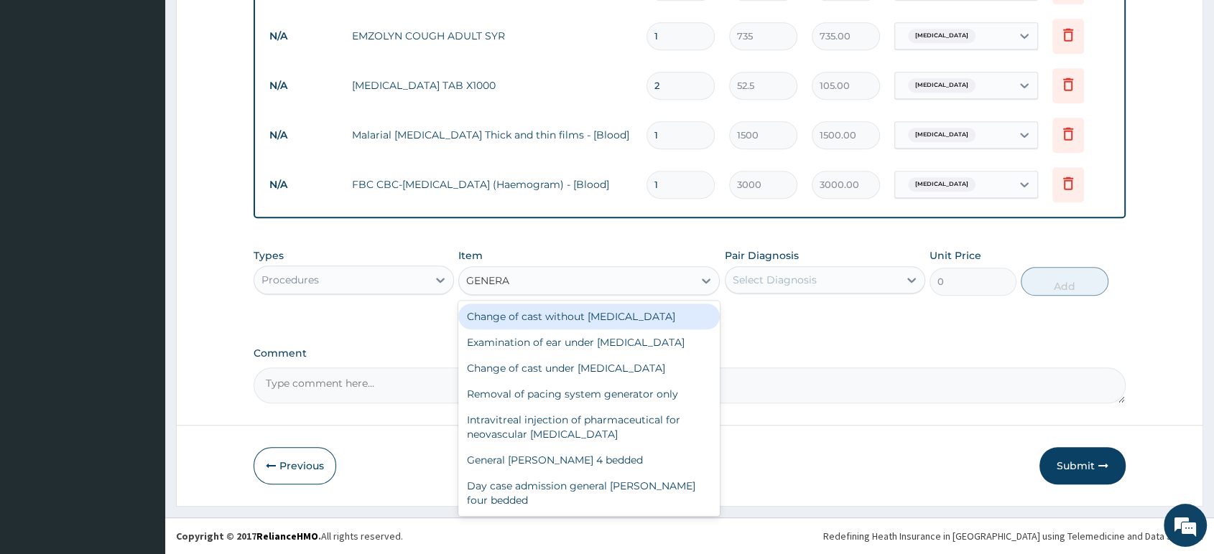
type input "GENERAL"
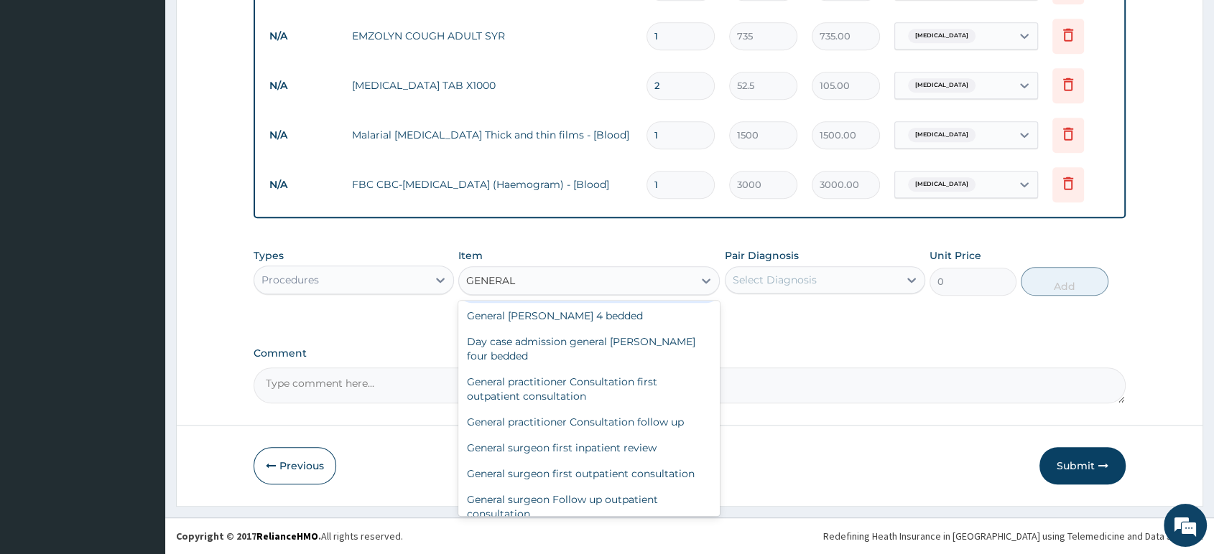
scroll to position [80, 0]
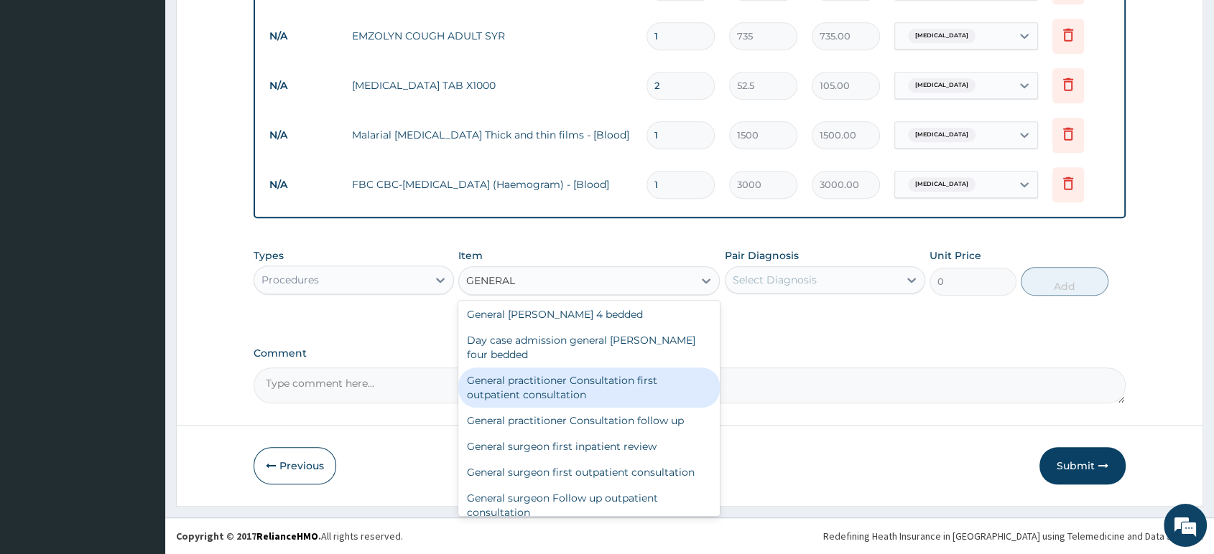
click at [564, 390] on div "General practitioner Consultation first outpatient consultation" at bounding box center [588, 388] width 261 height 40
type input "2500"
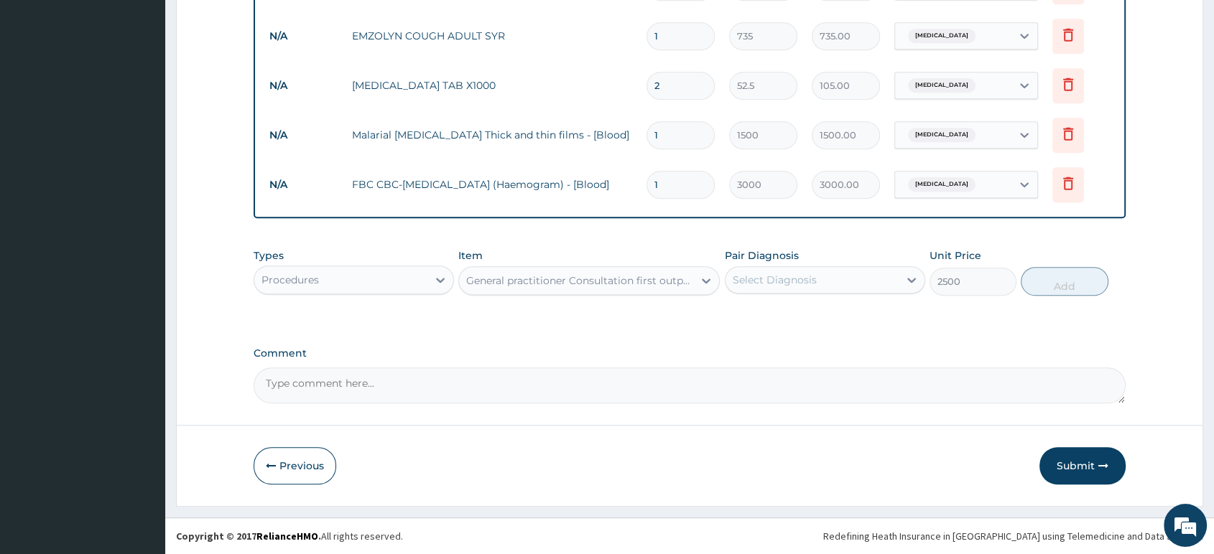
click at [789, 279] on div "Select Diagnosis" at bounding box center [775, 280] width 84 height 14
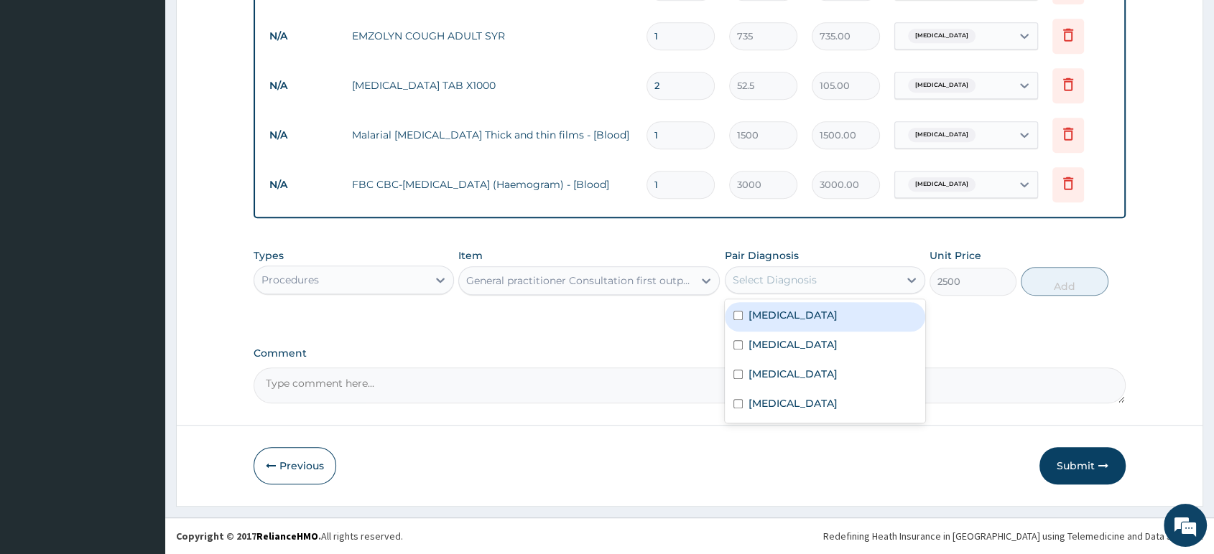
click at [766, 322] on label "Malaria" at bounding box center [792, 315] width 89 height 14
checkbox input "true"
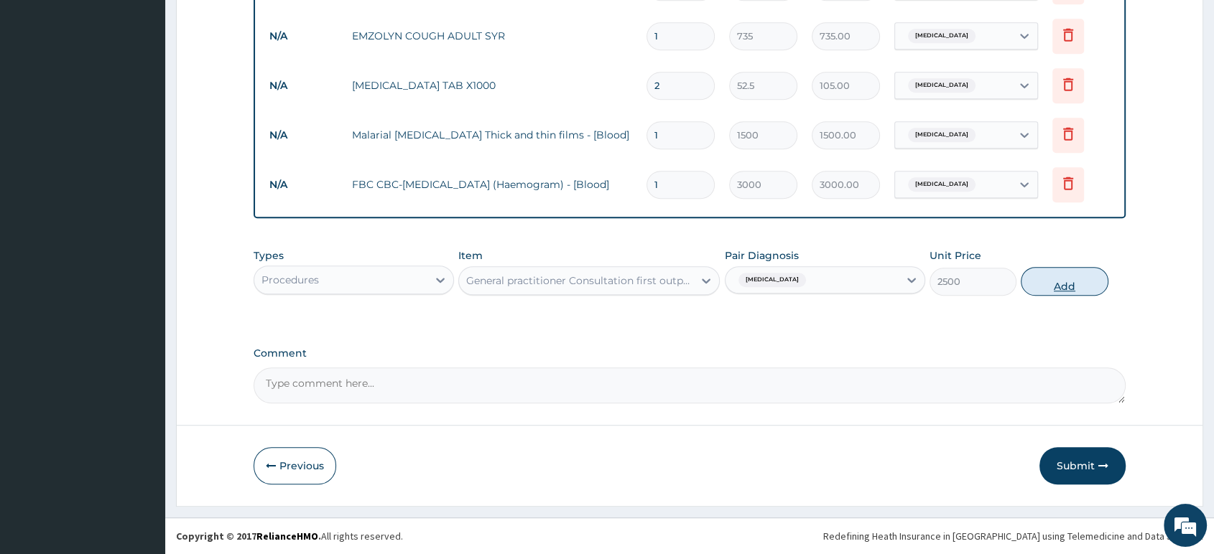
click at [1060, 289] on button "Add" at bounding box center [1064, 281] width 87 height 29
type input "0"
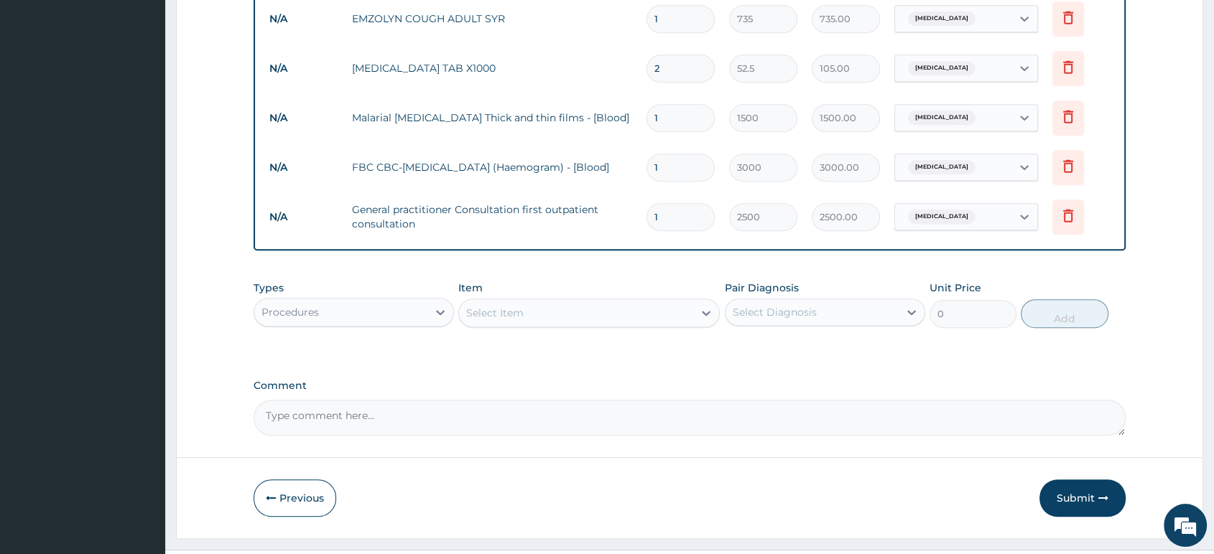
scroll to position [958, 0]
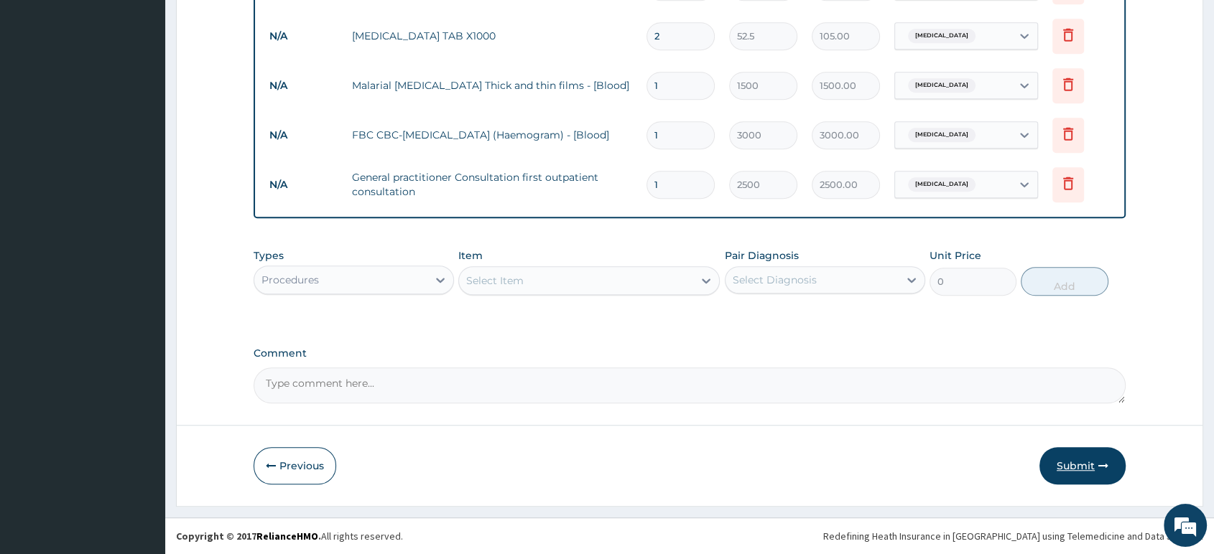
click at [1062, 456] on button "Submit" at bounding box center [1082, 465] width 86 height 37
